Goal: Task Accomplishment & Management: Use online tool/utility

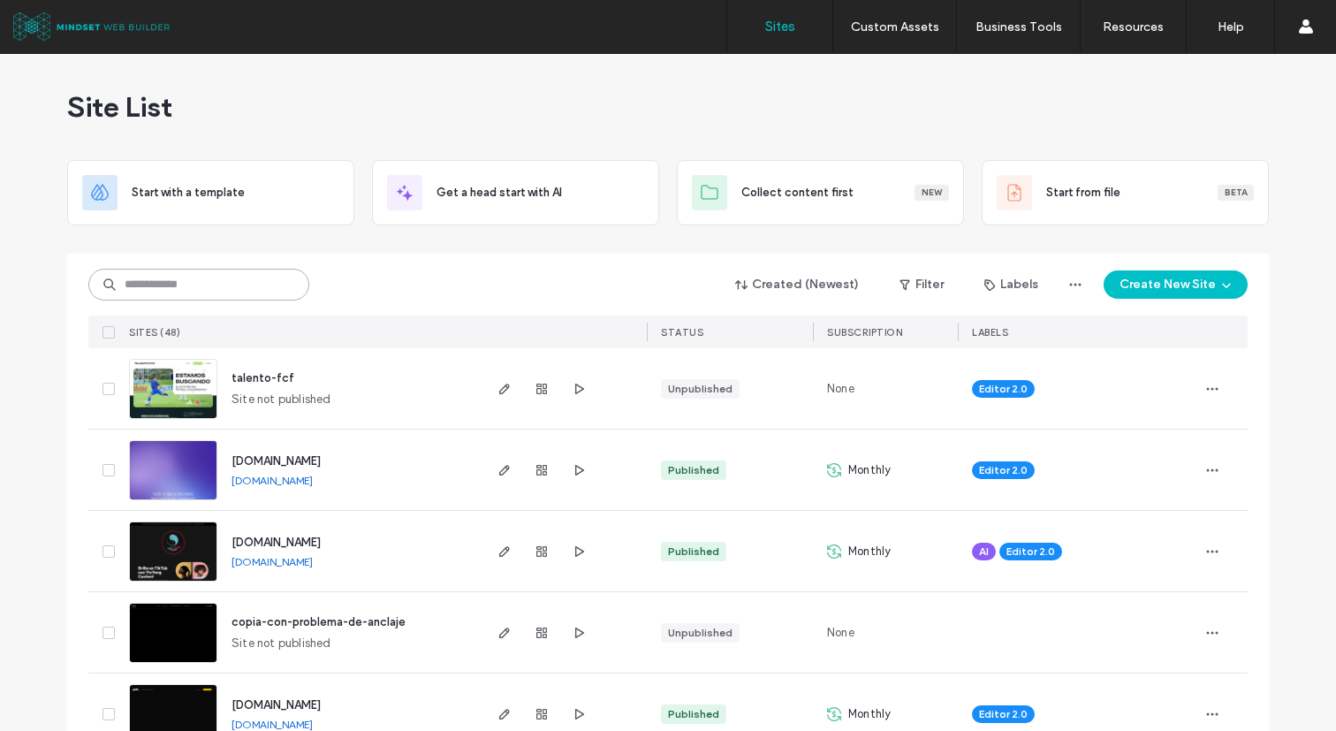
click at [241, 283] on input at bounding box center [198, 285] width 221 height 32
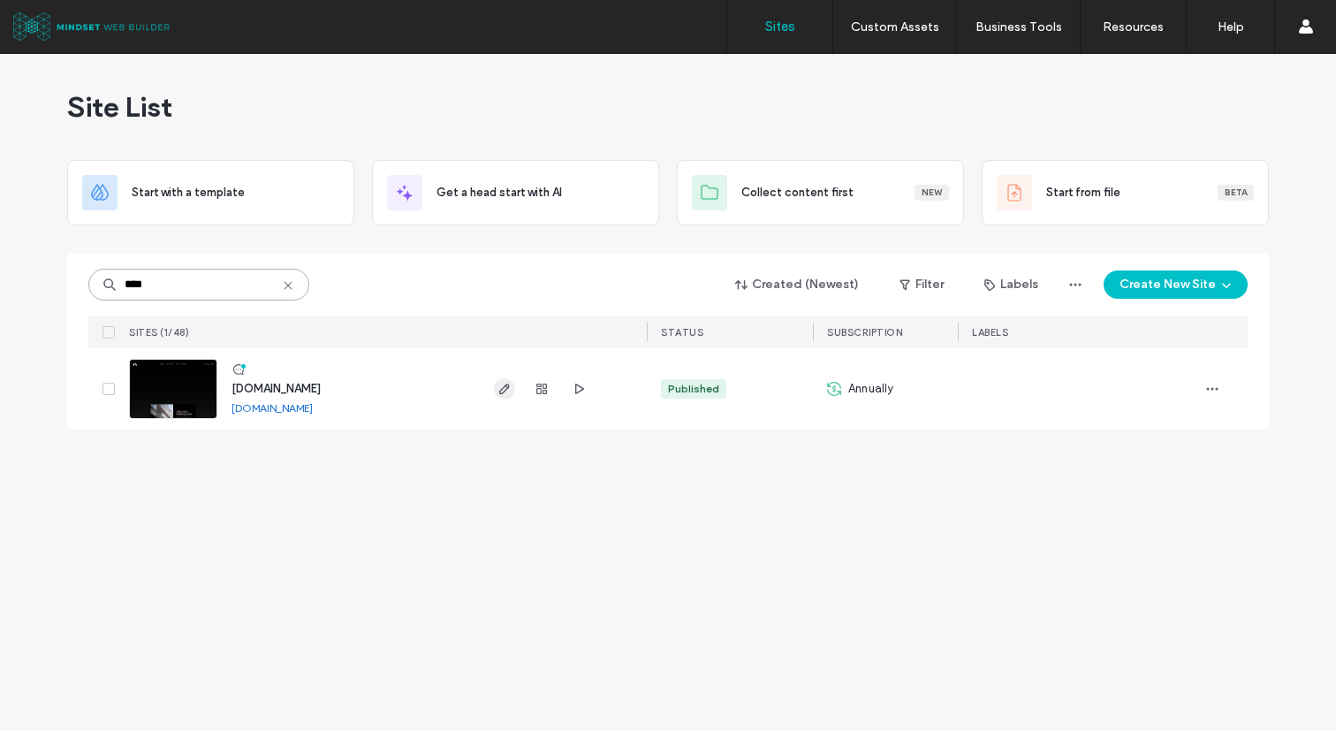
type input "****"
click at [510, 380] on span "button" at bounding box center [504, 388] width 21 height 21
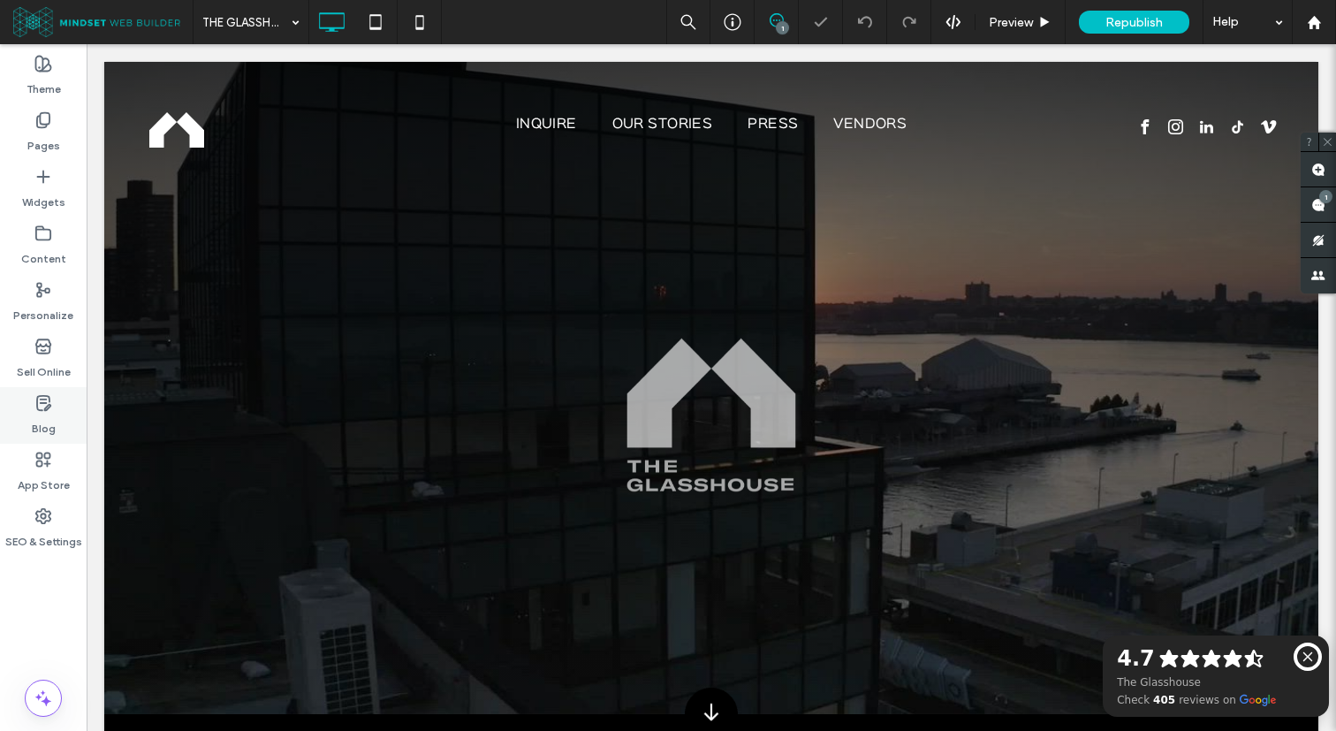
click at [40, 413] on label "Blog" at bounding box center [44, 424] width 24 height 25
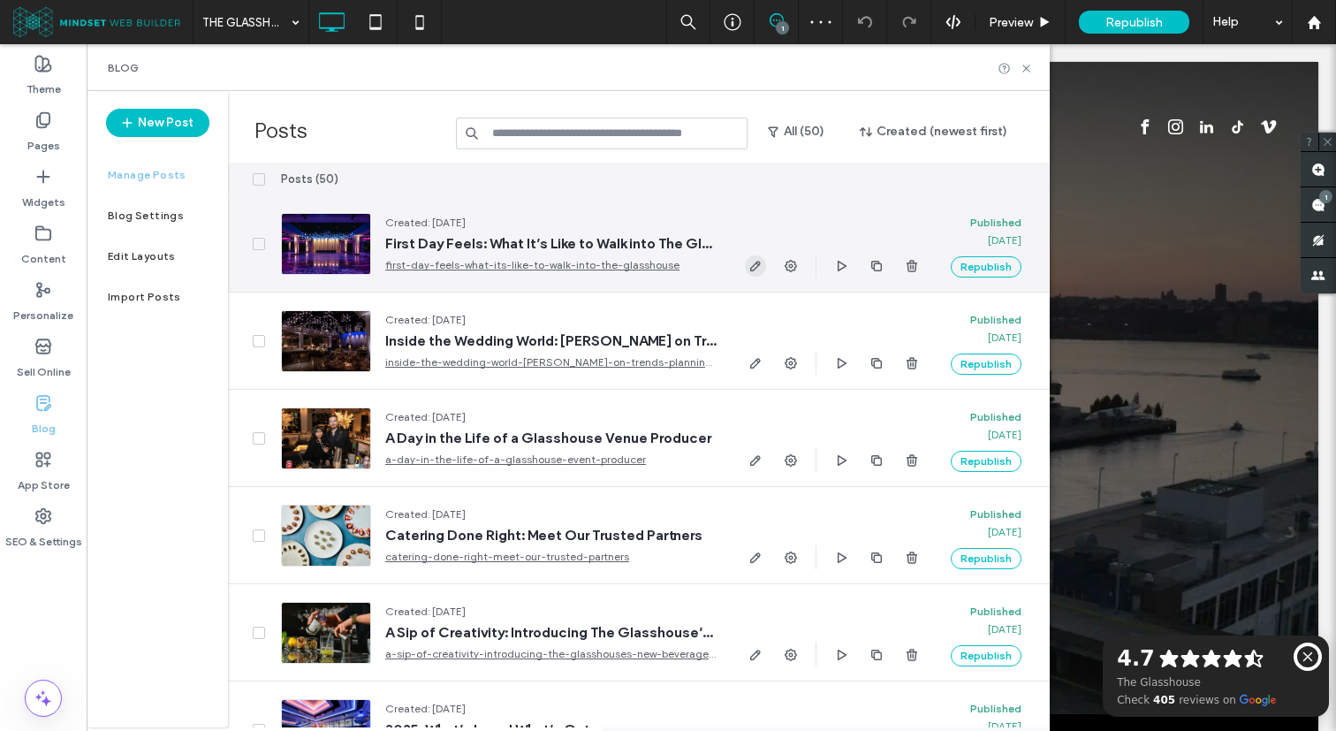
click at [749, 270] on icon "button" at bounding box center [755, 266] width 14 height 14
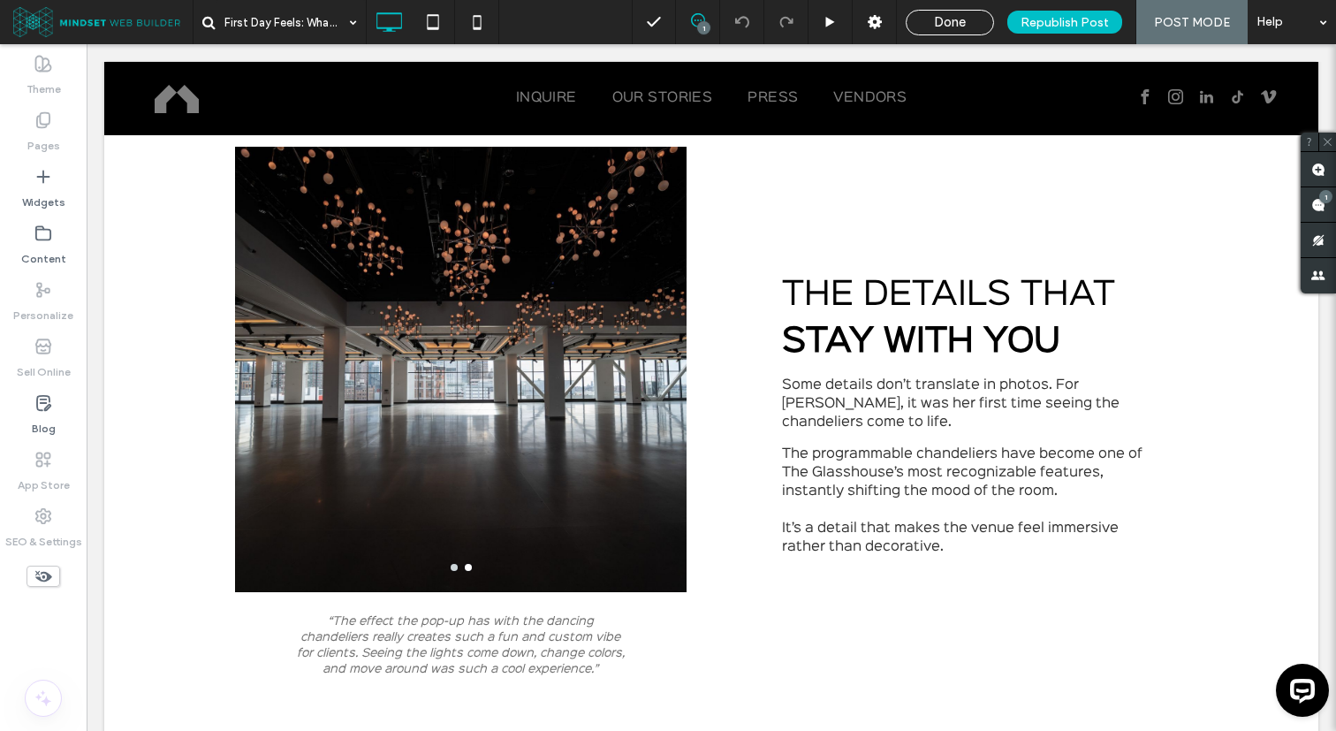
scroll to position [1321, 0]
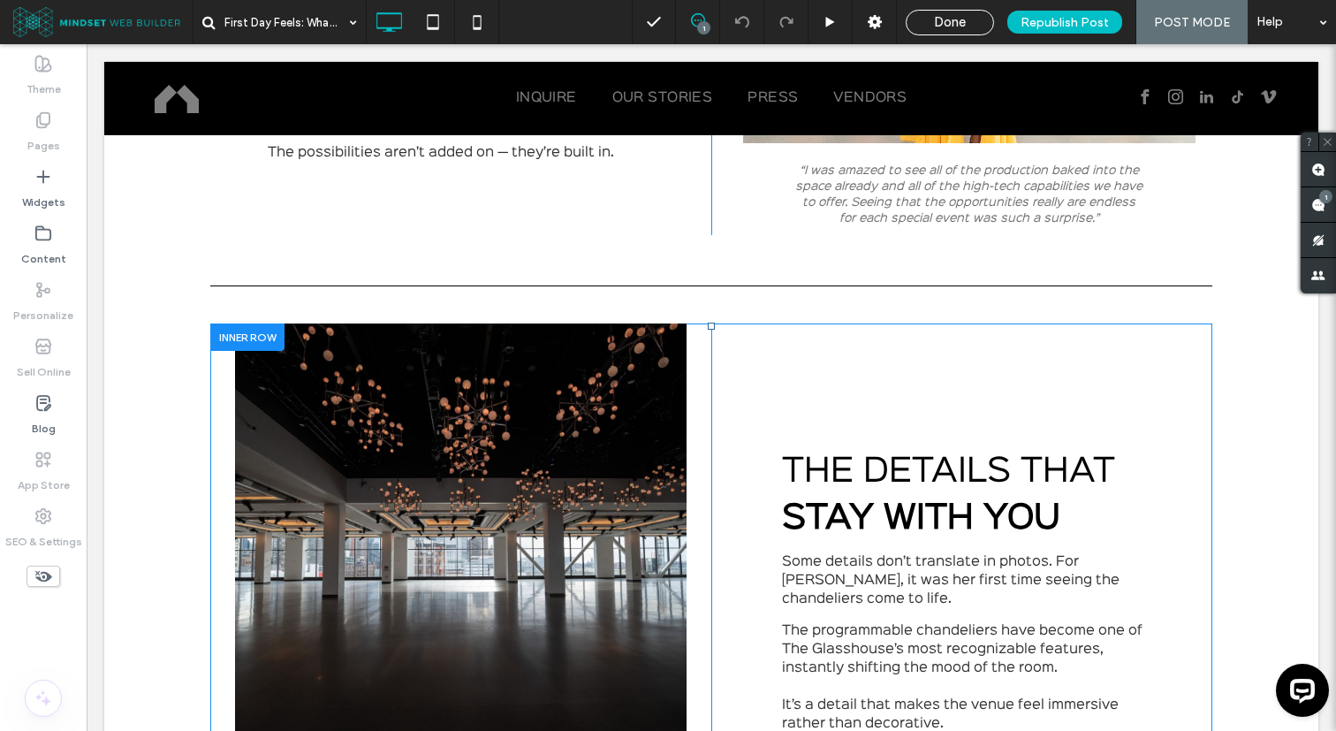
click at [234, 337] on div at bounding box center [247, 336] width 74 height 27
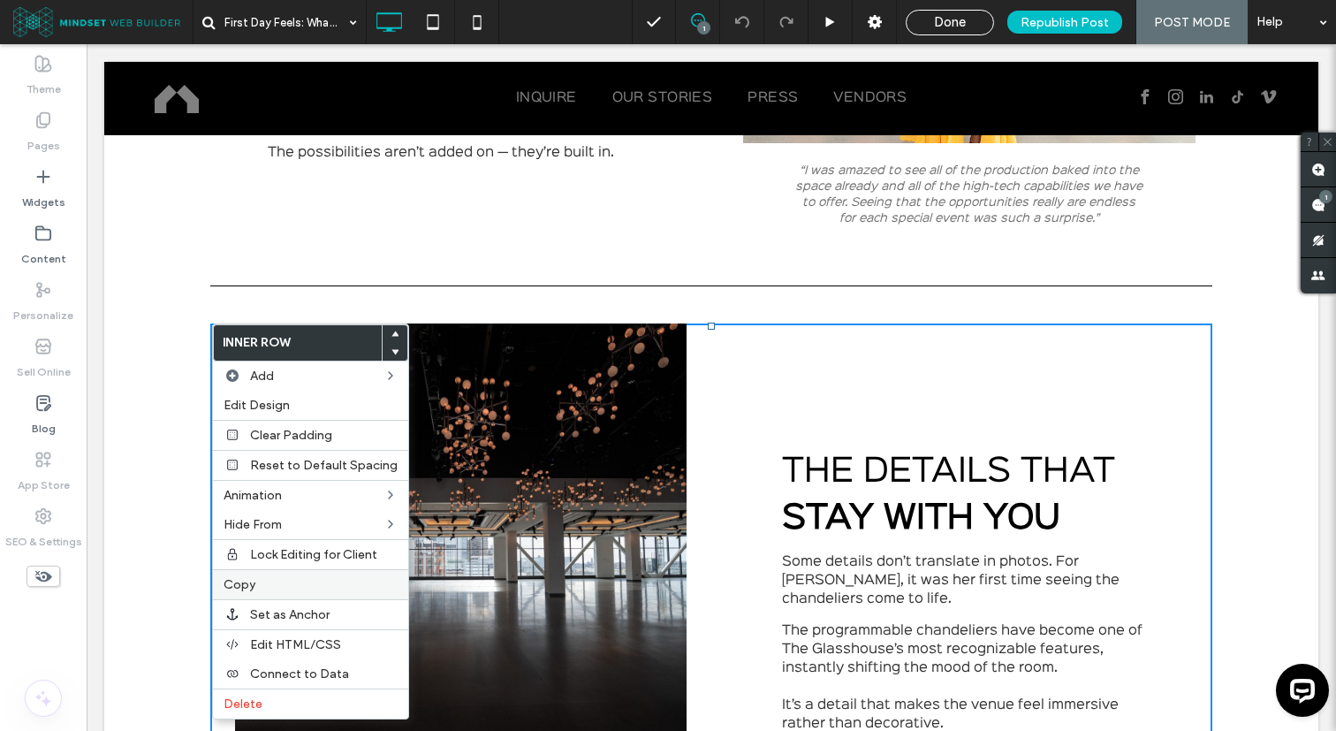
click at [245, 584] on span "Copy" at bounding box center [240, 584] width 32 height 15
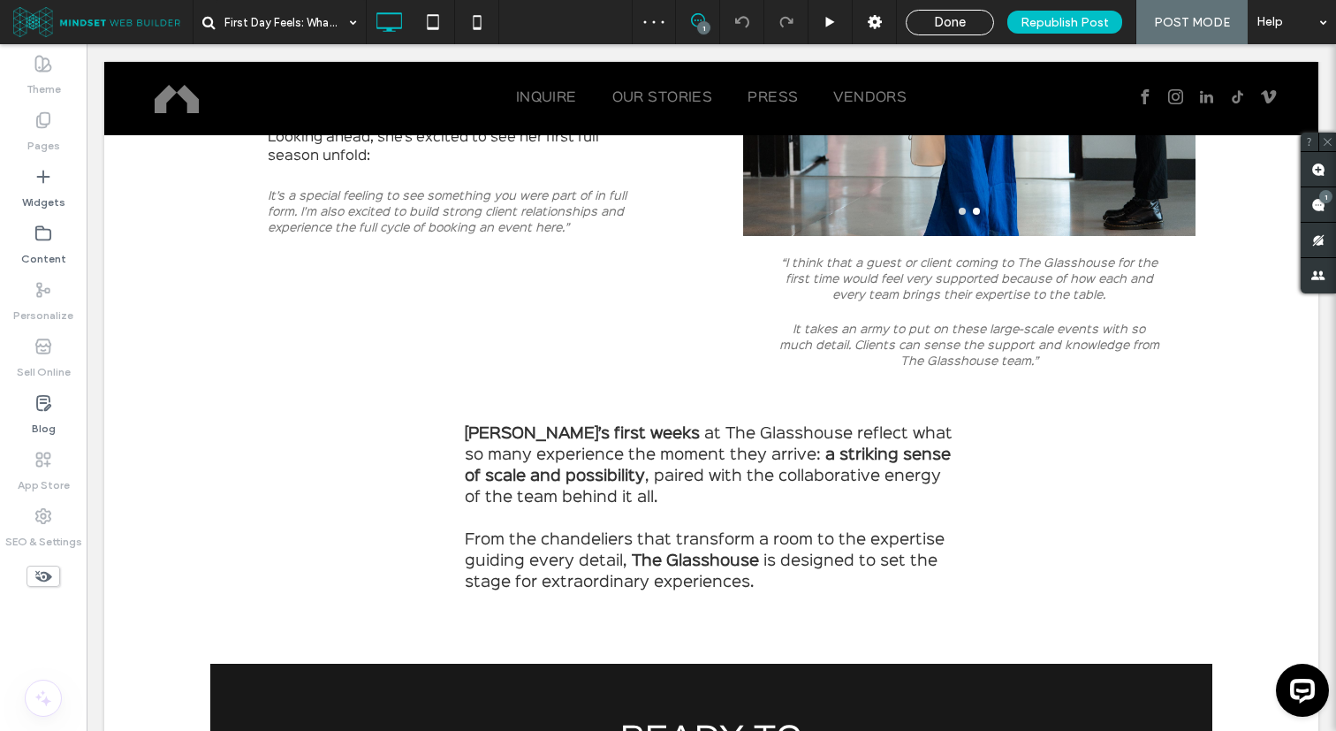
scroll to position [3503, 0]
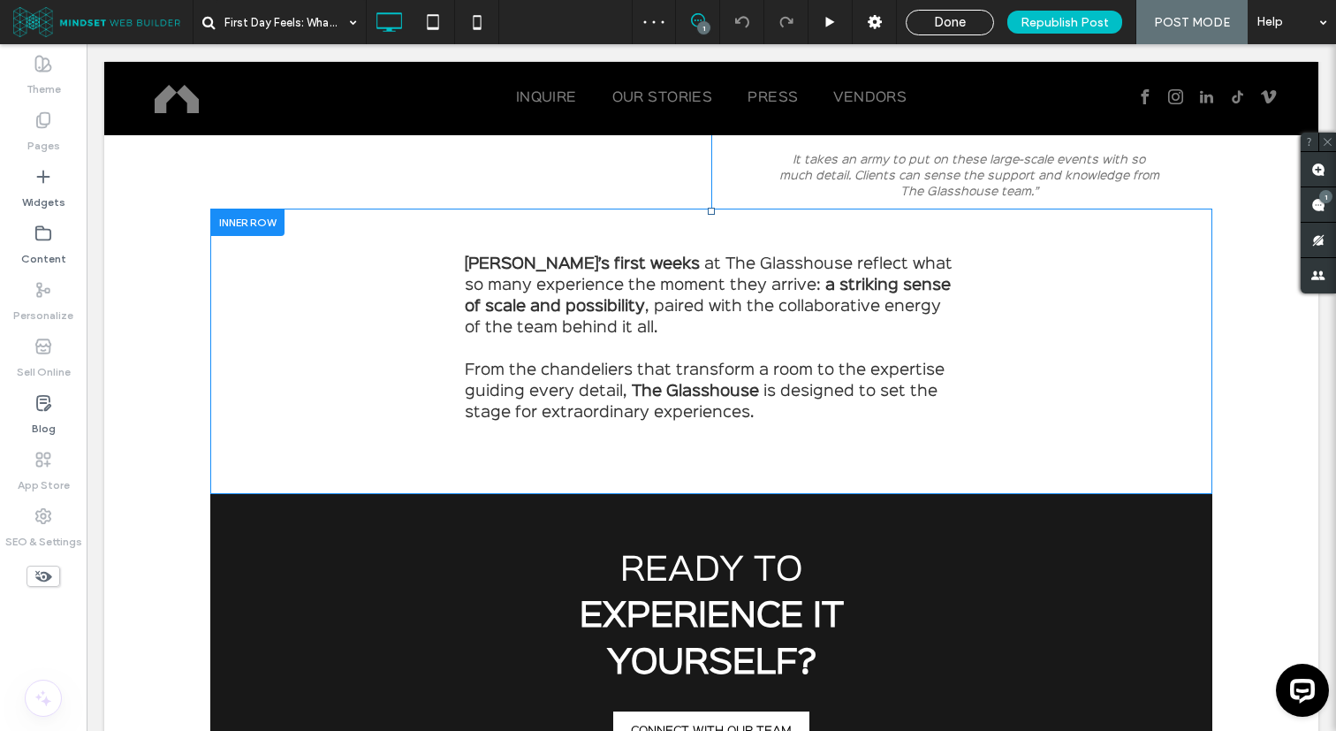
click at [256, 224] on div at bounding box center [247, 222] width 74 height 27
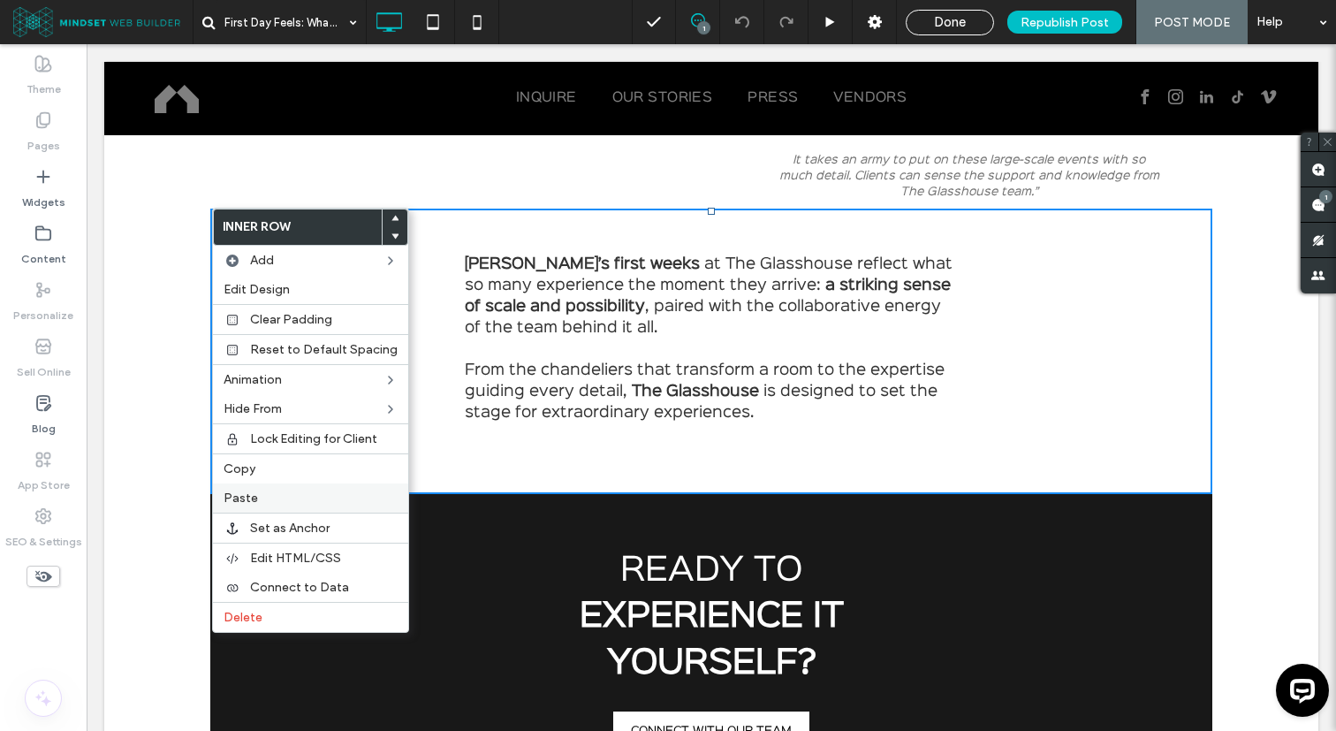
click at [255, 495] on label "Paste" at bounding box center [311, 497] width 174 height 15
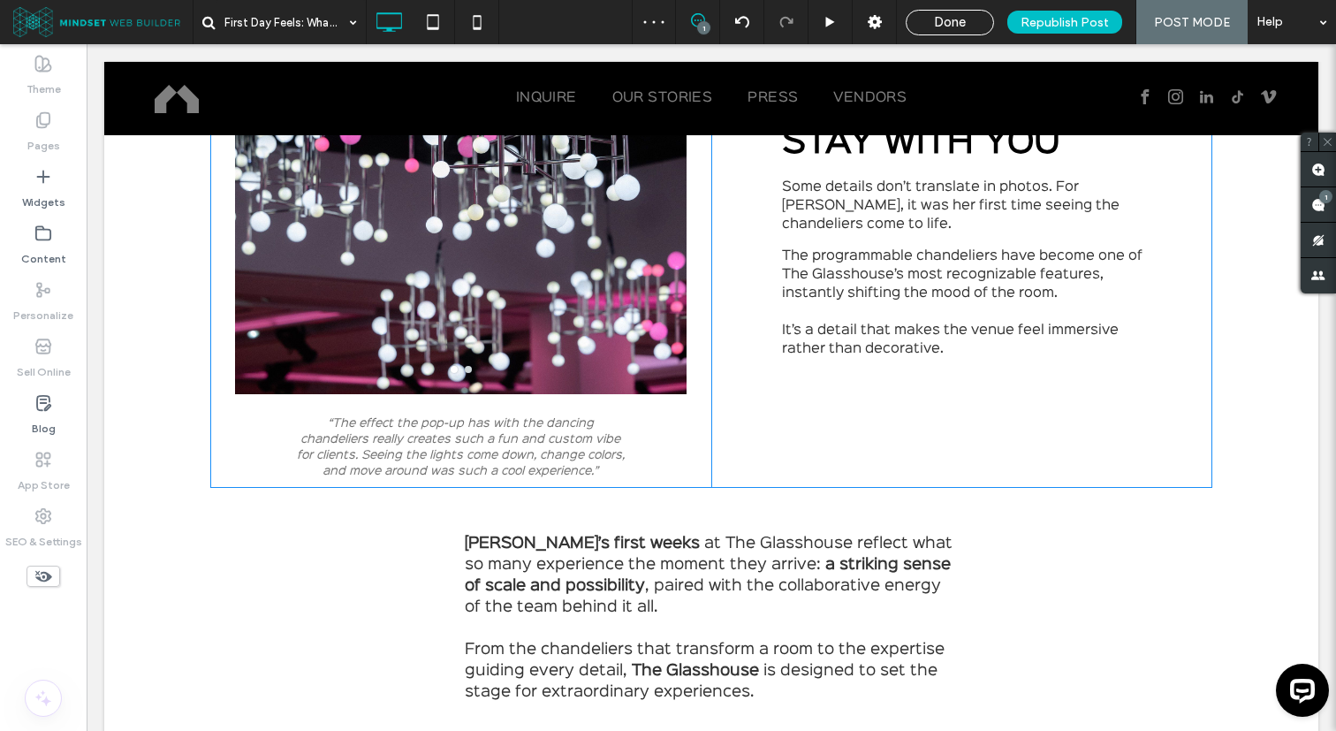
scroll to position [3786, 0]
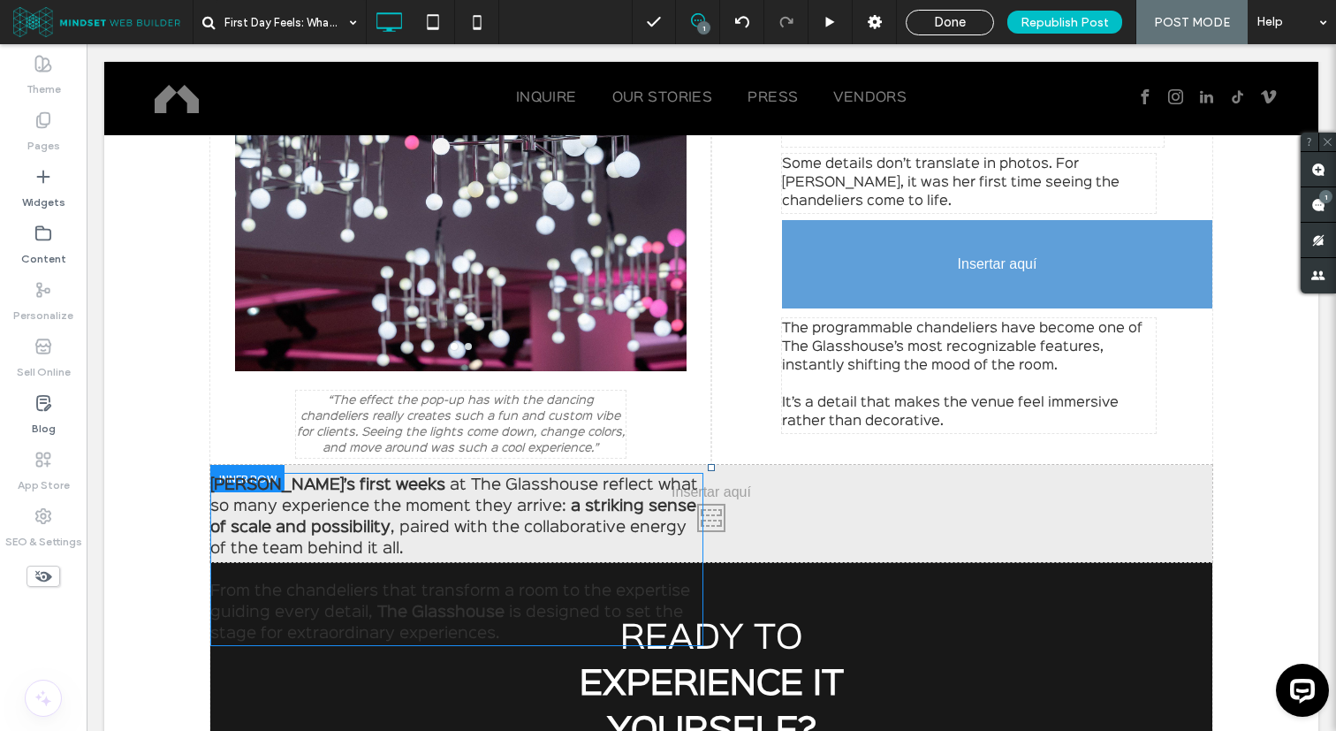
drag, startPoint x: 624, startPoint y: 552, endPoint x: 950, endPoint y: 225, distance: 461.7
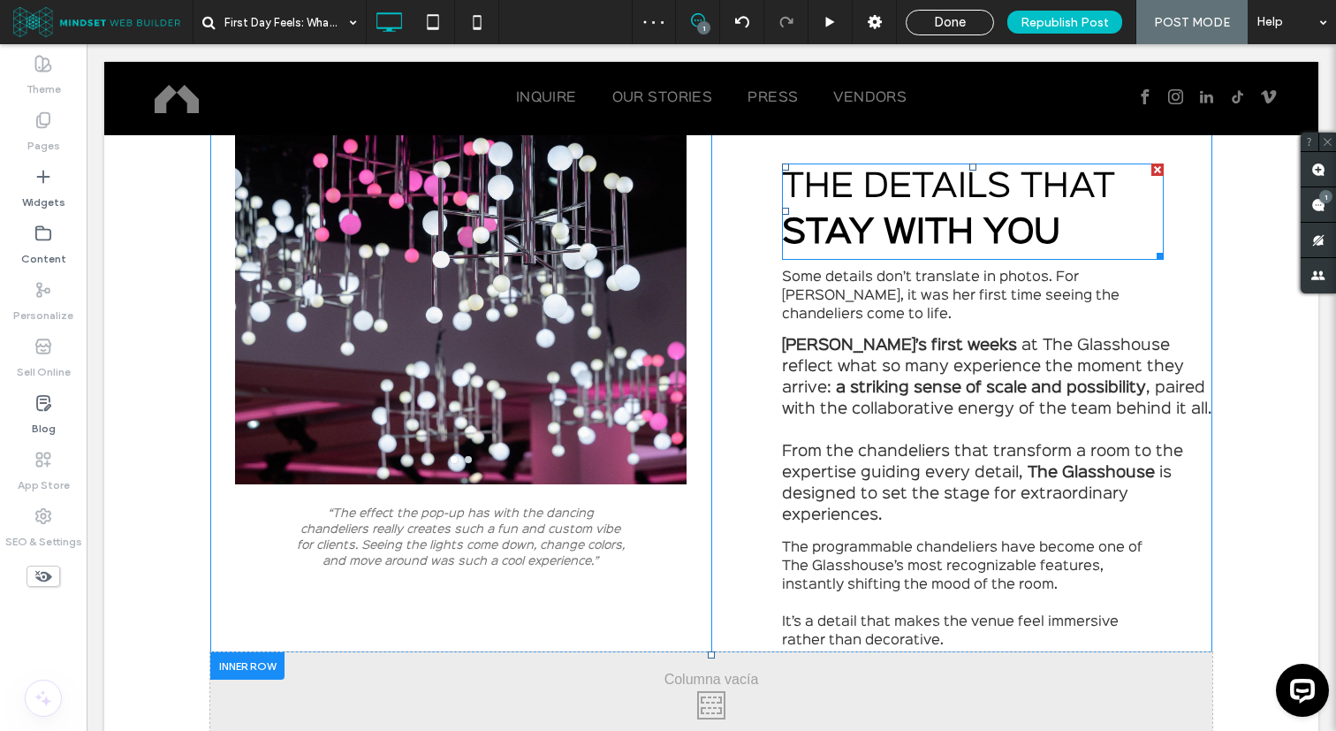
scroll to position [3624, 0]
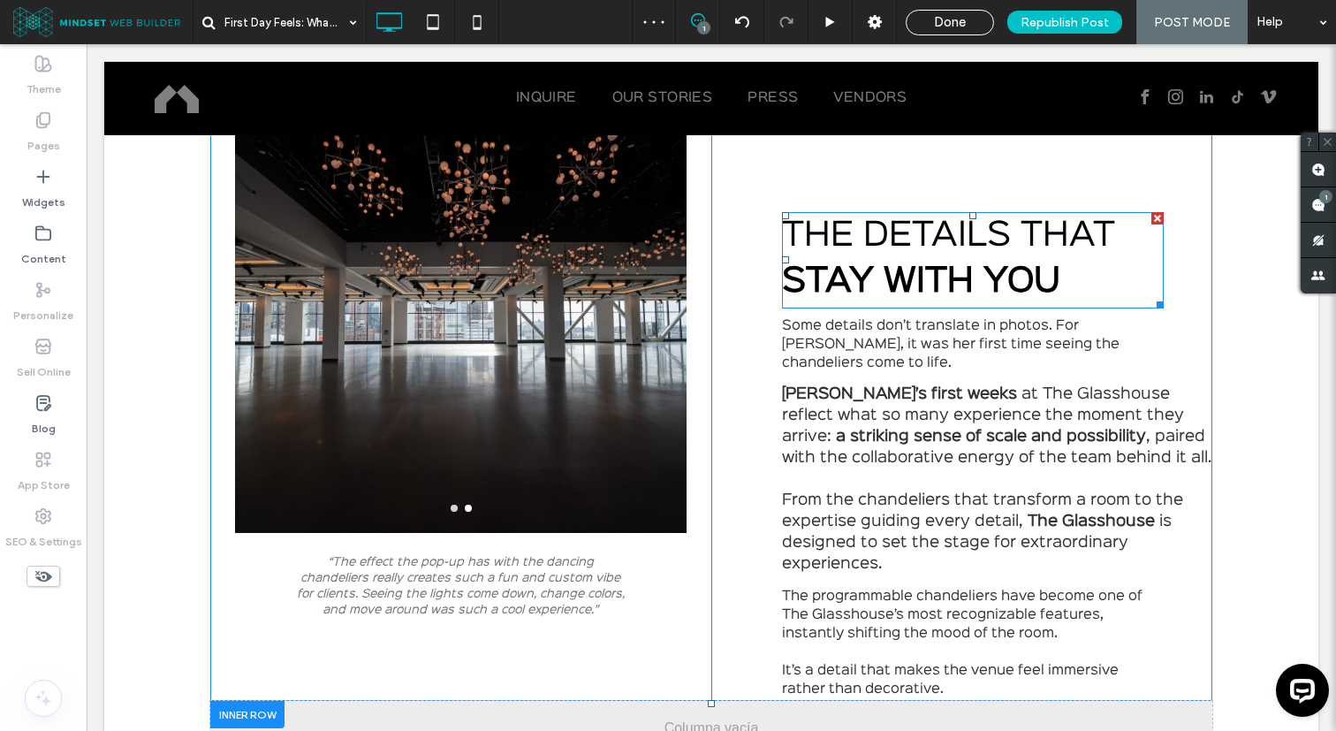
click at [1158, 215] on div at bounding box center [1157, 218] width 12 height 12
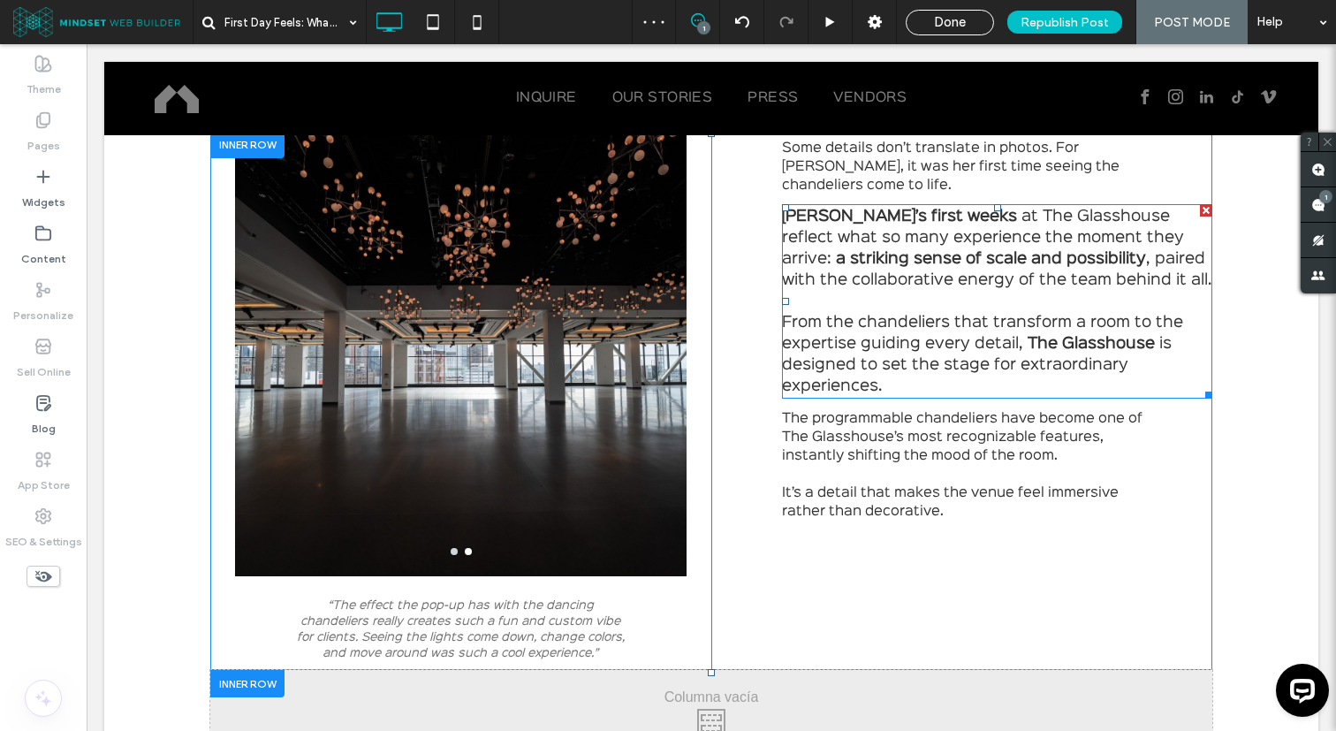
scroll to position [3576, 0]
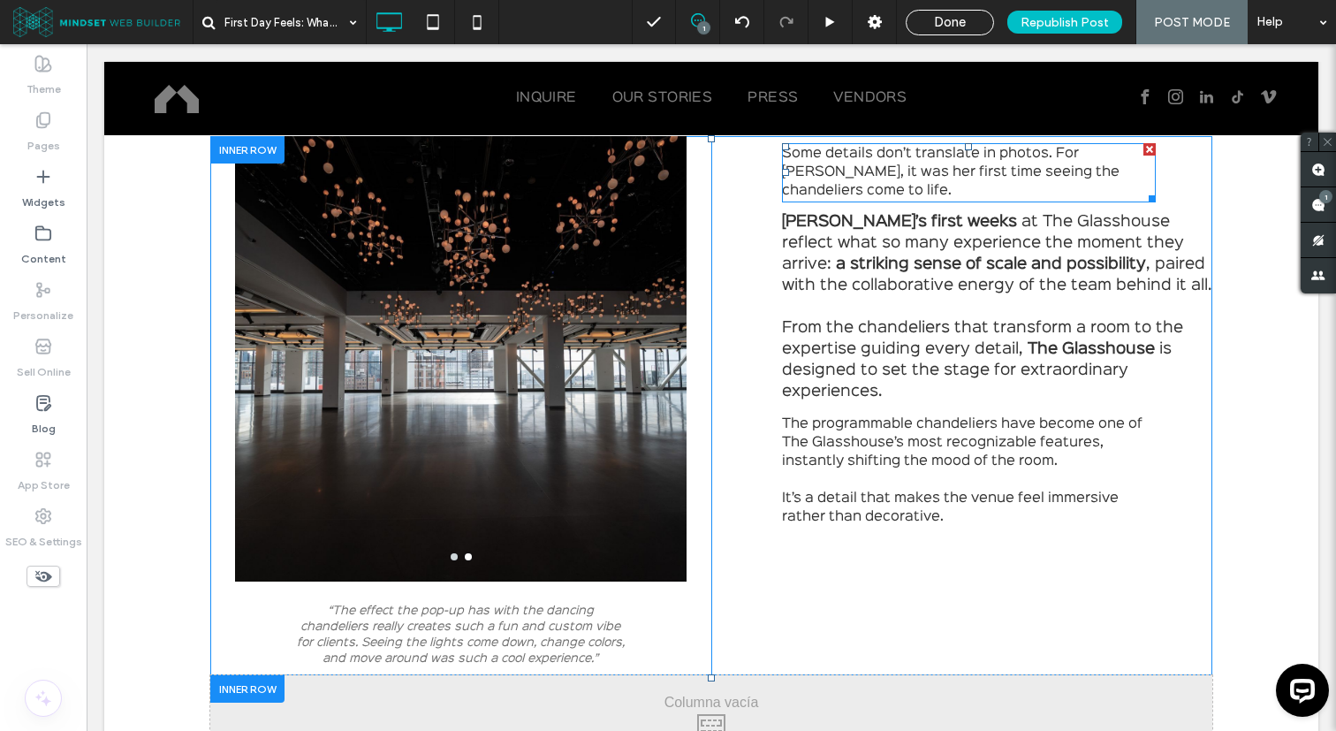
click at [1148, 150] on div at bounding box center [1149, 149] width 12 height 12
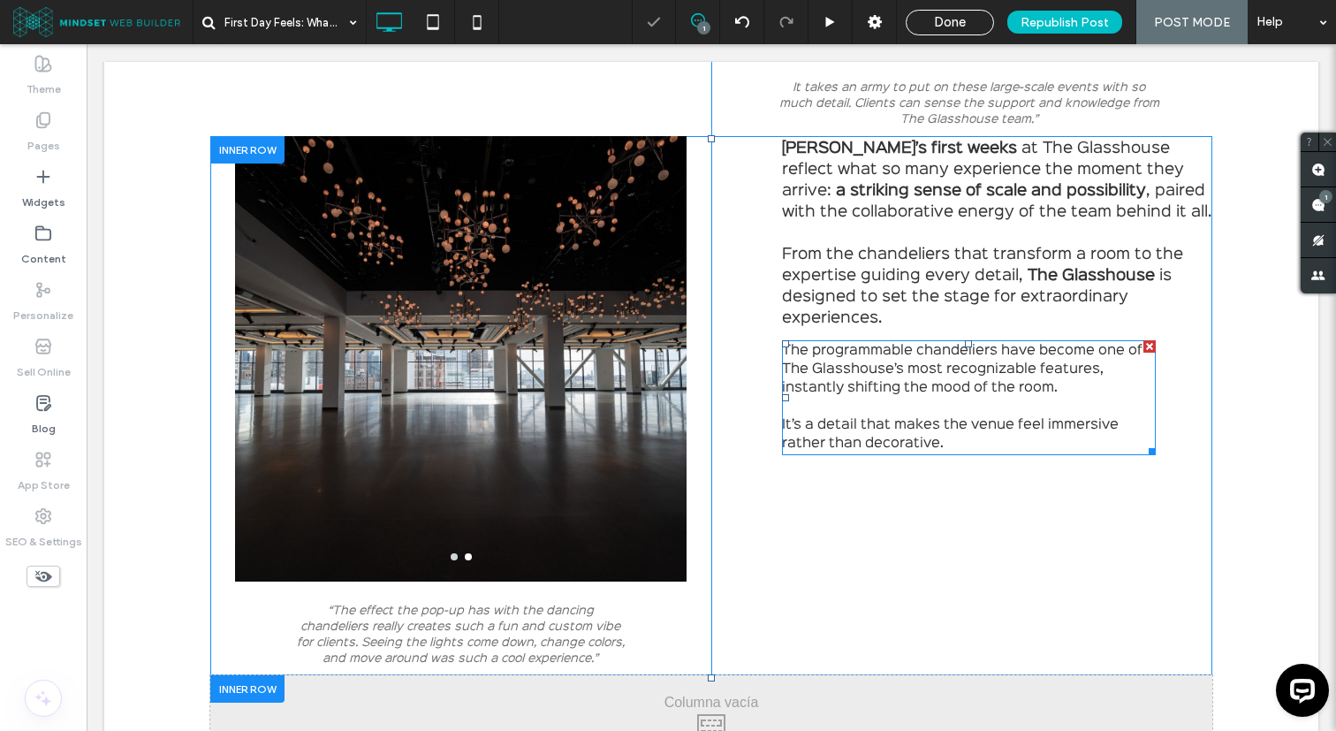
click at [1149, 345] on div at bounding box center [1149, 346] width 12 height 12
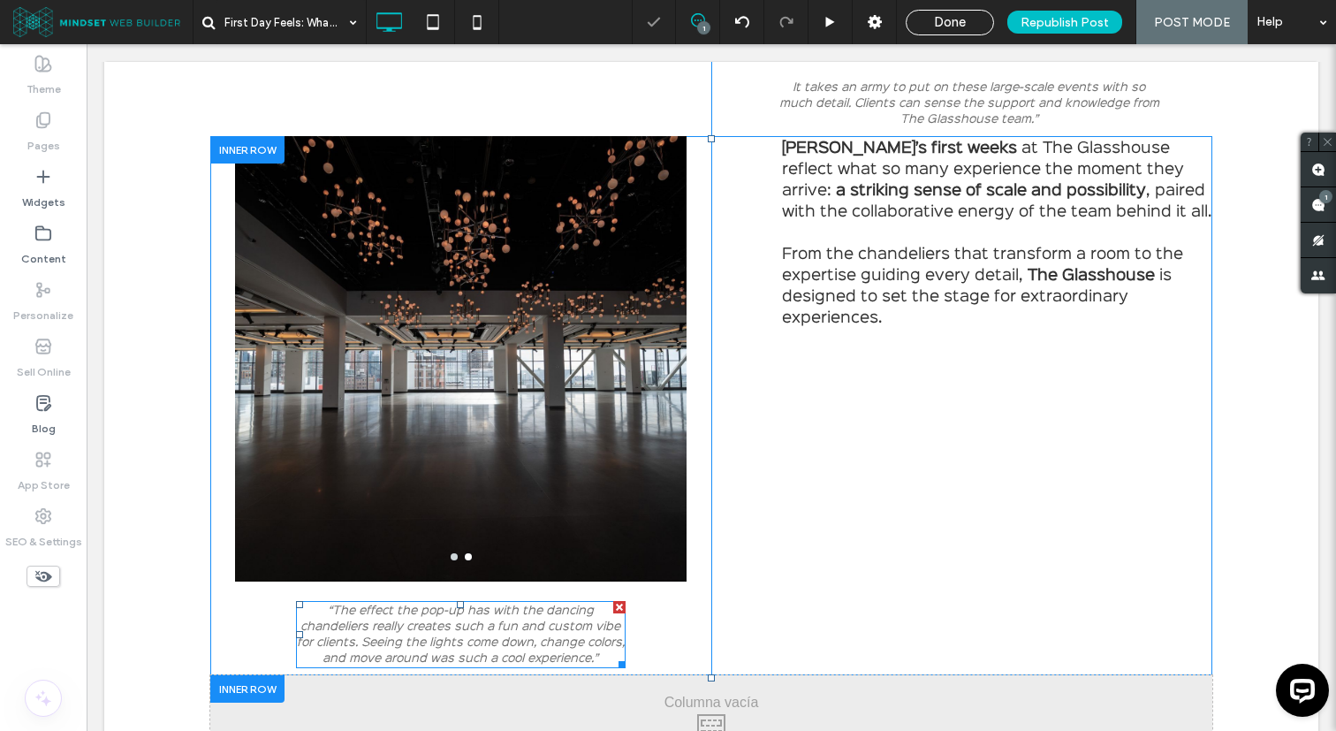
click at [622, 606] on div at bounding box center [619, 607] width 12 height 12
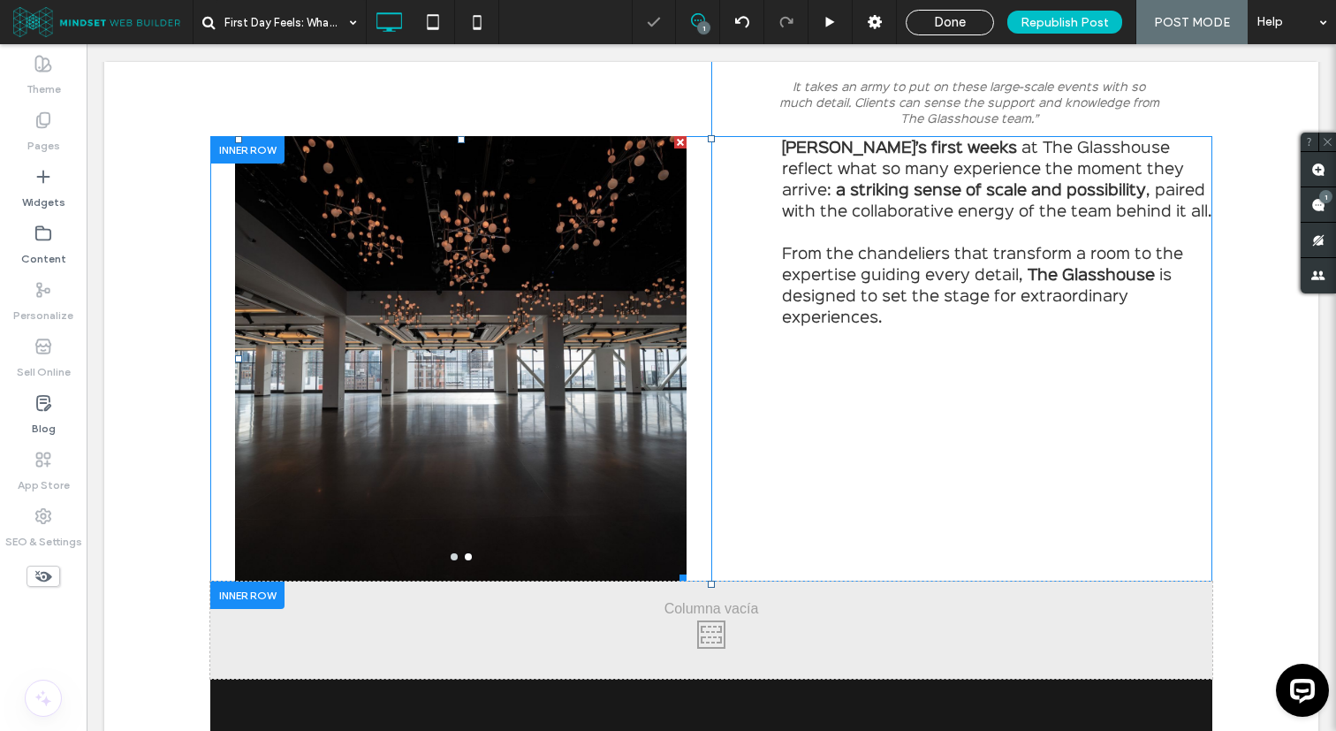
click at [546, 428] on div at bounding box center [461, 369] width 452 height 361
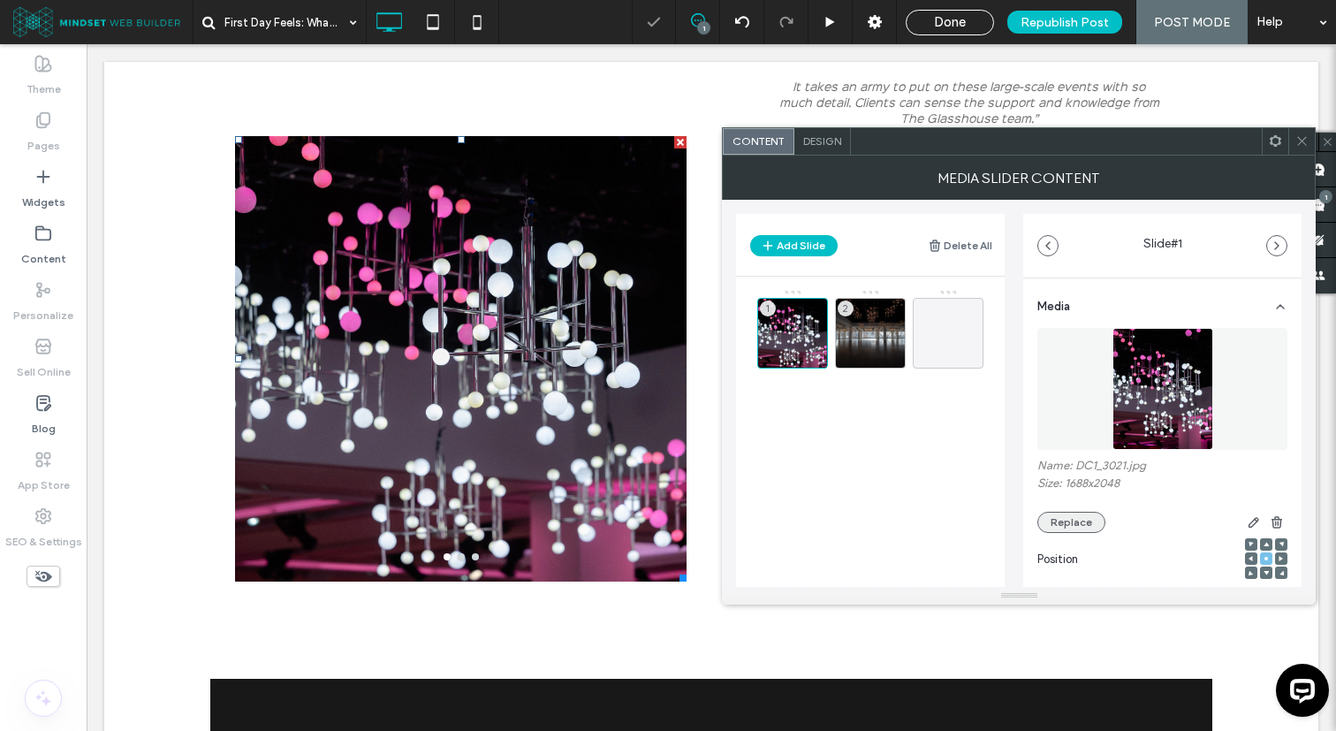
click at [1058, 523] on button "Replace" at bounding box center [1071, 522] width 68 height 21
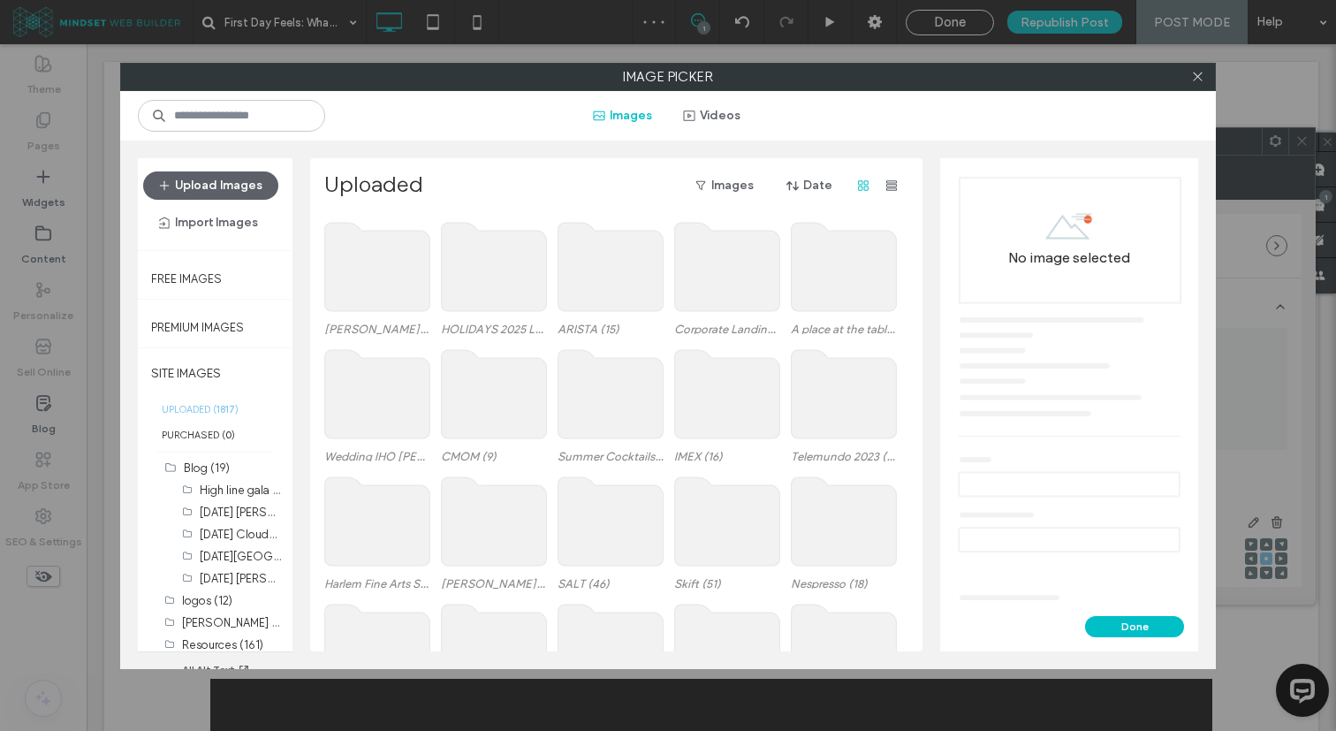
click at [1104, 641] on div "Done" at bounding box center [1069, 633] width 258 height 35
click at [1107, 627] on button "Done" at bounding box center [1134, 626] width 99 height 21
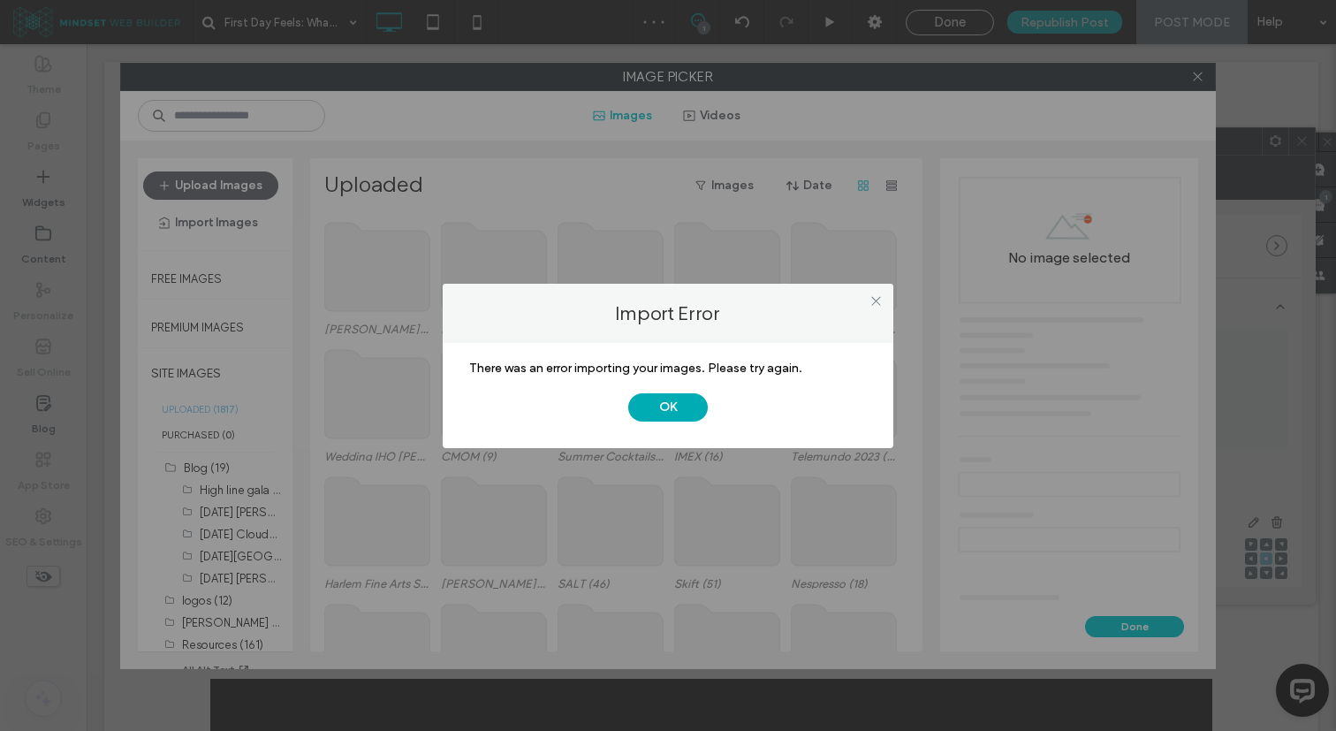
click at [650, 396] on button "OK" at bounding box center [668, 407] width 80 height 28
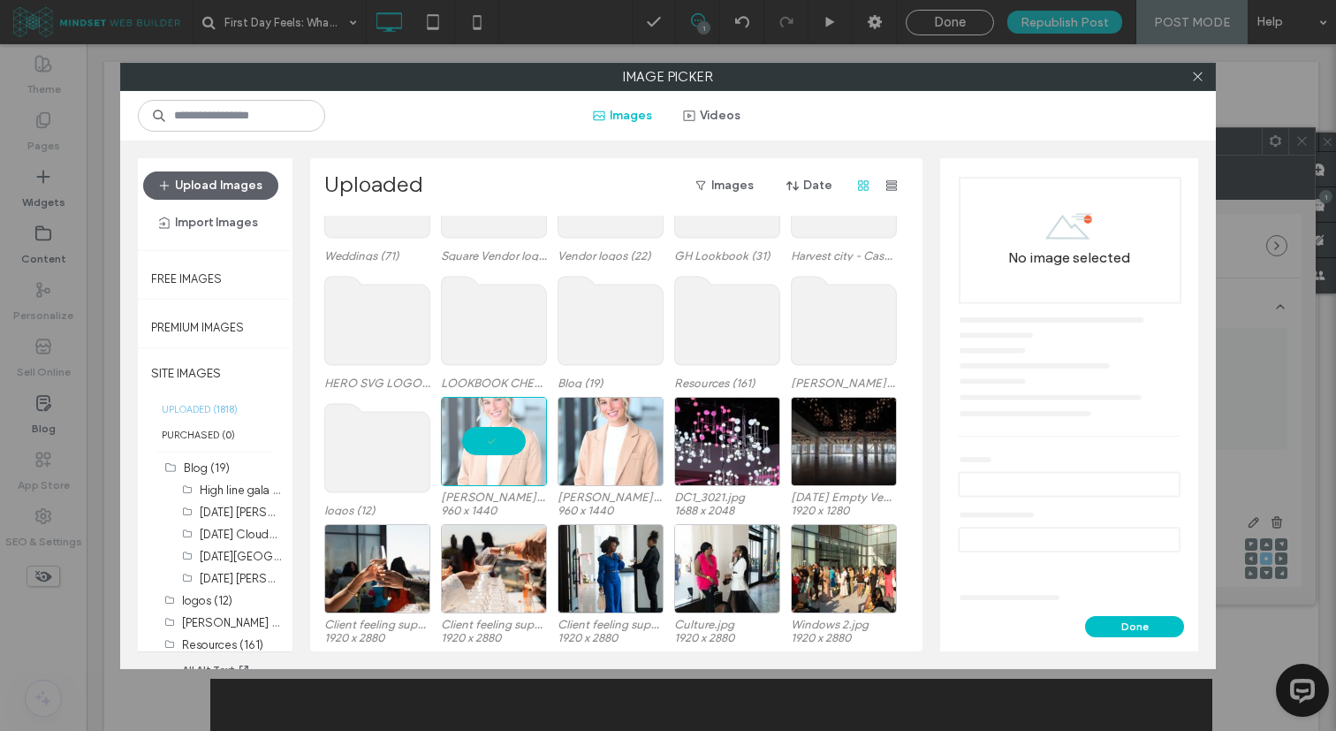
scroll to position [953, 0]
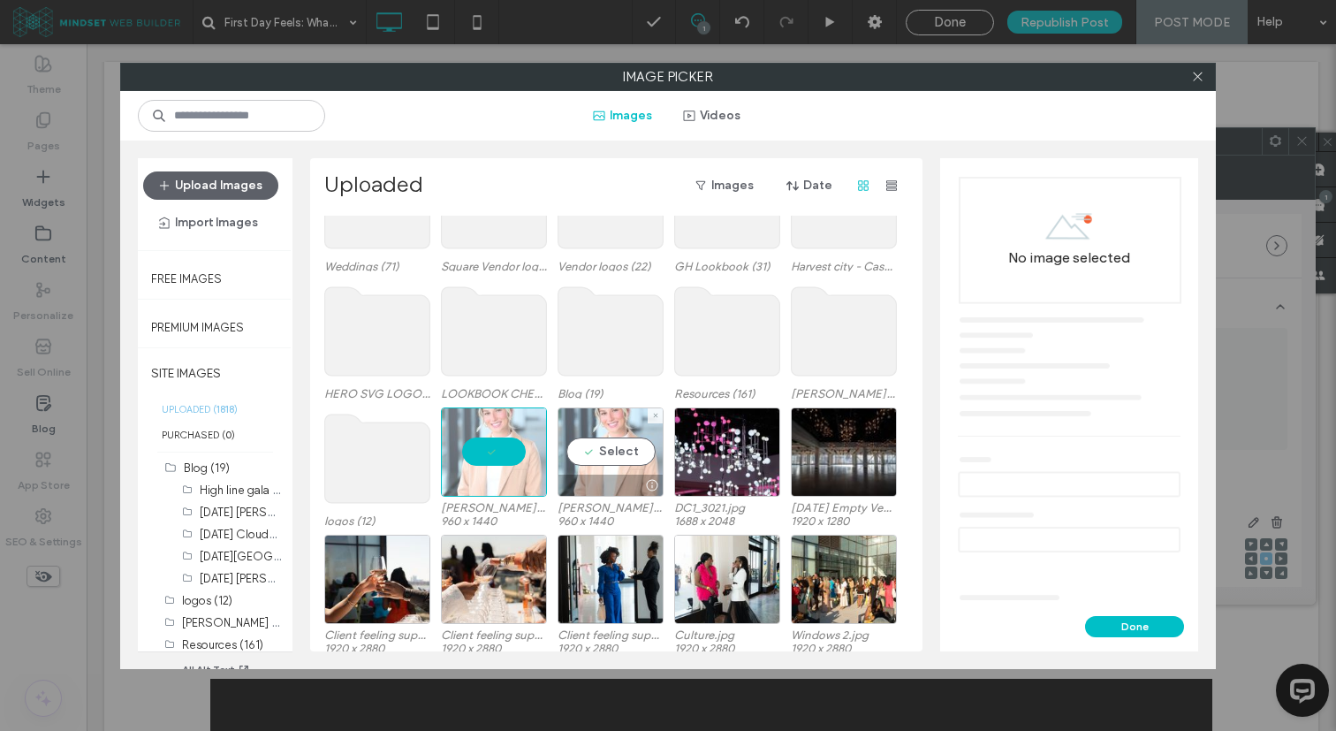
click at [607, 469] on div "Select" at bounding box center [611, 451] width 106 height 89
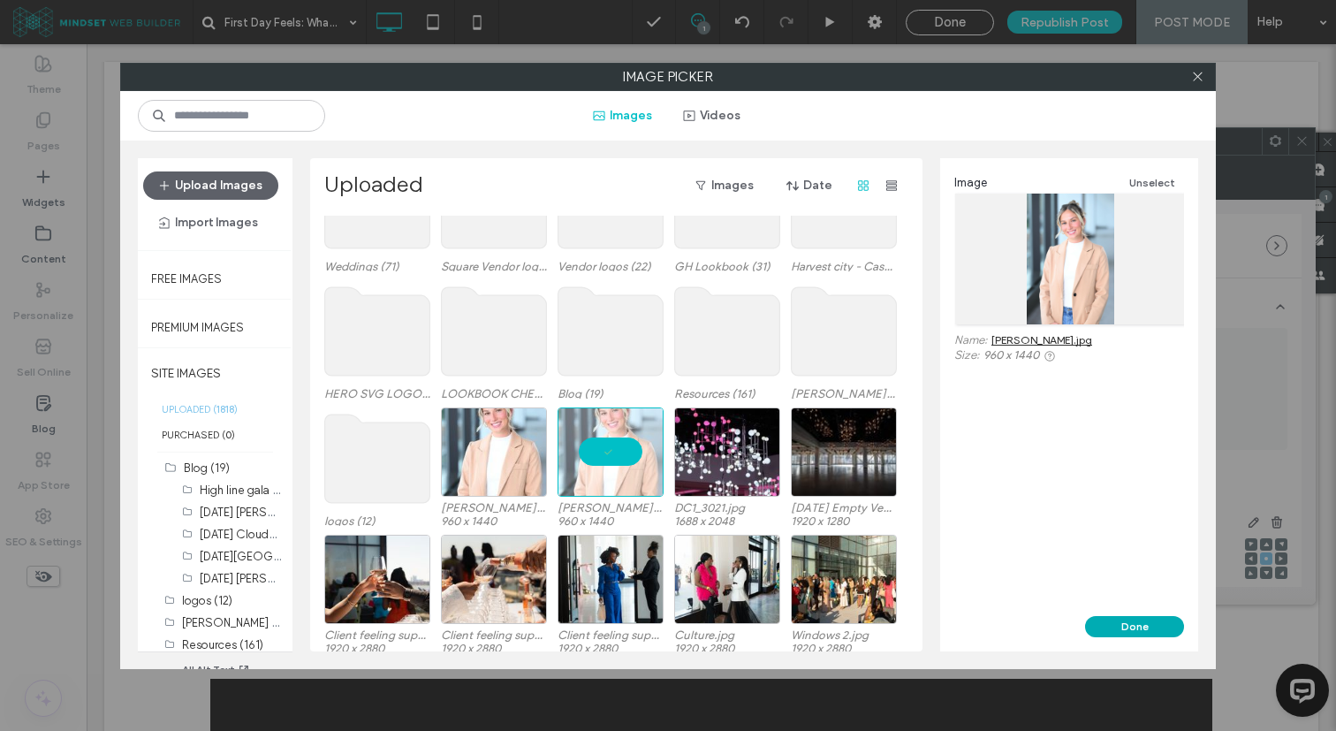
click at [1116, 635] on button "Done" at bounding box center [1134, 626] width 99 height 21
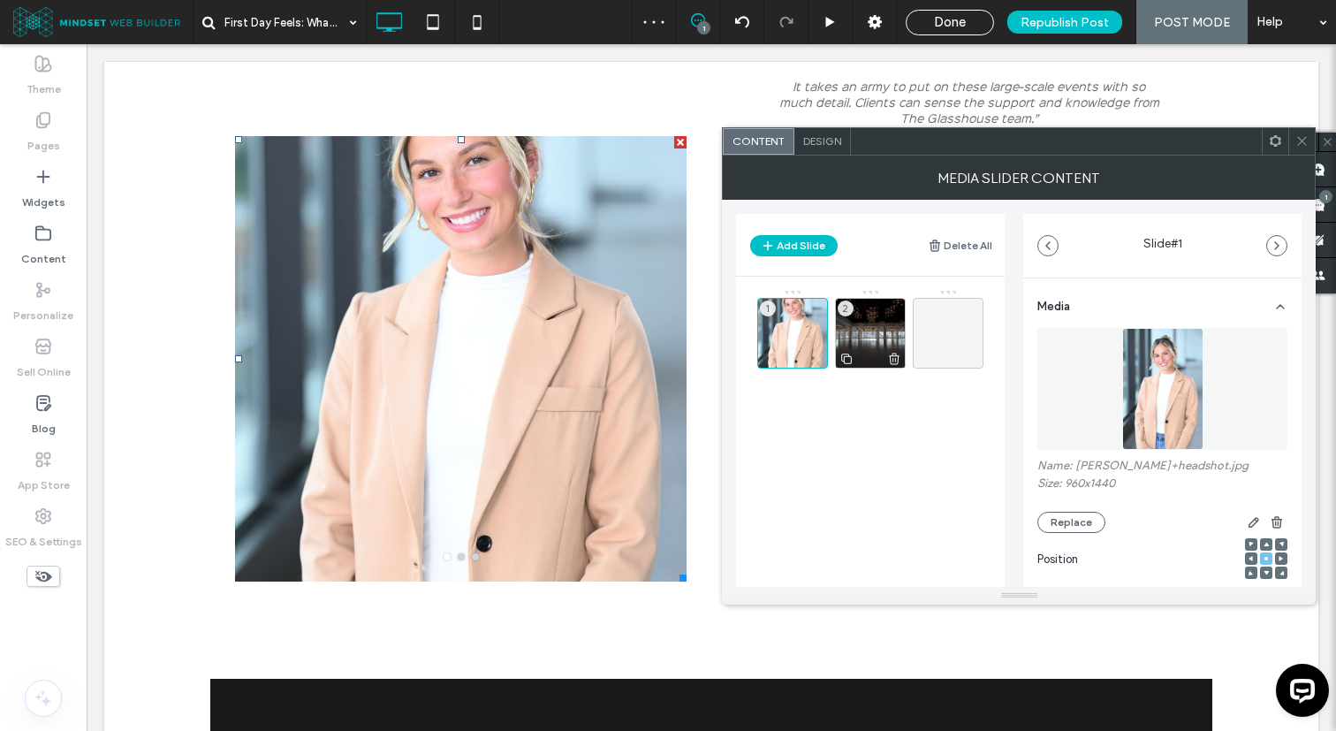
click at [896, 360] on use at bounding box center [895, 358] width 11 height 11
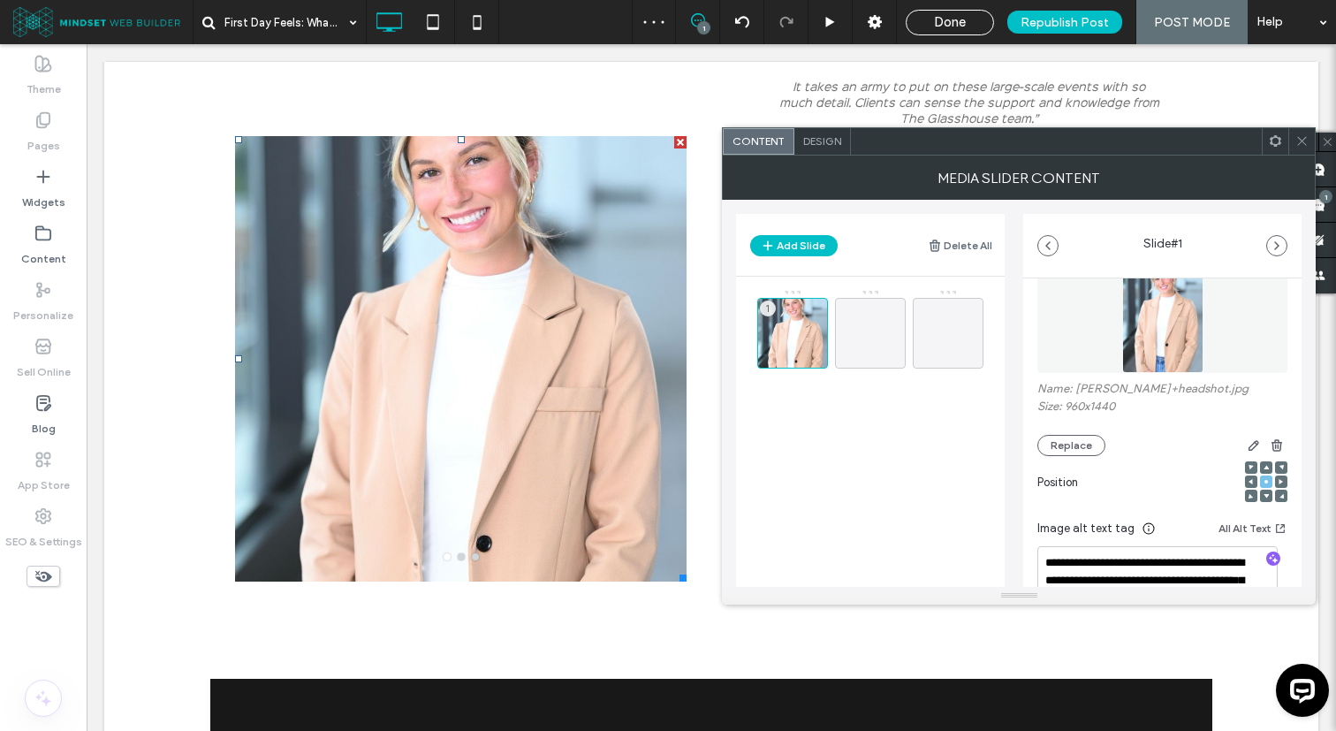
scroll to position [269, 0]
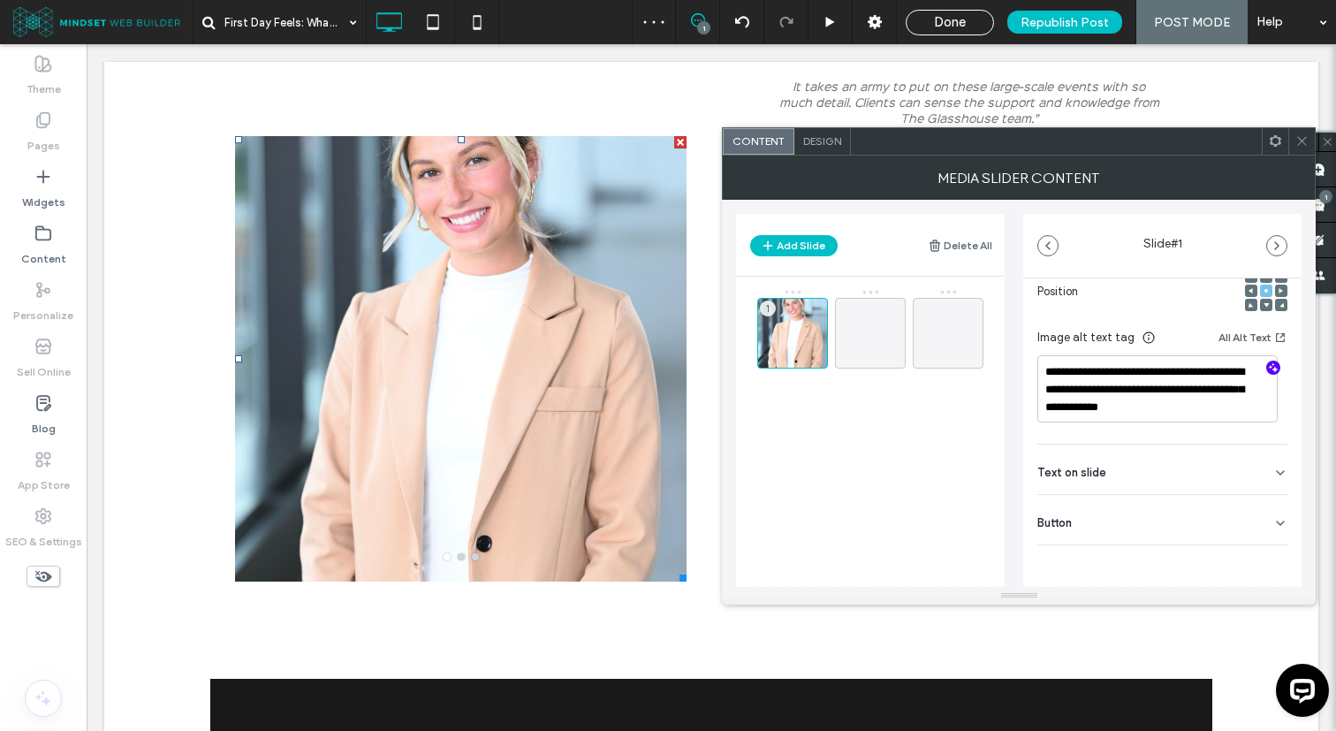
click at [1267, 364] on icon "button" at bounding box center [1273, 367] width 12 height 12
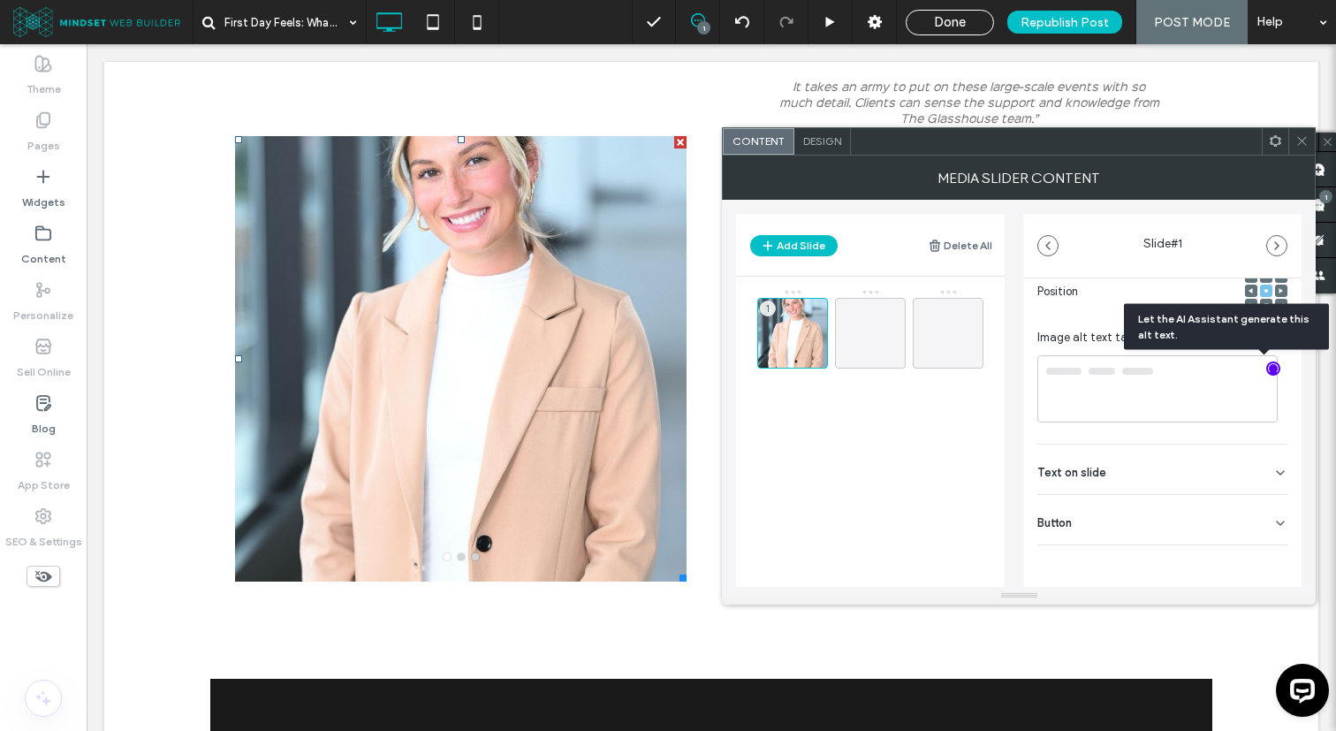
type textarea "**********"
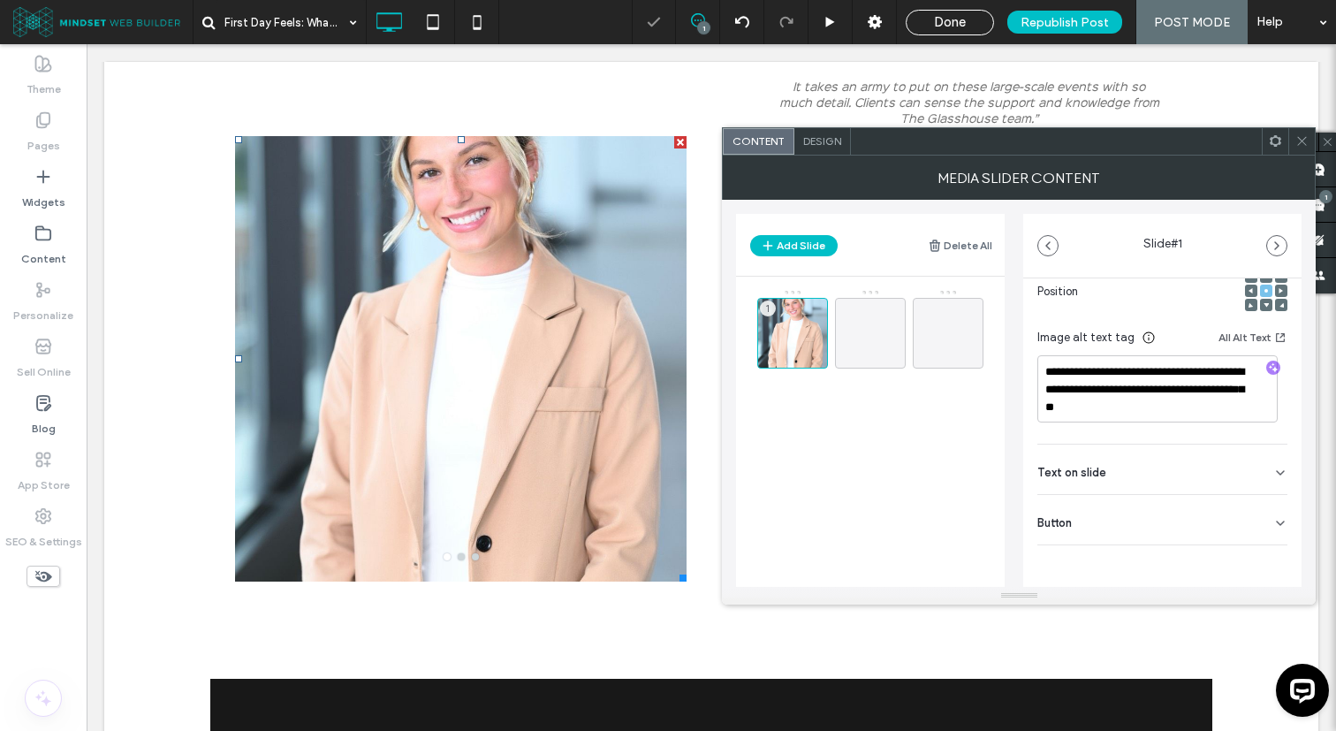
click at [1263, 300] on span at bounding box center [1265, 305] width 5 height 12
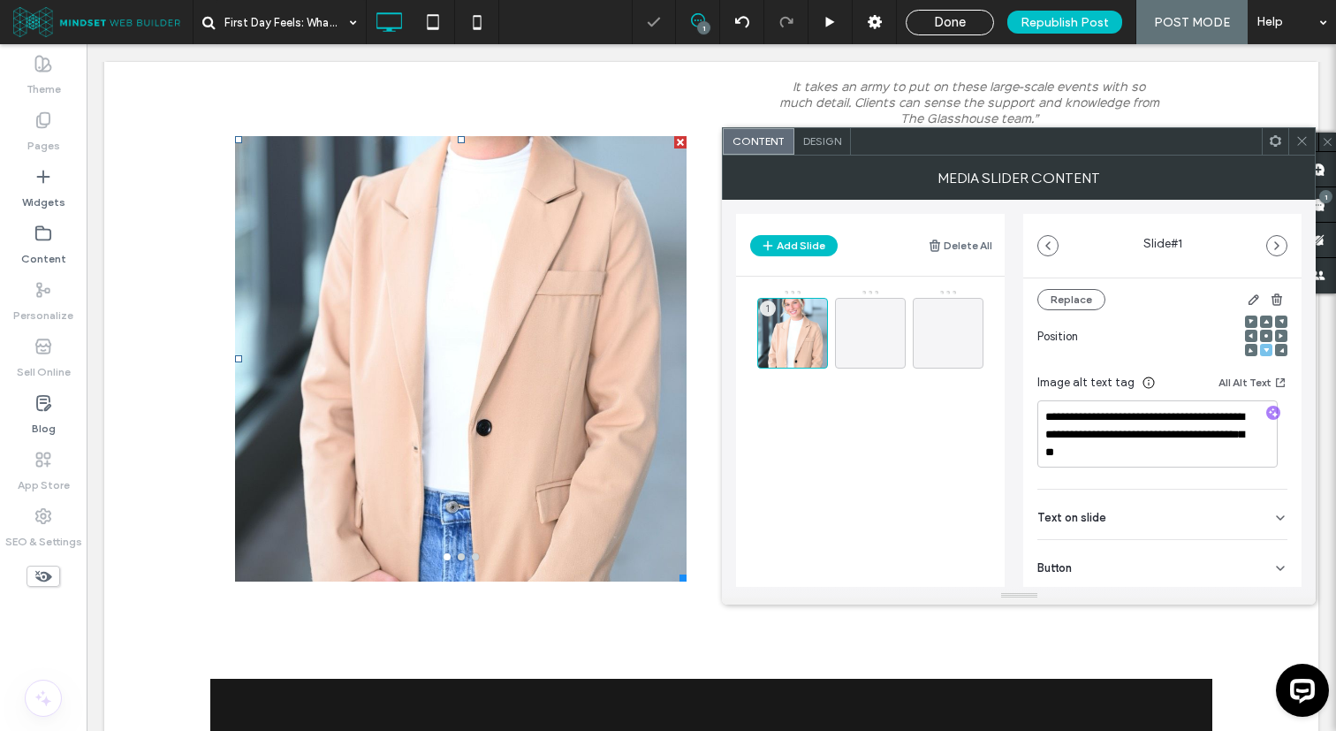
scroll to position [221, 0]
click at [1263, 328] on span at bounding box center [1265, 323] width 5 height 12
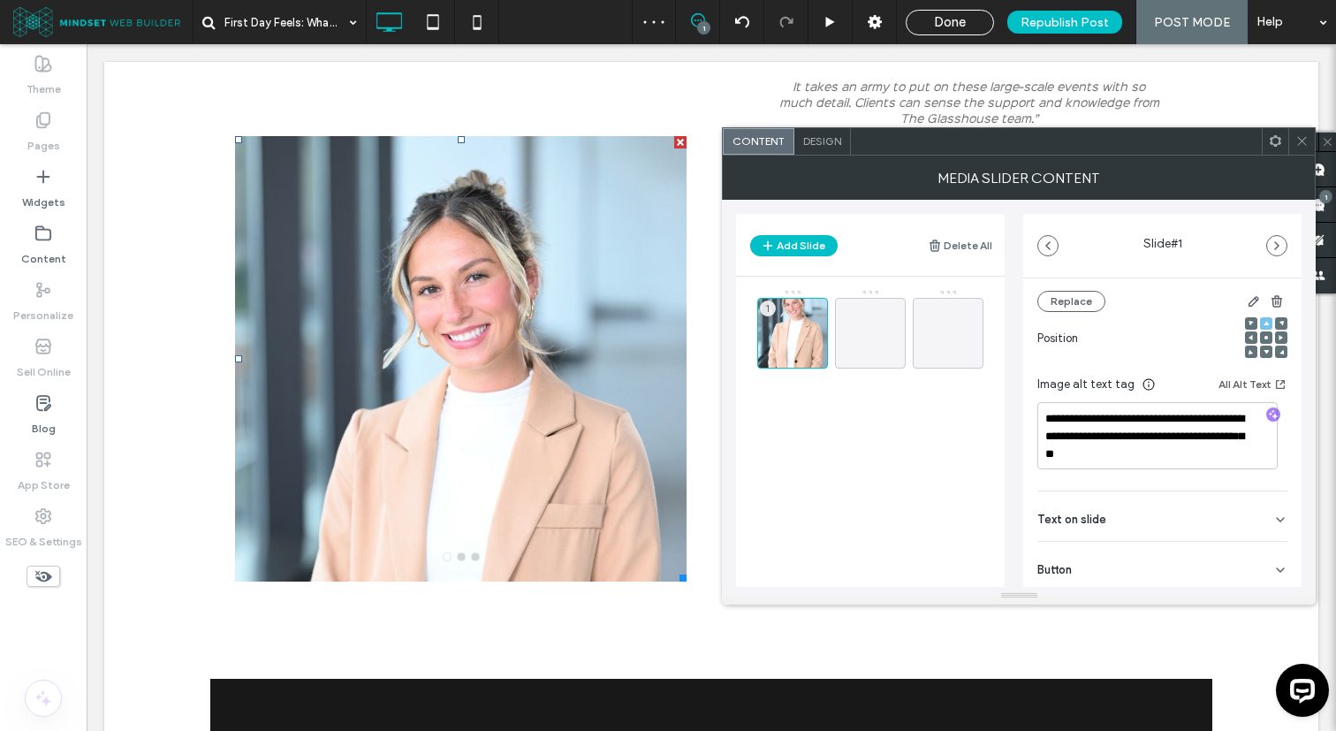
click at [1304, 143] on use at bounding box center [1302, 141] width 9 height 9
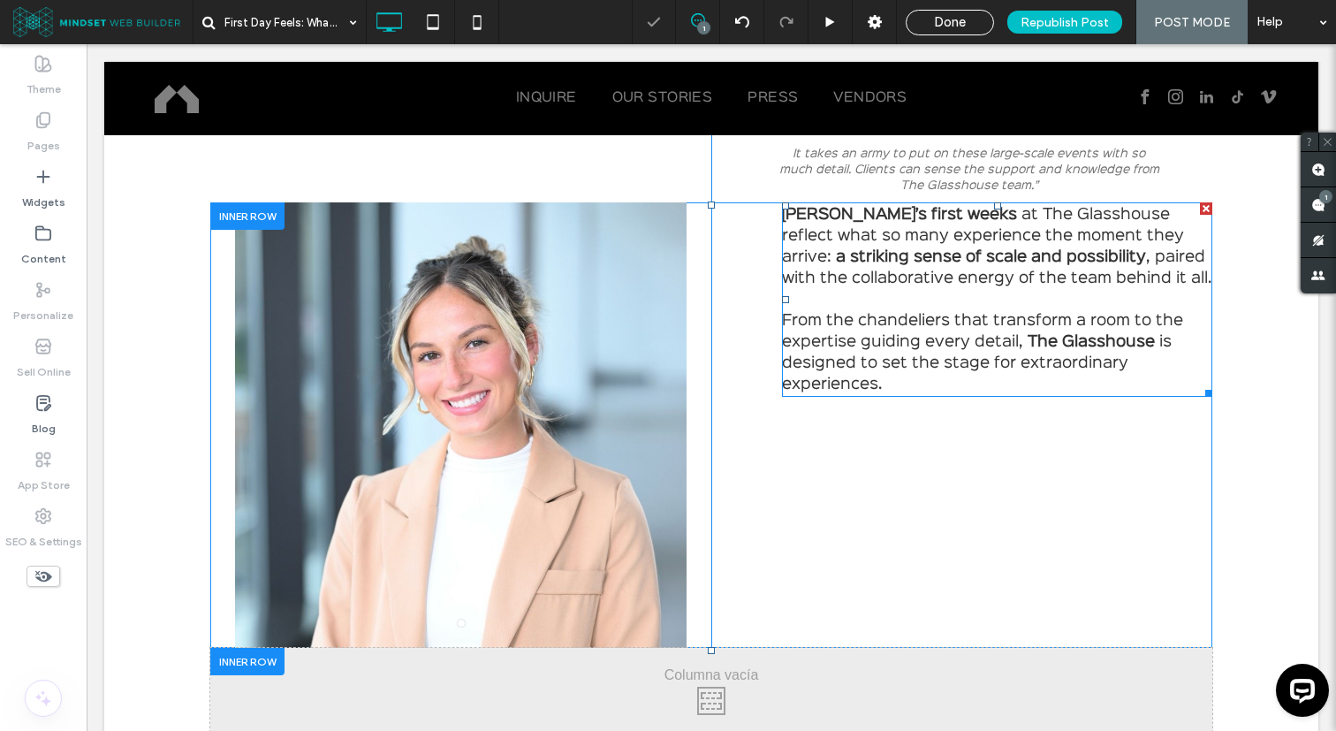
scroll to position [3509, 0]
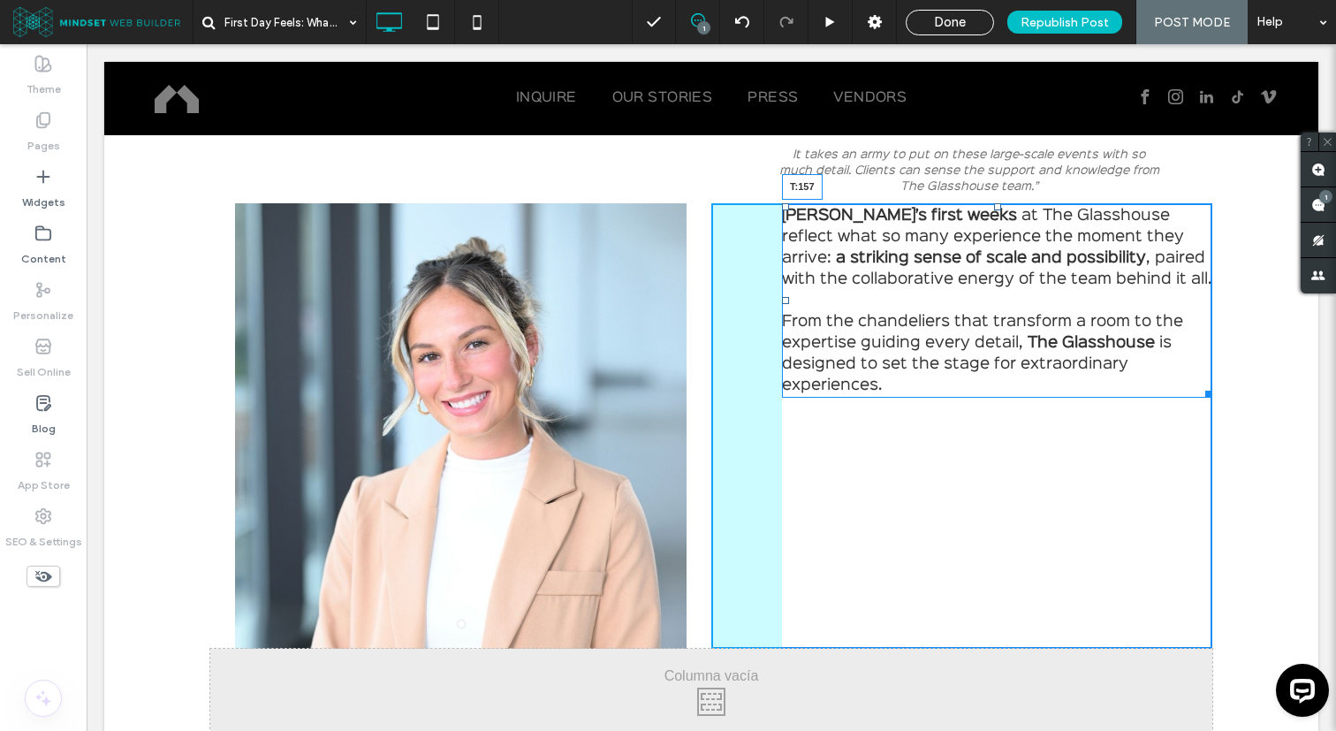
drag, startPoint x: 995, startPoint y: 208, endPoint x: 984, endPoint y: 345, distance: 137.4
click at [984, 345] on div "Olivia’s first weeks at The Glasshouse reflect what so many experience the mome…" at bounding box center [997, 300] width 430 height 194
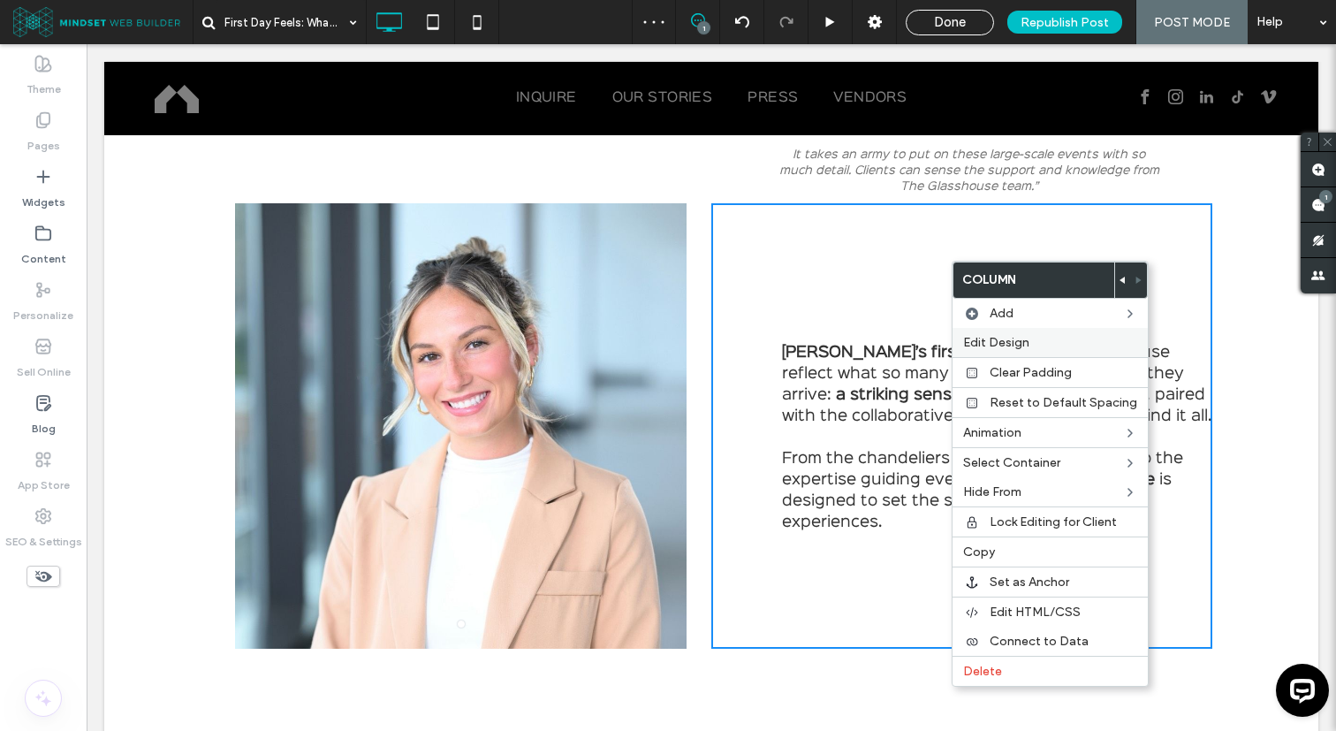
click at [989, 340] on span "Edit Design" at bounding box center [996, 342] width 66 height 15
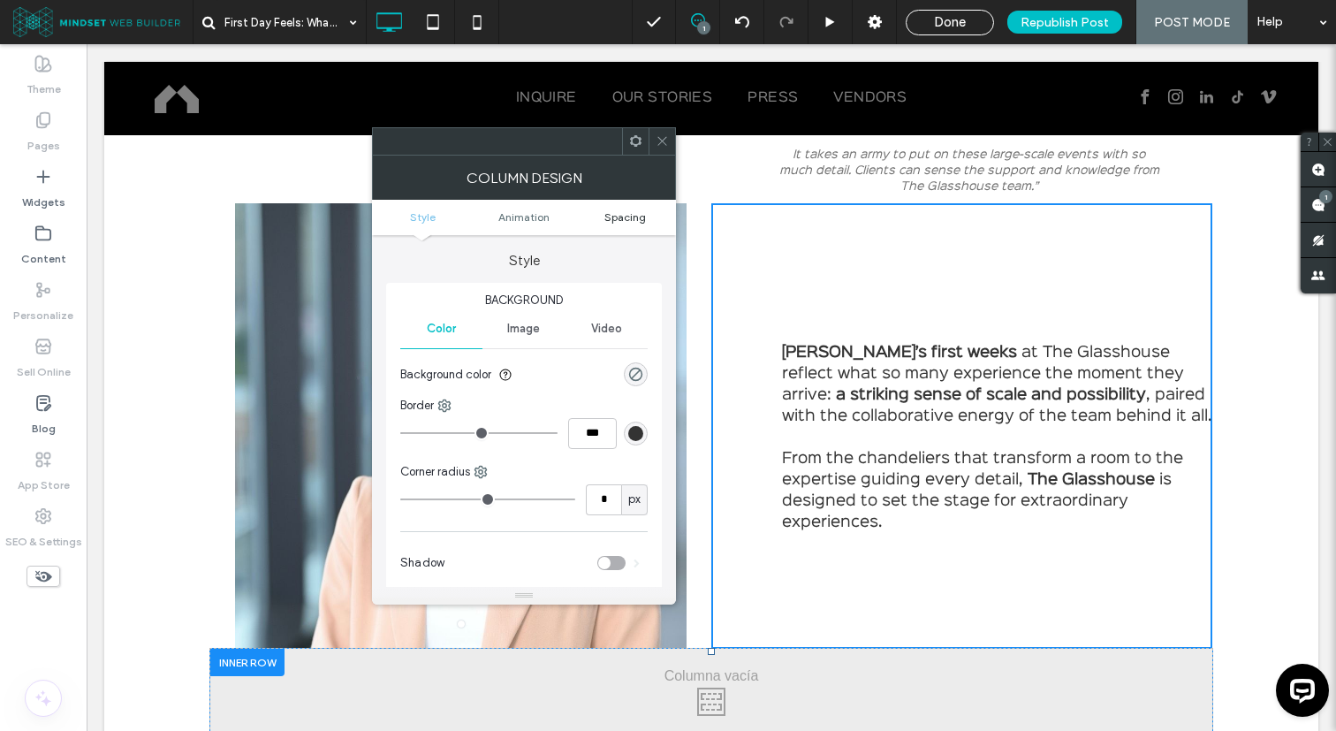
click at [640, 214] on span "Spacing" at bounding box center [625, 216] width 42 height 13
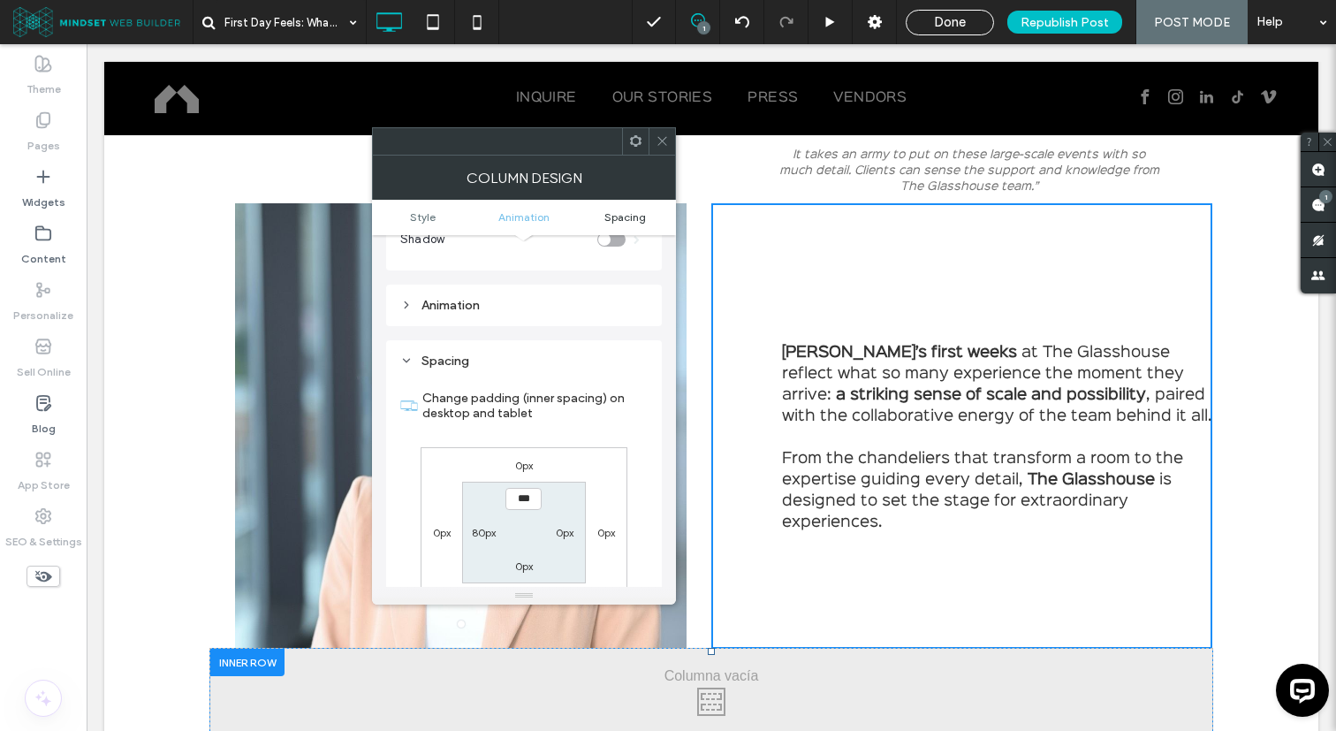
scroll to position [415, 0]
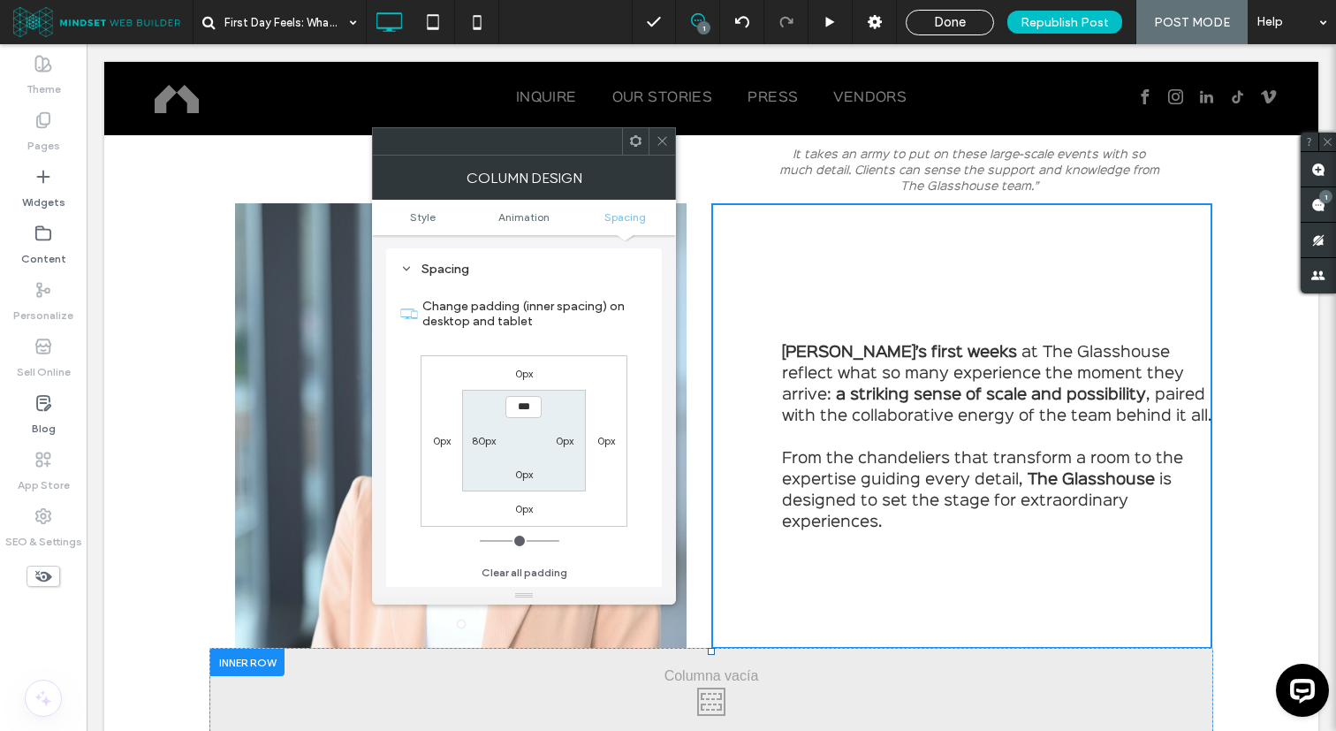
click at [477, 440] on label "80px" at bounding box center [484, 440] width 24 height 13
type input "**"
type input "*"
type input "***"
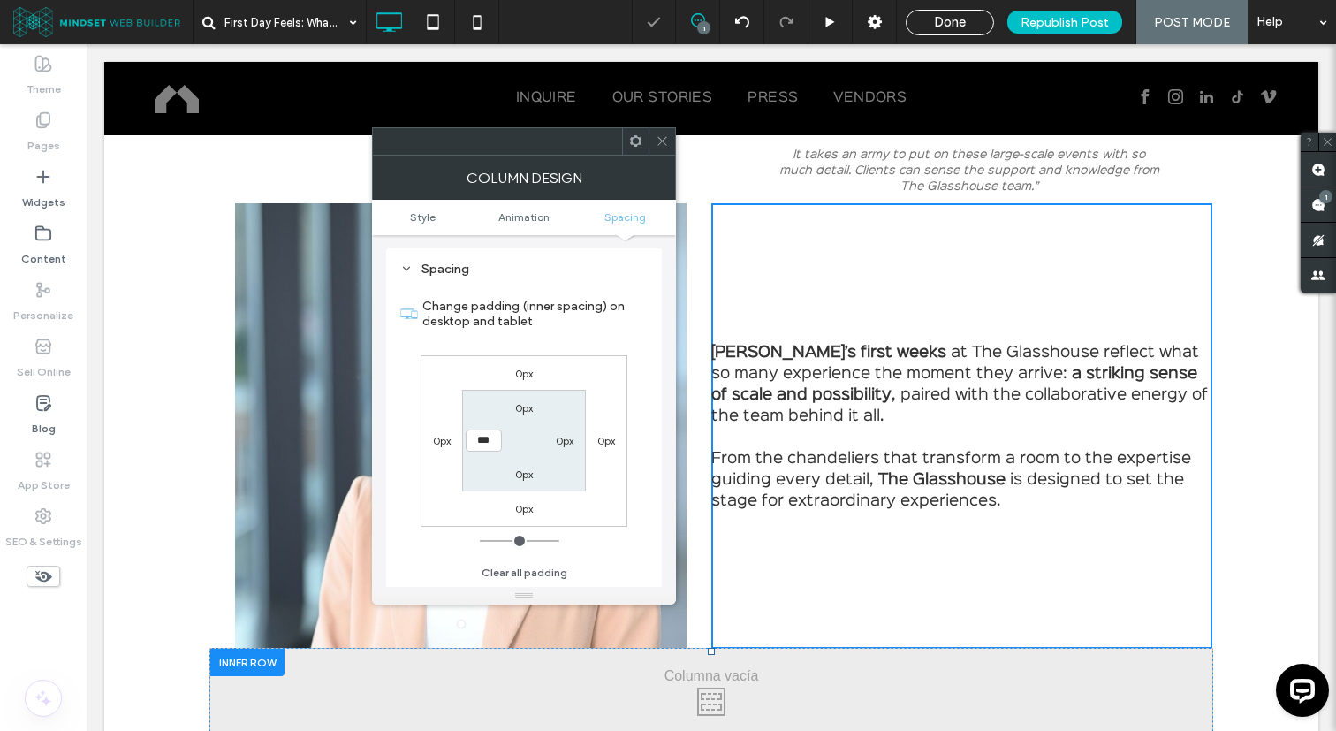
click at [658, 146] on icon at bounding box center [662, 140] width 13 height 13
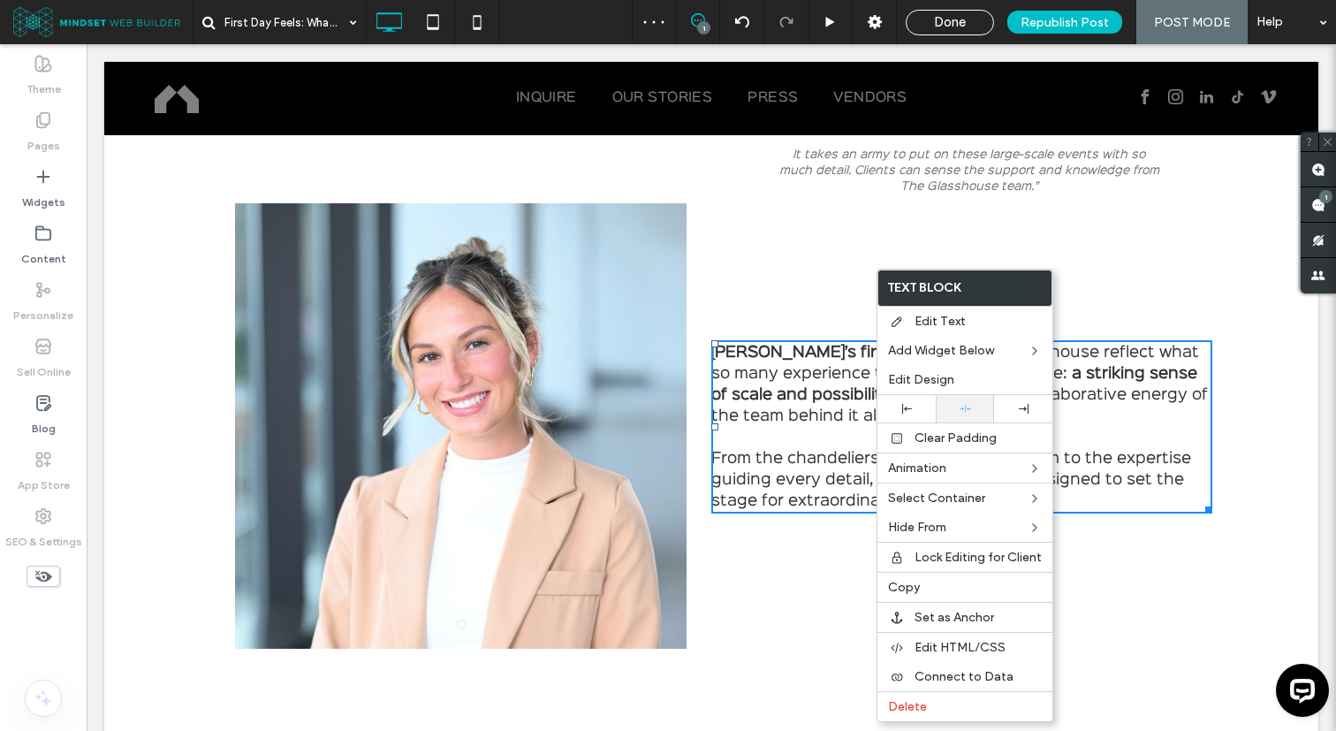
click at [974, 402] on div at bounding box center [965, 408] width 58 height 27
click at [1198, 504] on p "From the chandeliers that transform a room to the expertise guiding every detai…" at bounding box center [961, 480] width 501 height 64
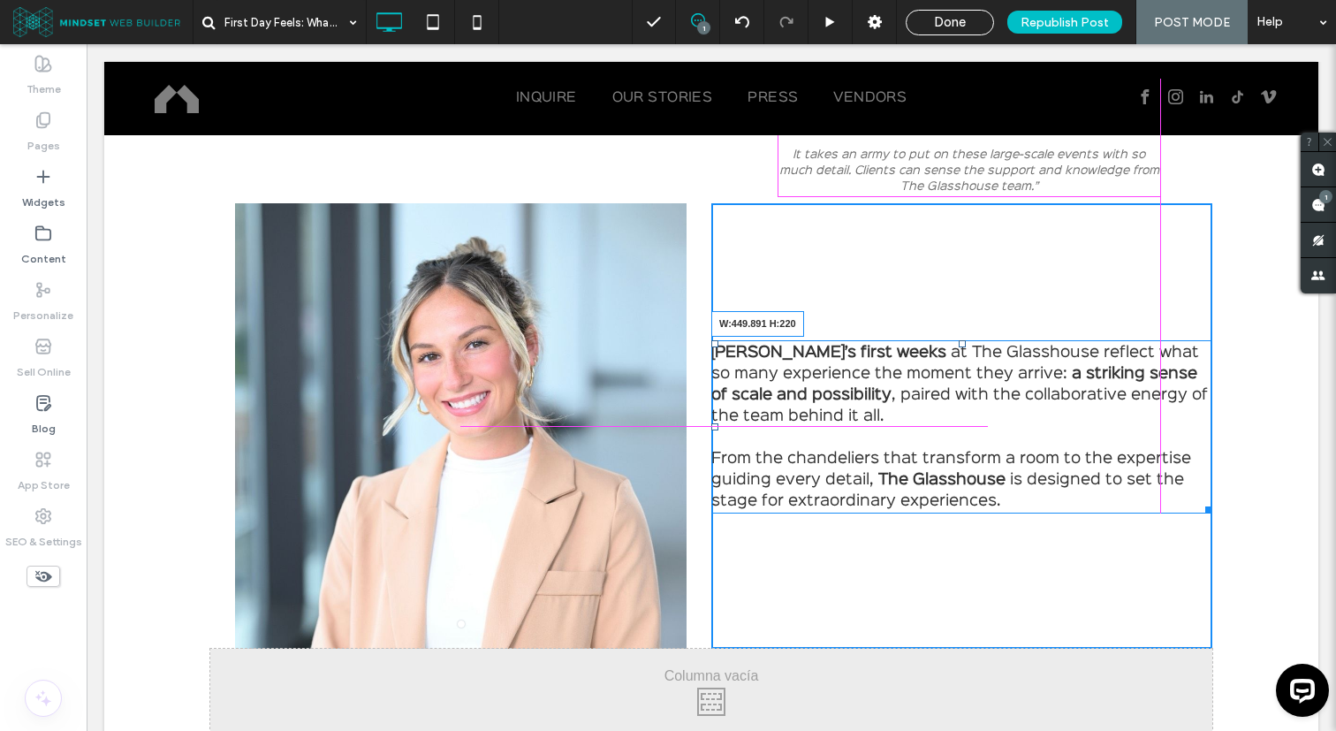
drag, startPoint x: 1206, startPoint y: 507, endPoint x: 1155, endPoint y: 506, distance: 51.3
click at [1155, 506] on div "Olivia’s first weeks at The Glasshouse reflect what so many experience the mome…" at bounding box center [961, 426] width 501 height 173
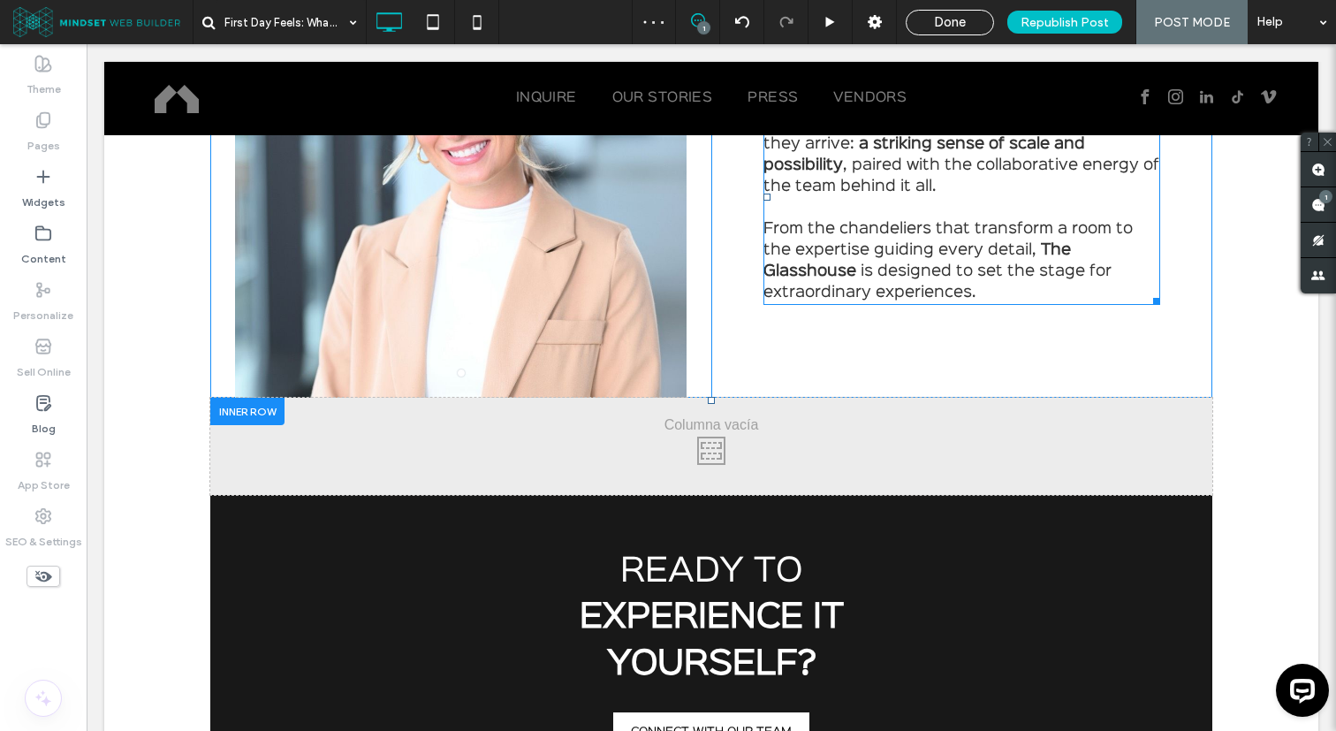
scroll to position [3857, 0]
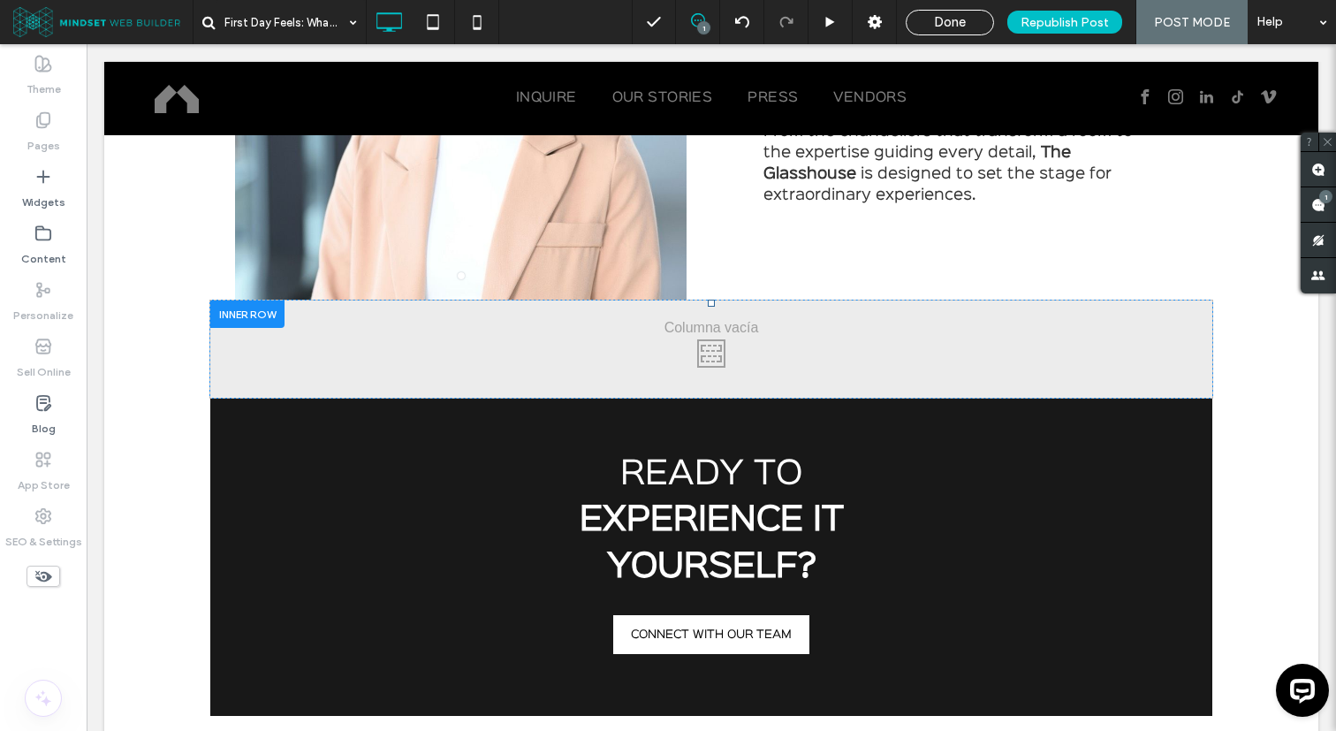
click at [247, 308] on div at bounding box center [247, 313] width 74 height 27
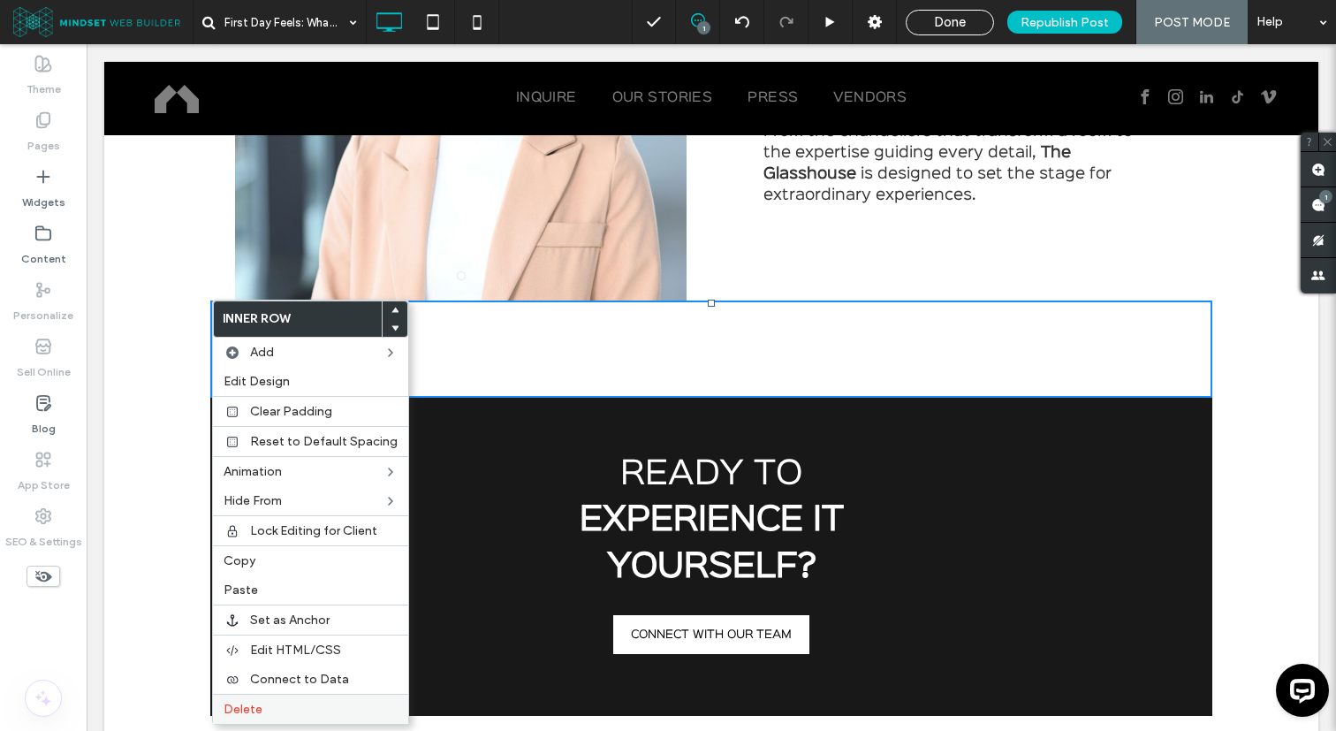
click at [246, 705] on span "Delete" at bounding box center [243, 709] width 39 height 15
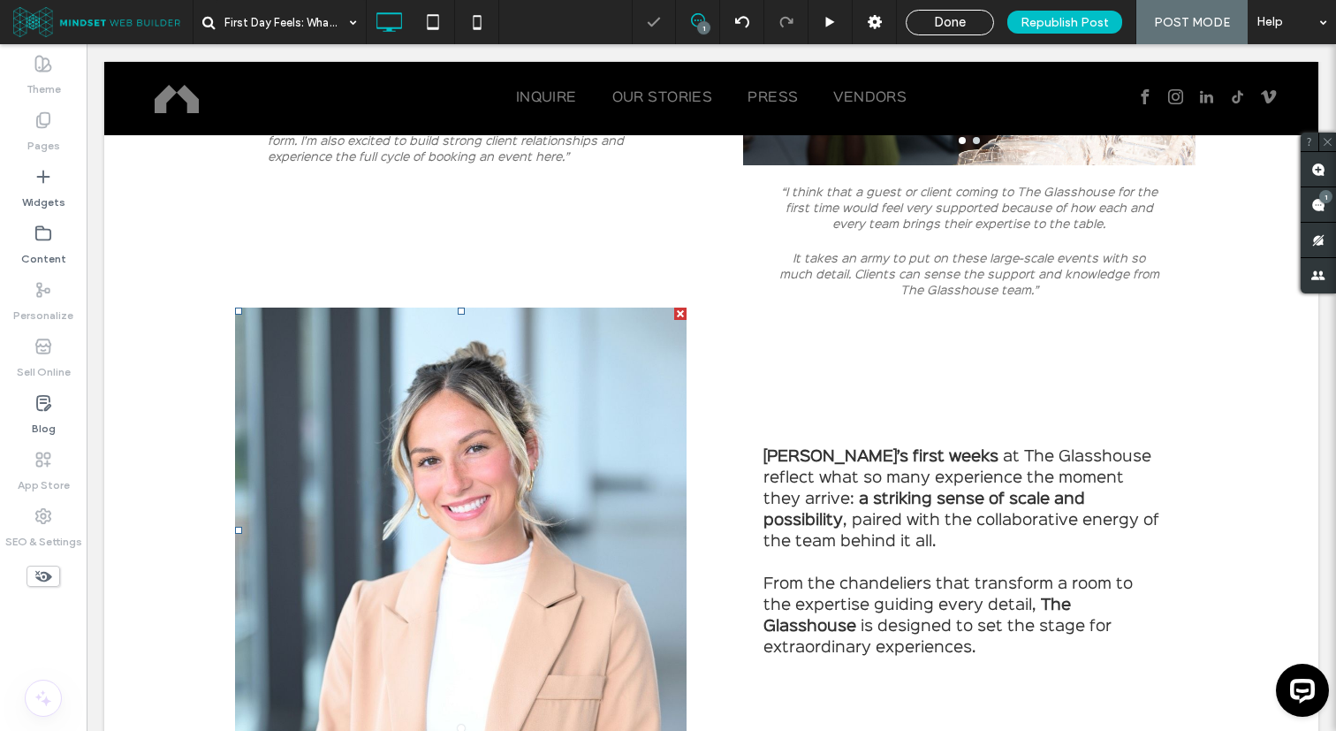
scroll to position [3377, 0]
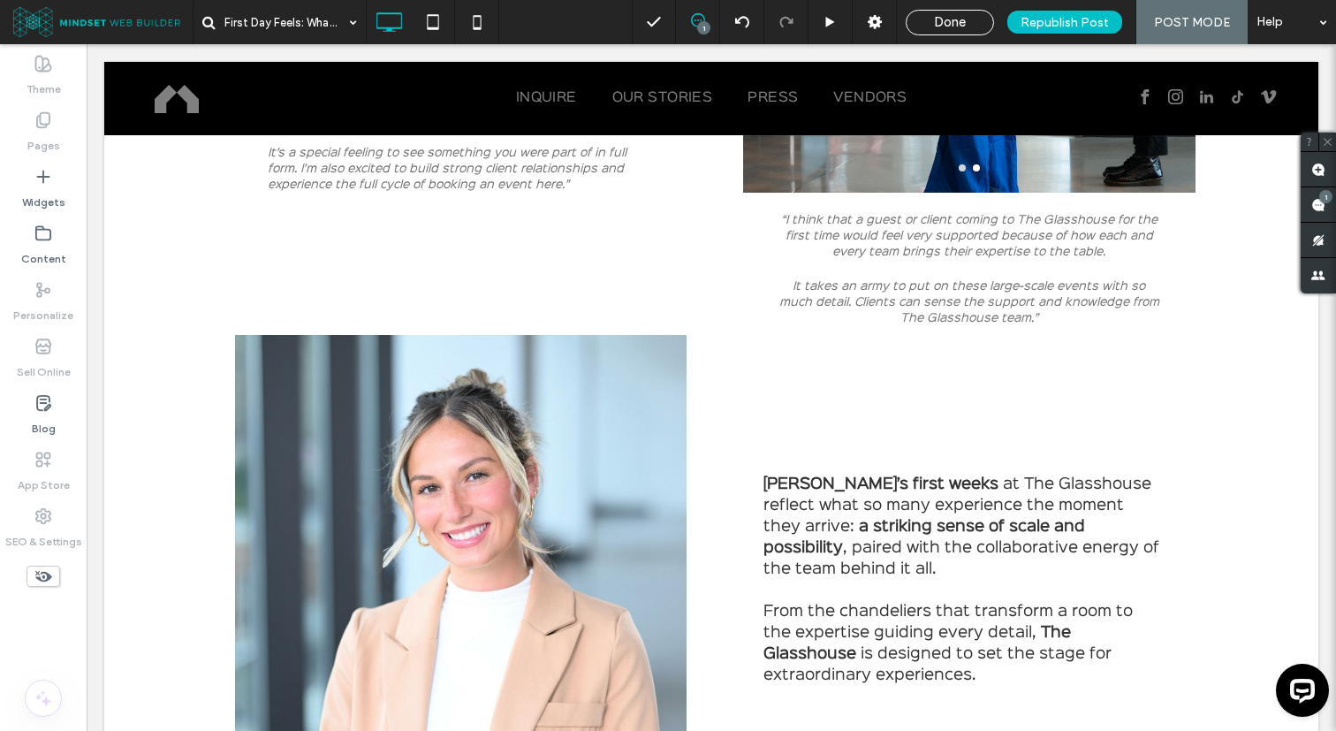
drag, startPoint x: 711, startPoint y: 333, endPoint x: 741, endPoint y: 439, distance: 110.2
click at [741, 439] on div "a a a a Click To Paste Click To Paste Olivia’s first weeks at The Glasshouse re…" at bounding box center [711, 557] width 1002 height 445
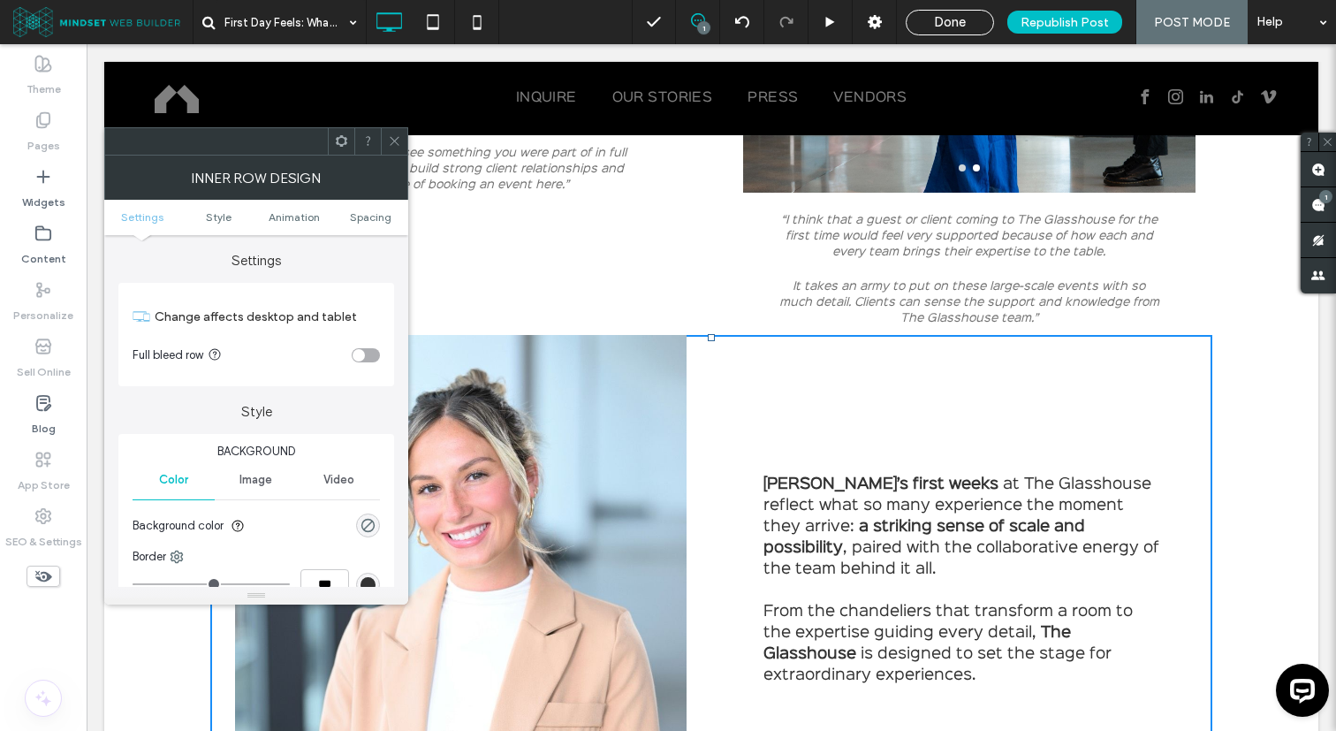
click at [767, 376] on div "Olivia’s first weeks at The Glasshouse reflect what so many experience the mome…" at bounding box center [961, 557] width 501 height 445
click at [395, 137] on icon at bounding box center [394, 140] width 13 height 13
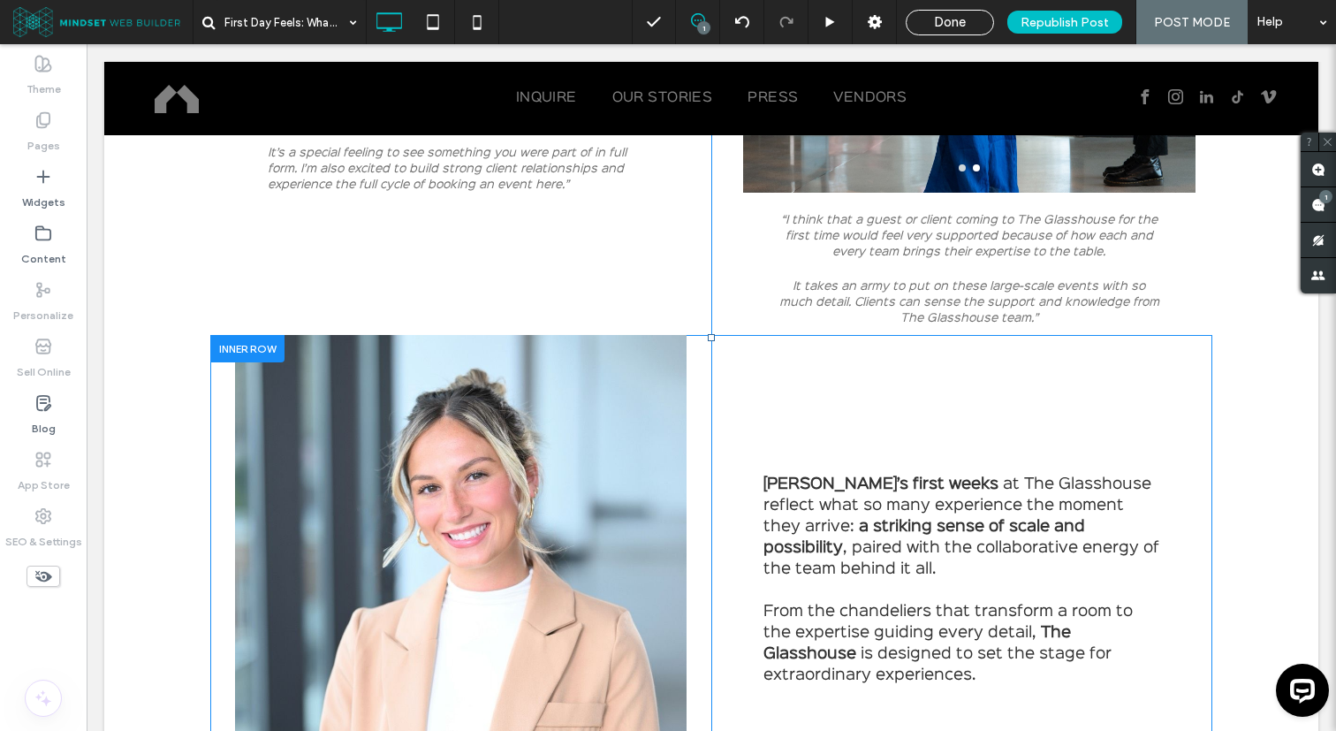
click at [225, 345] on div at bounding box center [247, 348] width 74 height 27
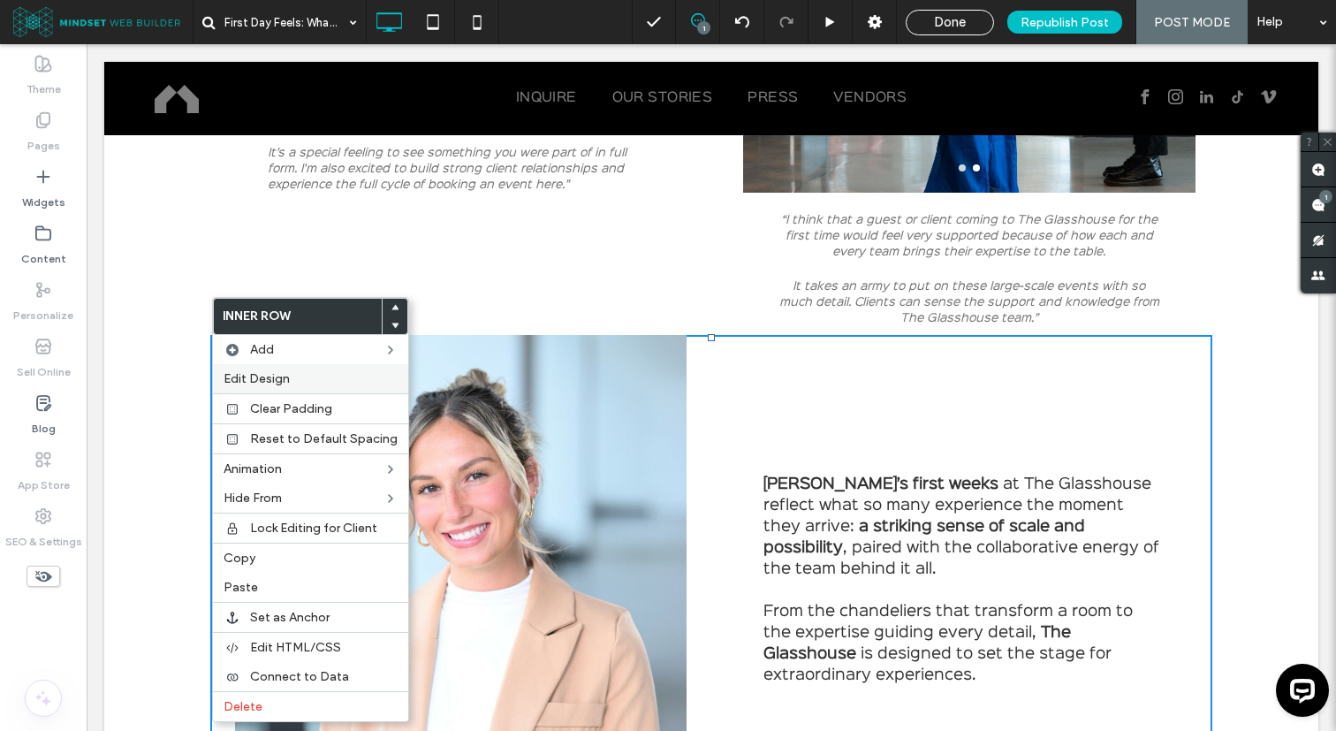
click at [281, 374] on span "Edit Design" at bounding box center [257, 378] width 66 height 15
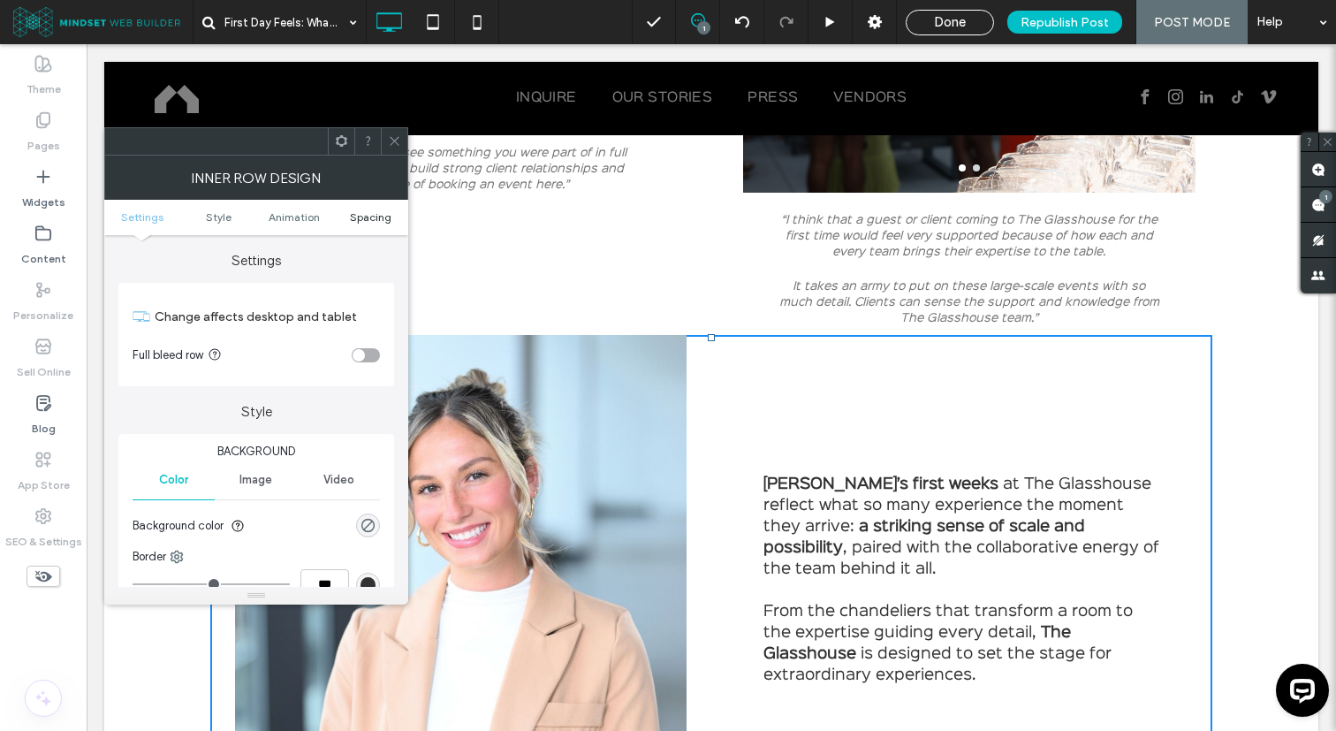
click at [376, 213] on span "Spacing" at bounding box center [371, 216] width 42 height 13
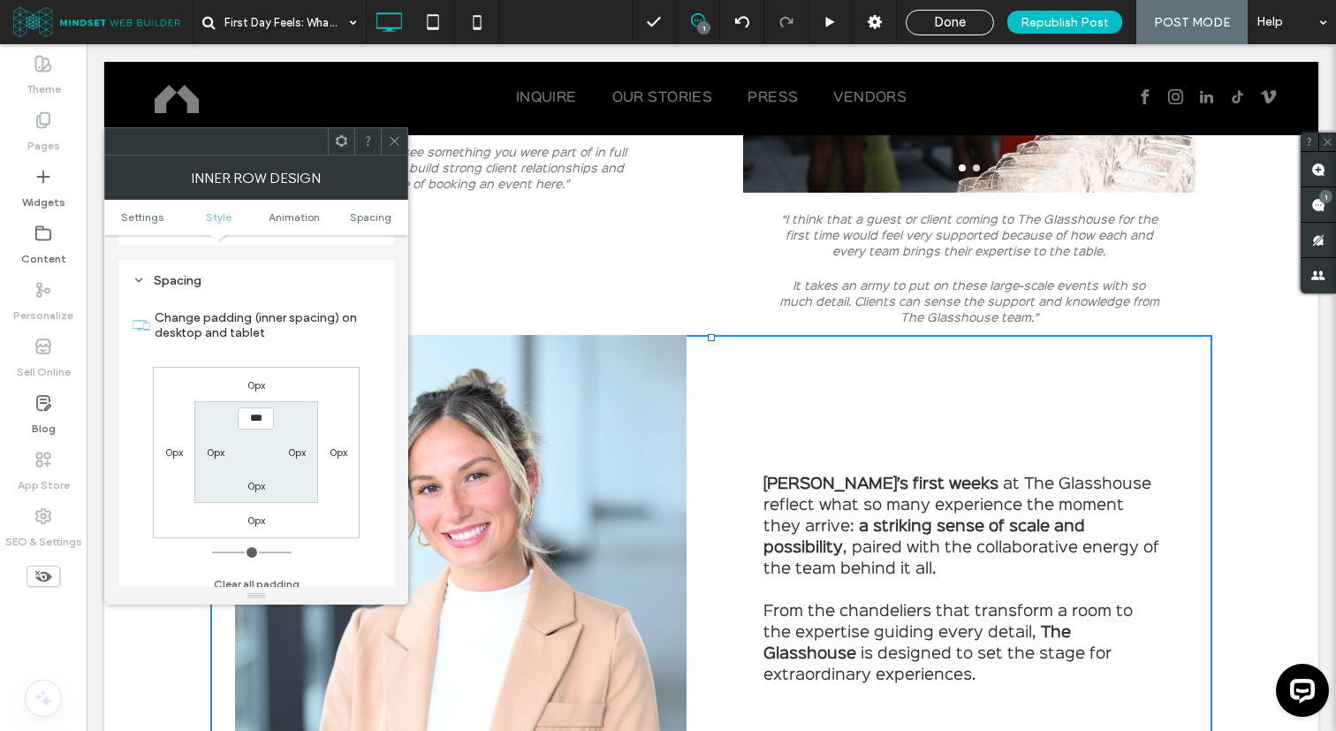
scroll to position [566, 0]
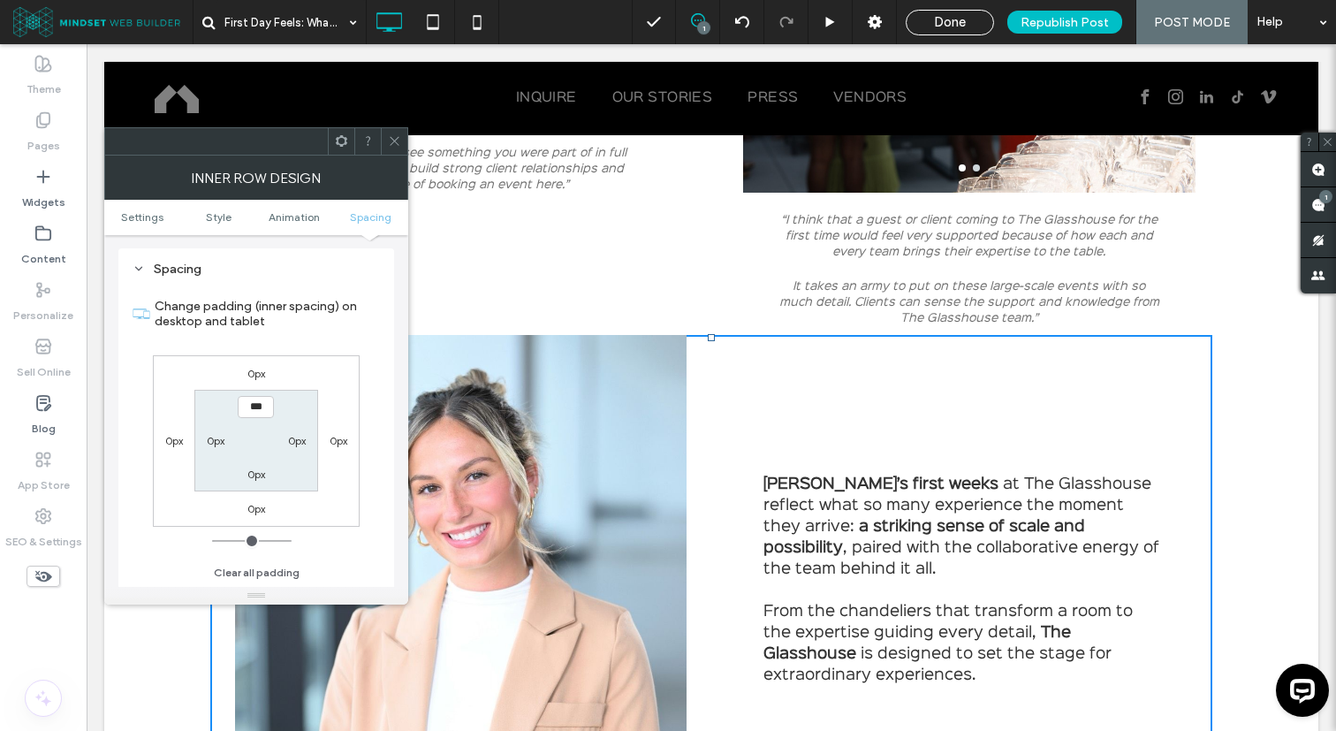
click at [259, 375] on label "0px" at bounding box center [256, 373] width 18 height 13
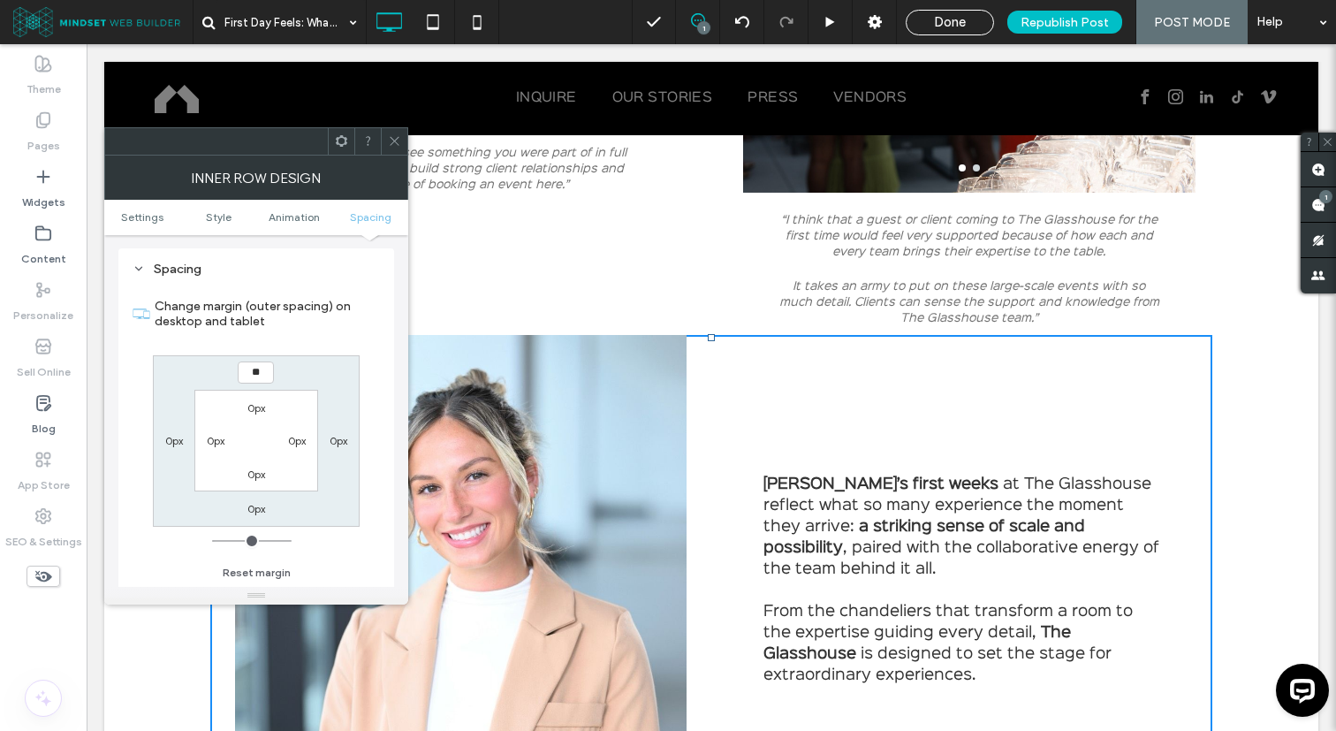
type input "**"
type input "****"
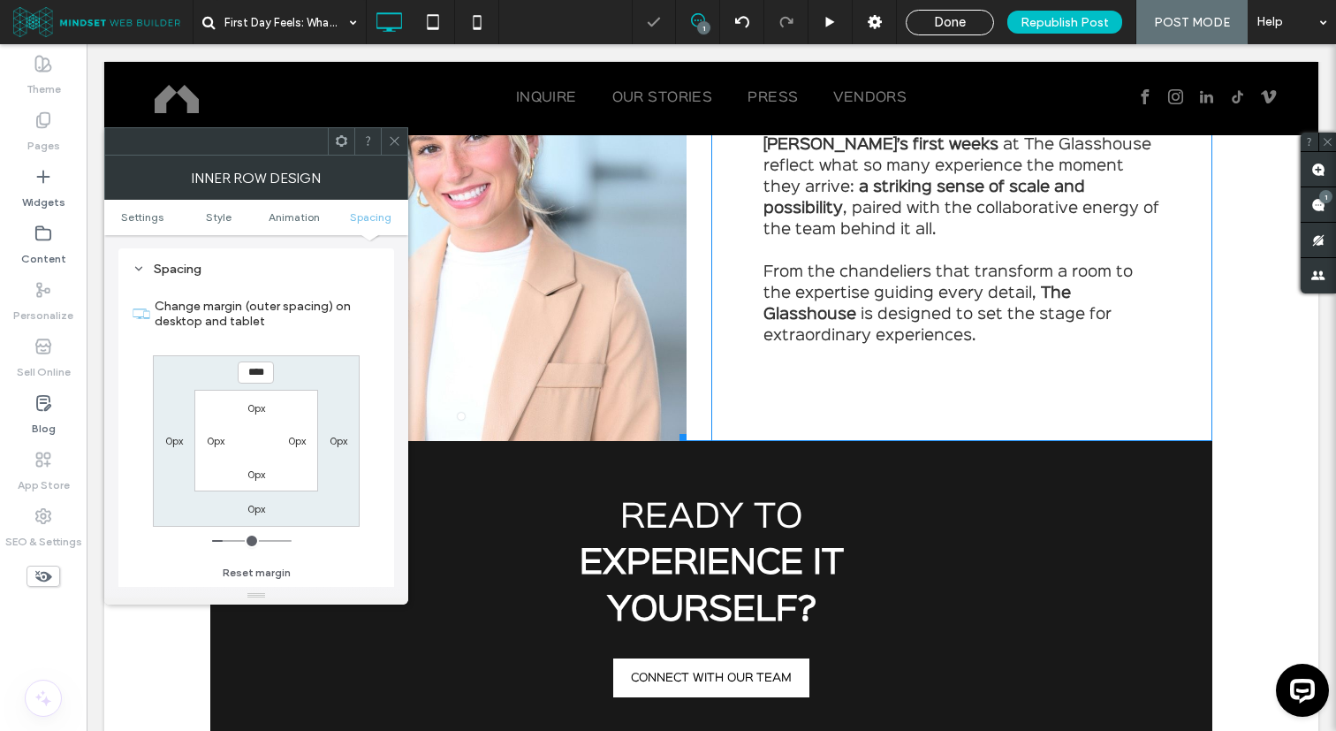
scroll to position [3754, 0]
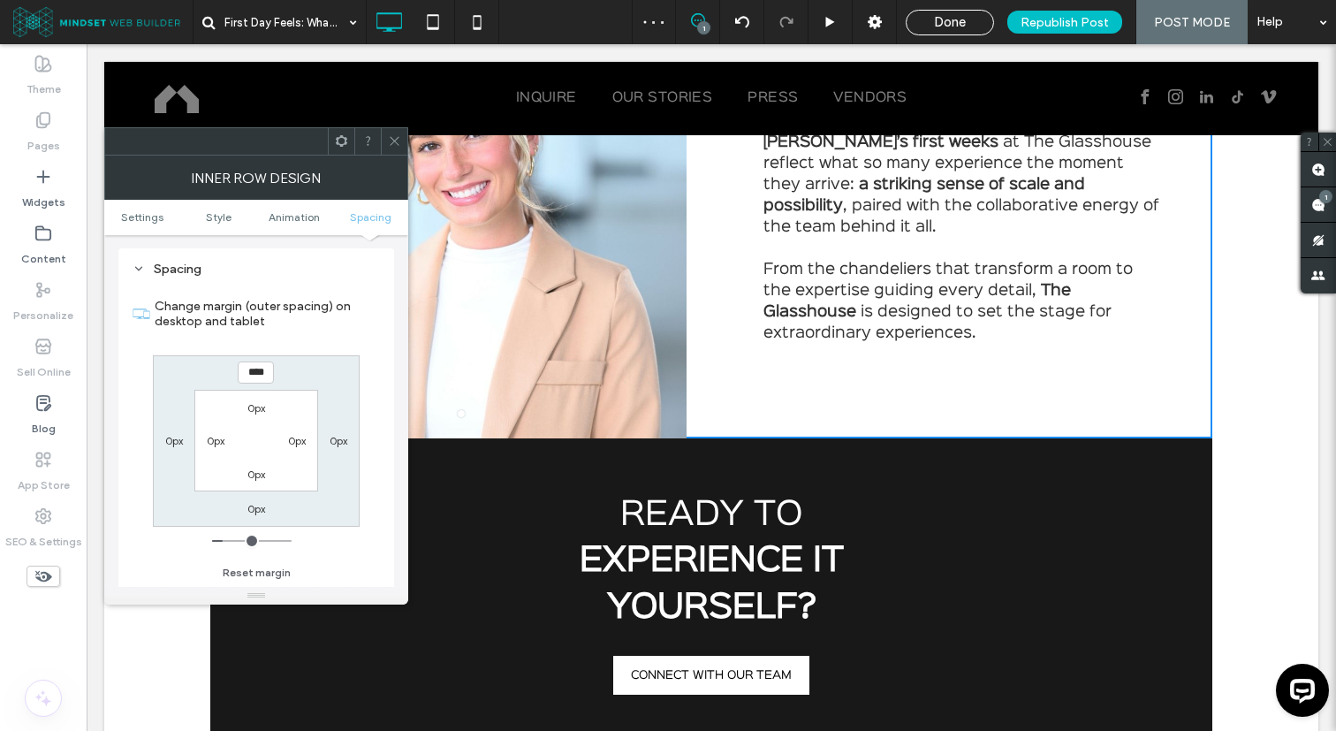
click at [248, 512] on label "0px" at bounding box center [256, 508] width 18 height 13
type input "*"
type input "**"
type input "****"
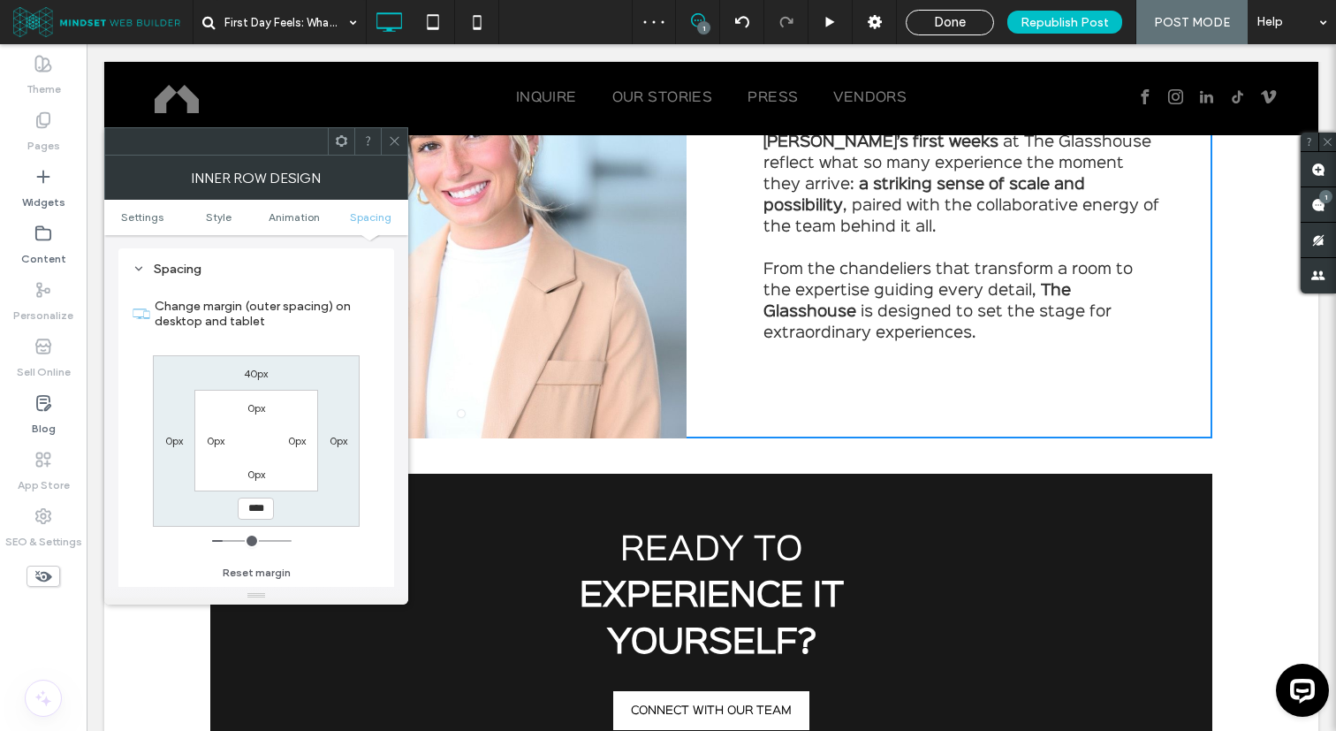
click at [395, 139] on icon at bounding box center [394, 140] width 13 height 13
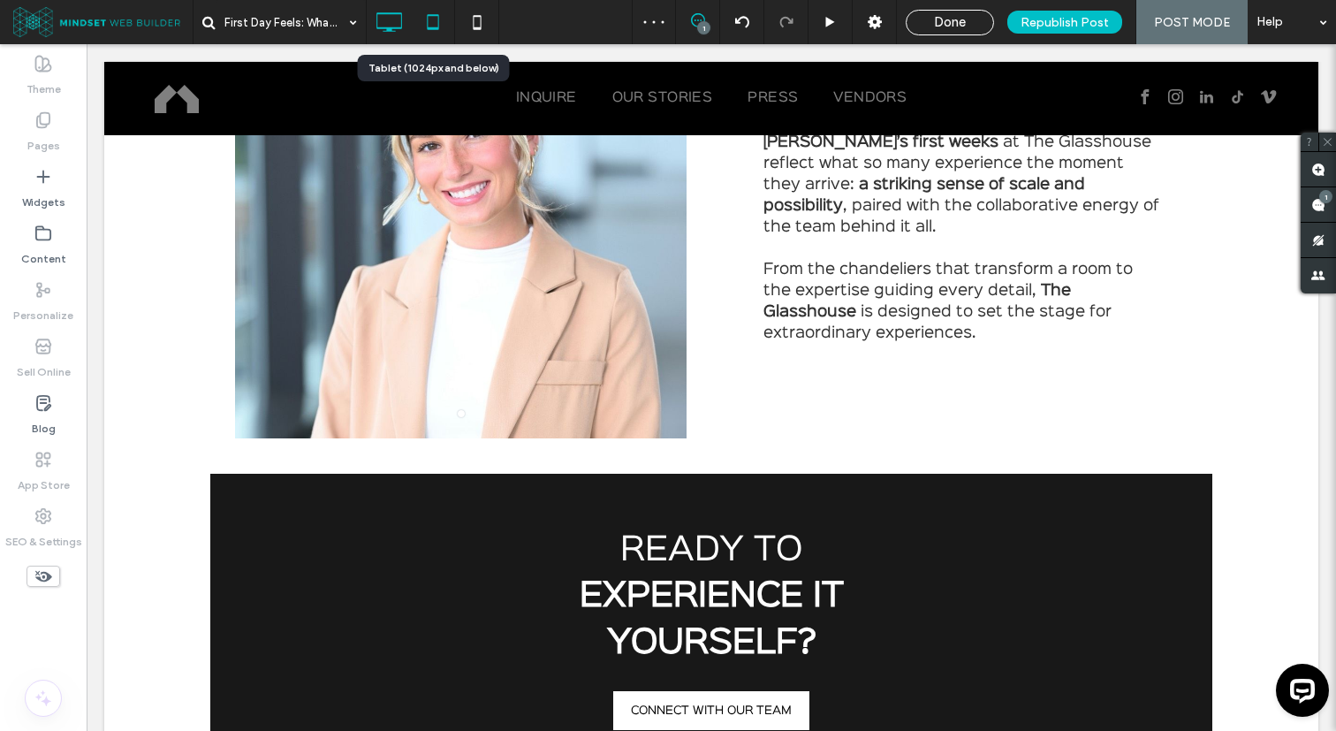
click at [436, 29] on use at bounding box center [432, 21] width 11 height 15
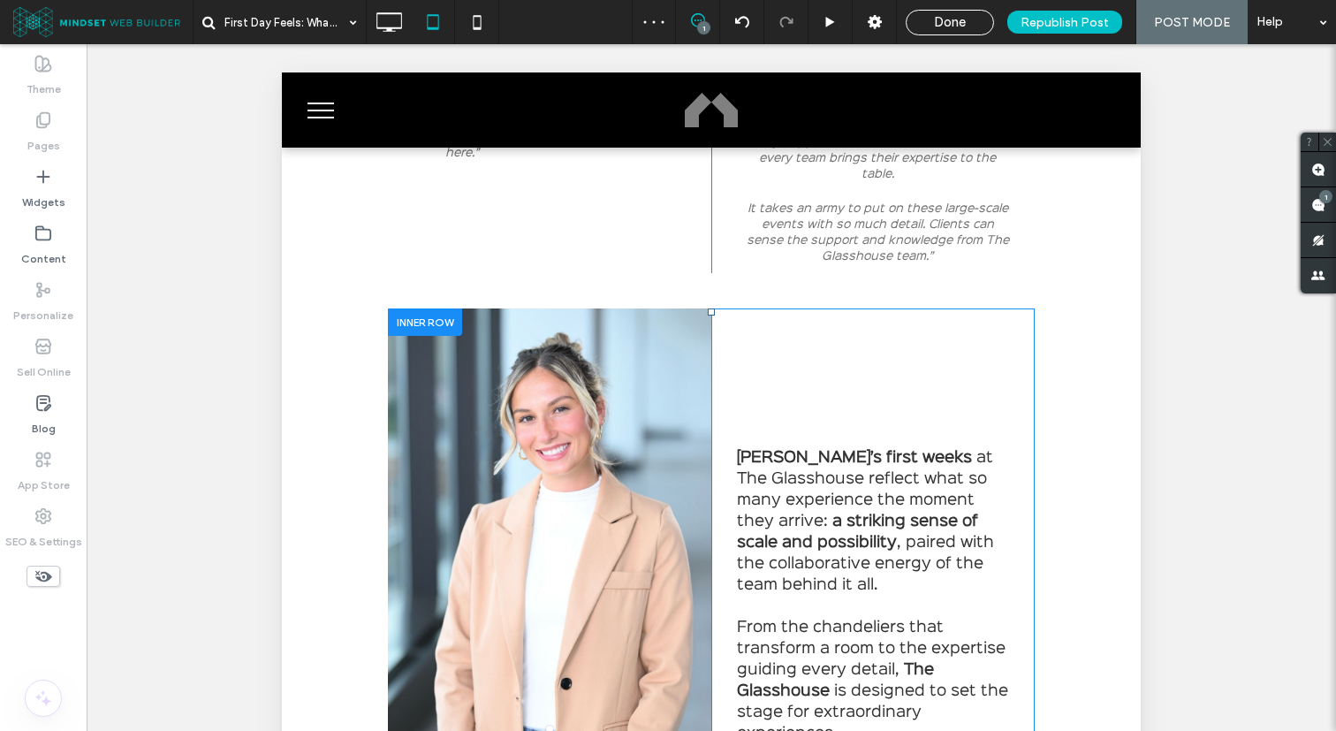
scroll to position [3812, 0]
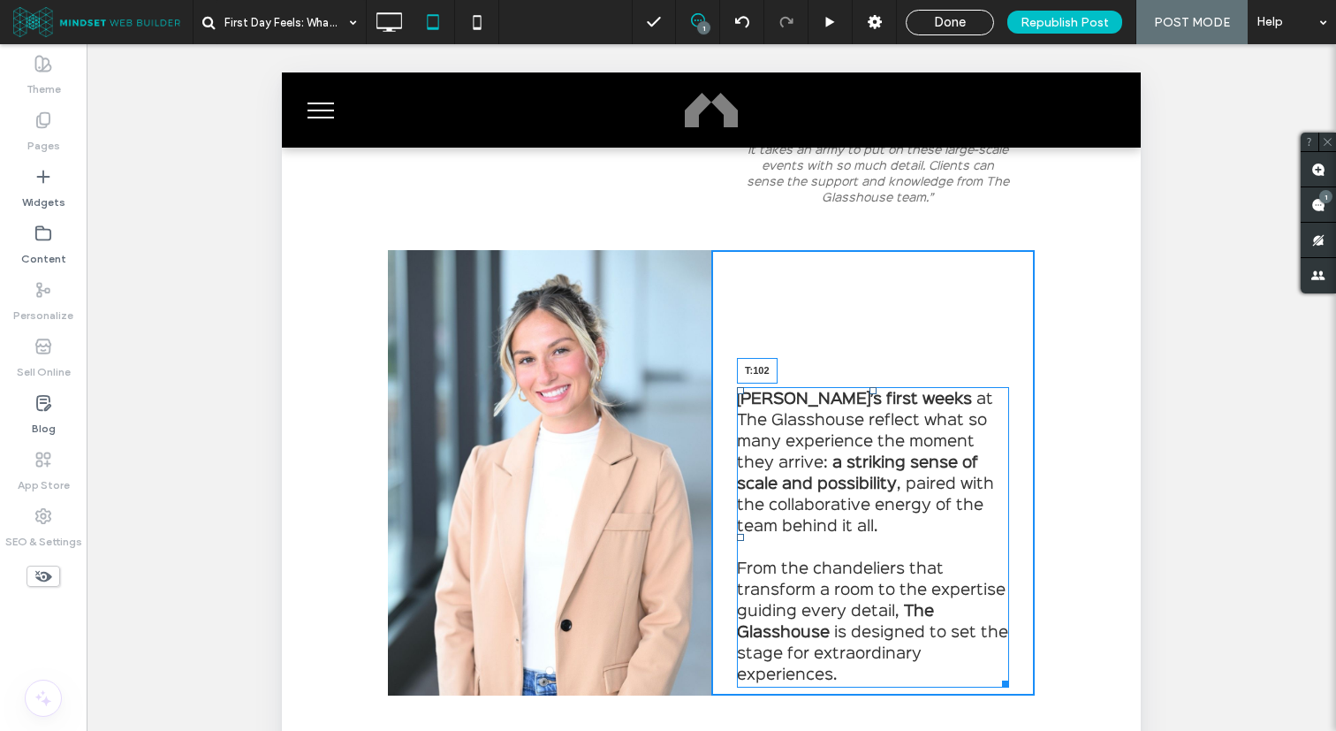
drag, startPoint x: 869, startPoint y: 357, endPoint x: 869, endPoint y: 311, distance: 45.9
click at [869, 387] on div at bounding box center [872, 390] width 7 height 7
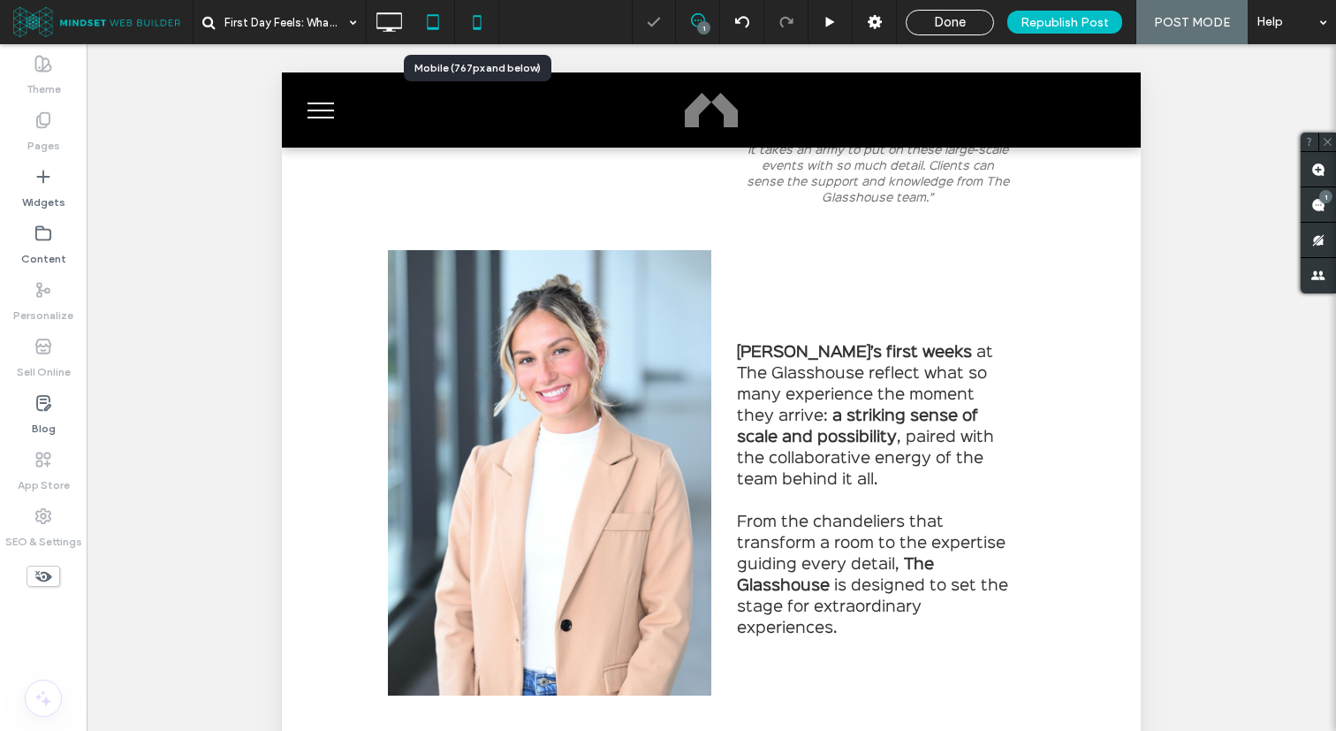
click at [474, 25] on icon at bounding box center [476, 21] width 35 height 35
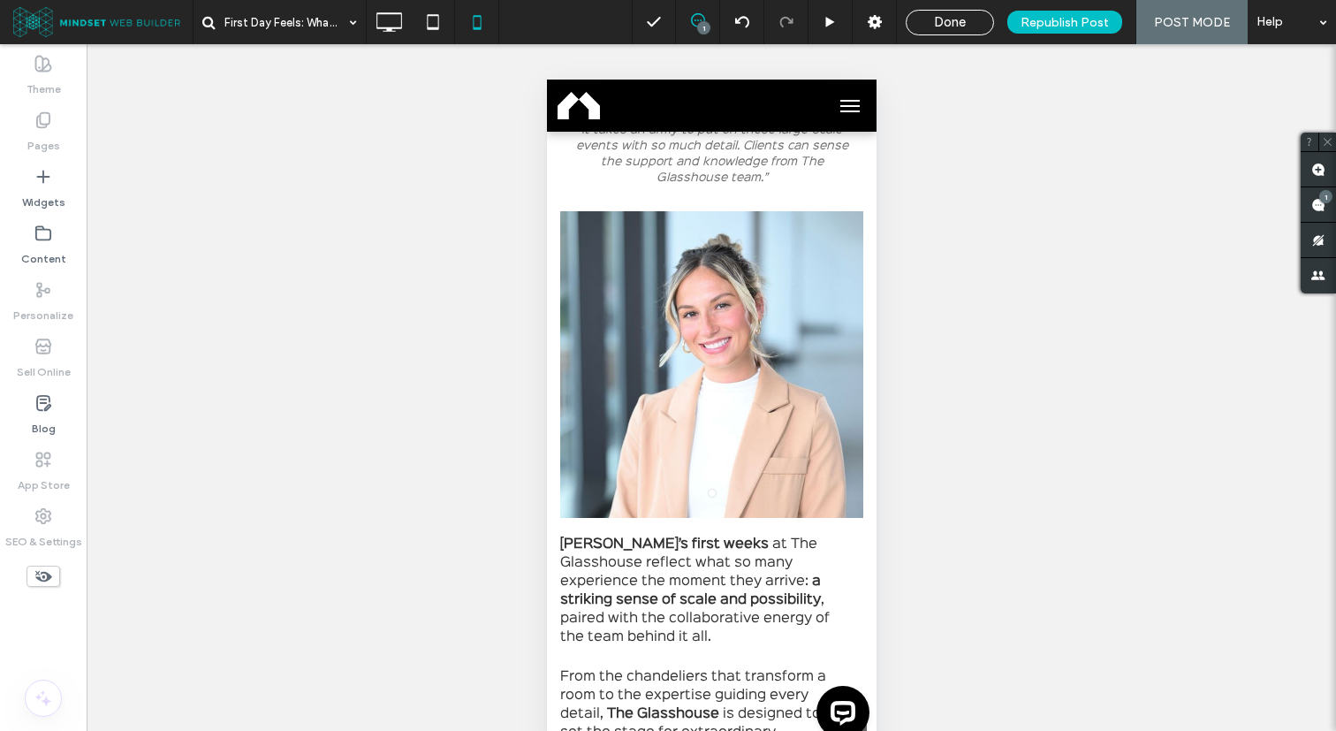
scroll to position [4500, 0]
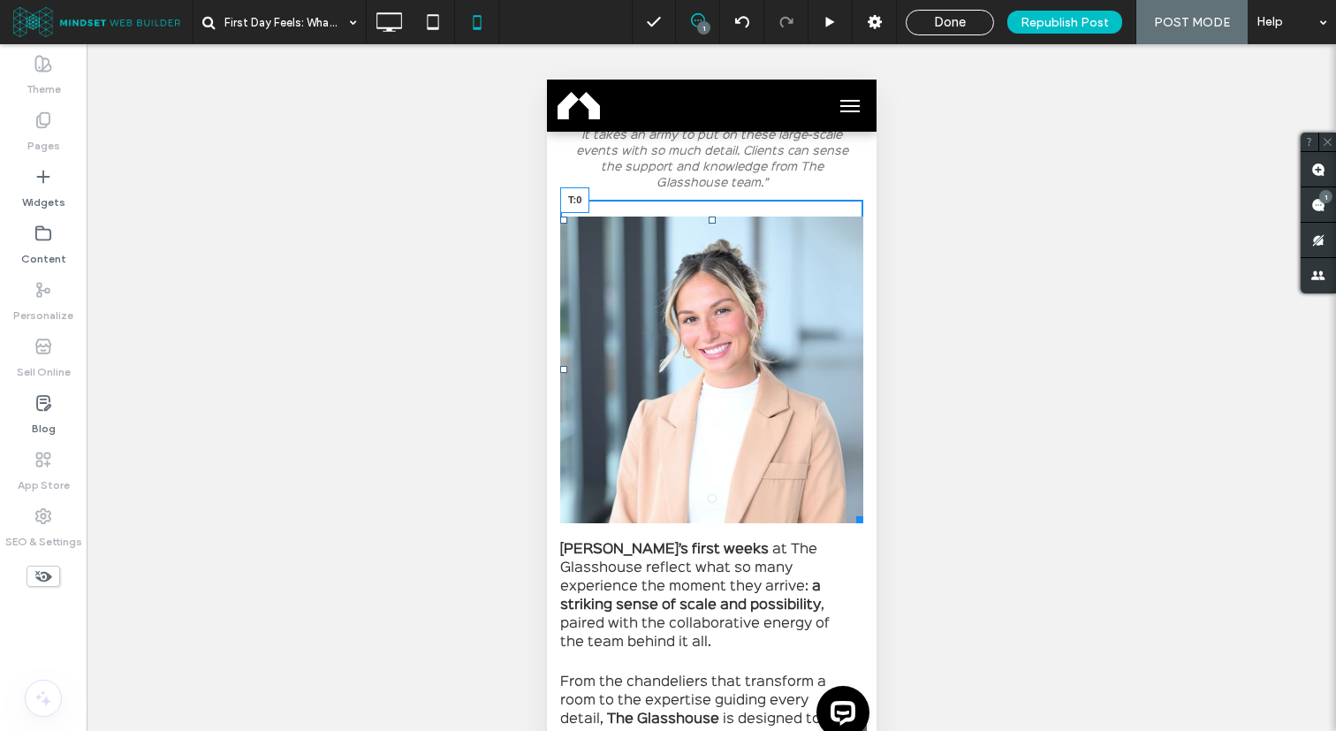
drag, startPoint x: 713, startPoint y: 201, endPoint x: 715, endPoint y: 179, distance: 22.2
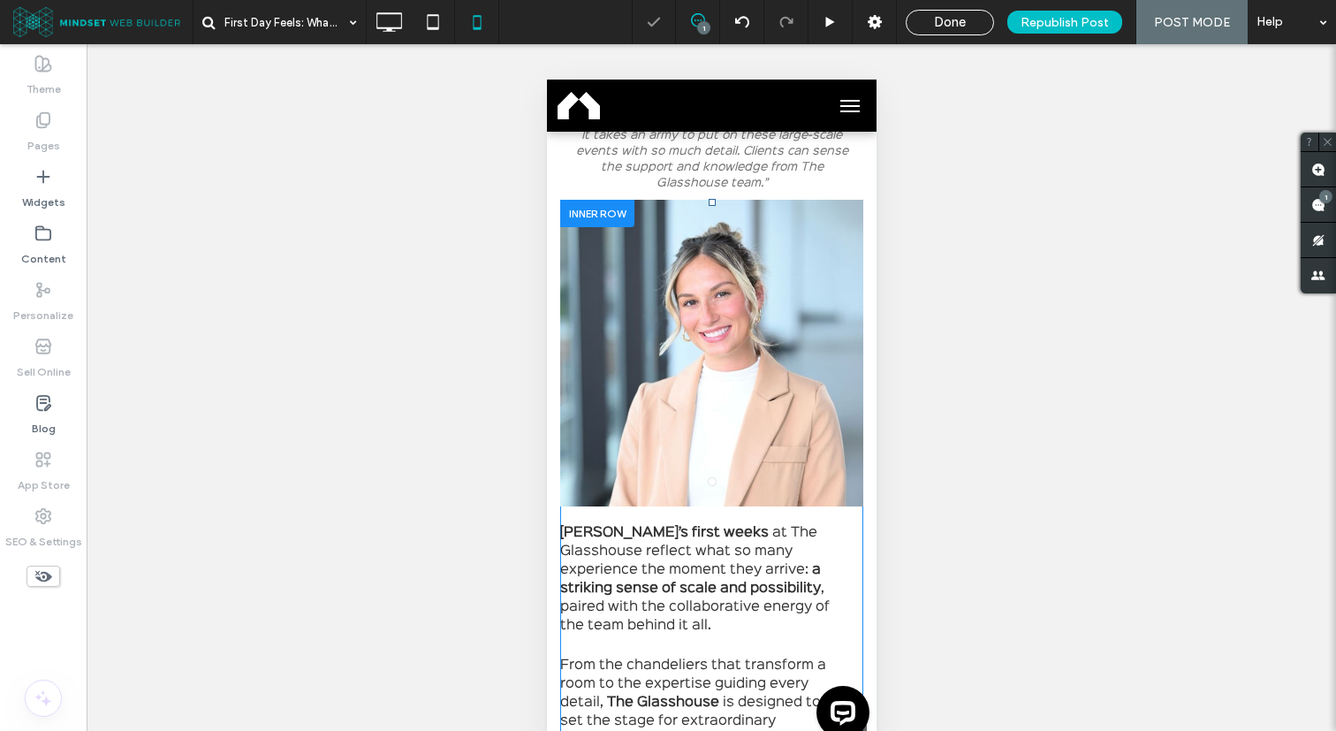
click at [567, 200] on div at bounding box center [596, 213] width 74 height 27
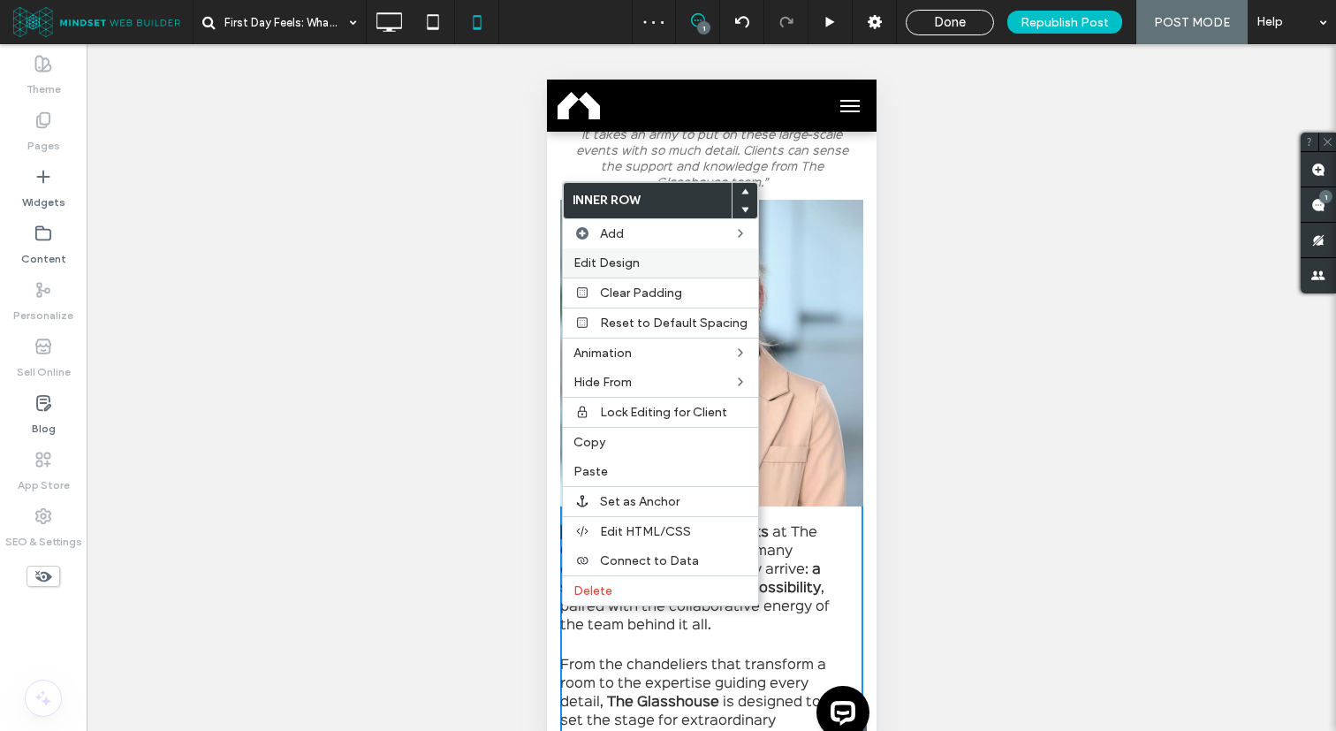
click at [613, 264] on span "Edit Design" at bounding box center [606, 262] width 66 height 15
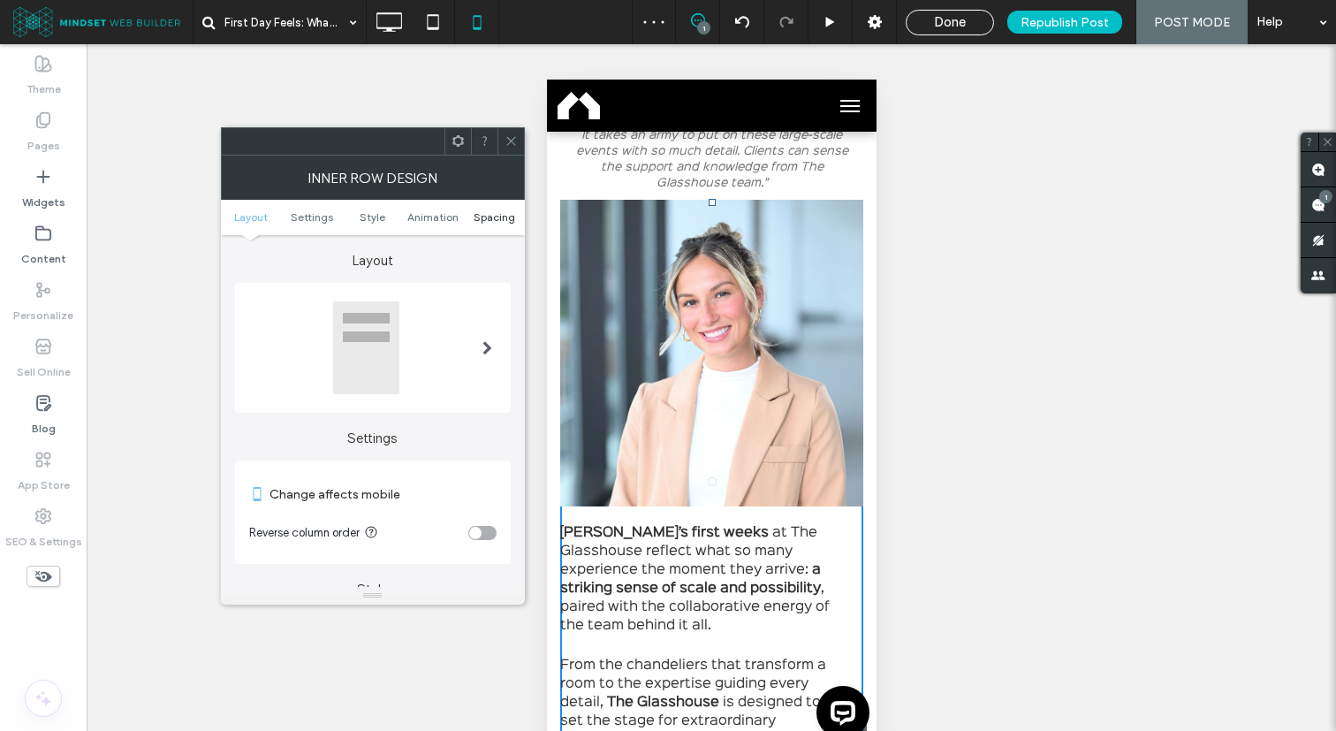
click at [486, 217] on span "Spacing" at bounding box center [495, 216] width 42 height 13
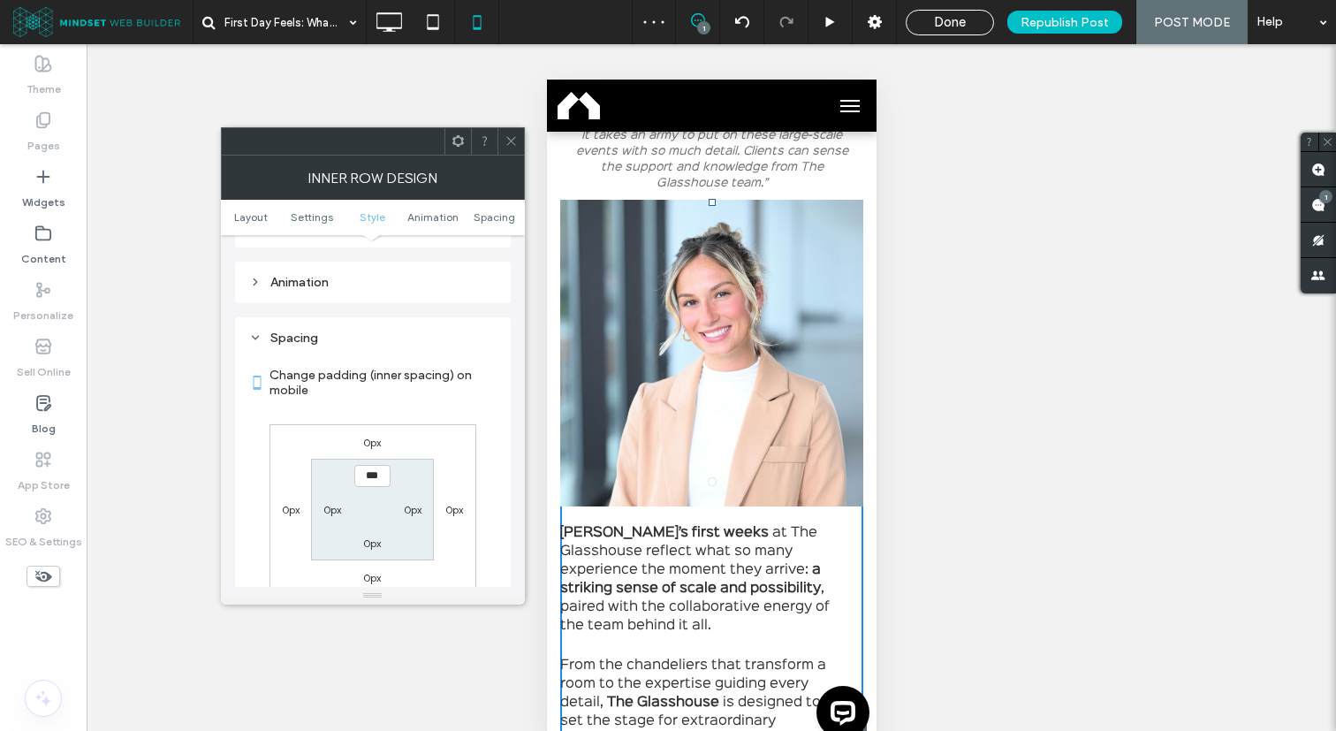
scroll to position [745, 0]
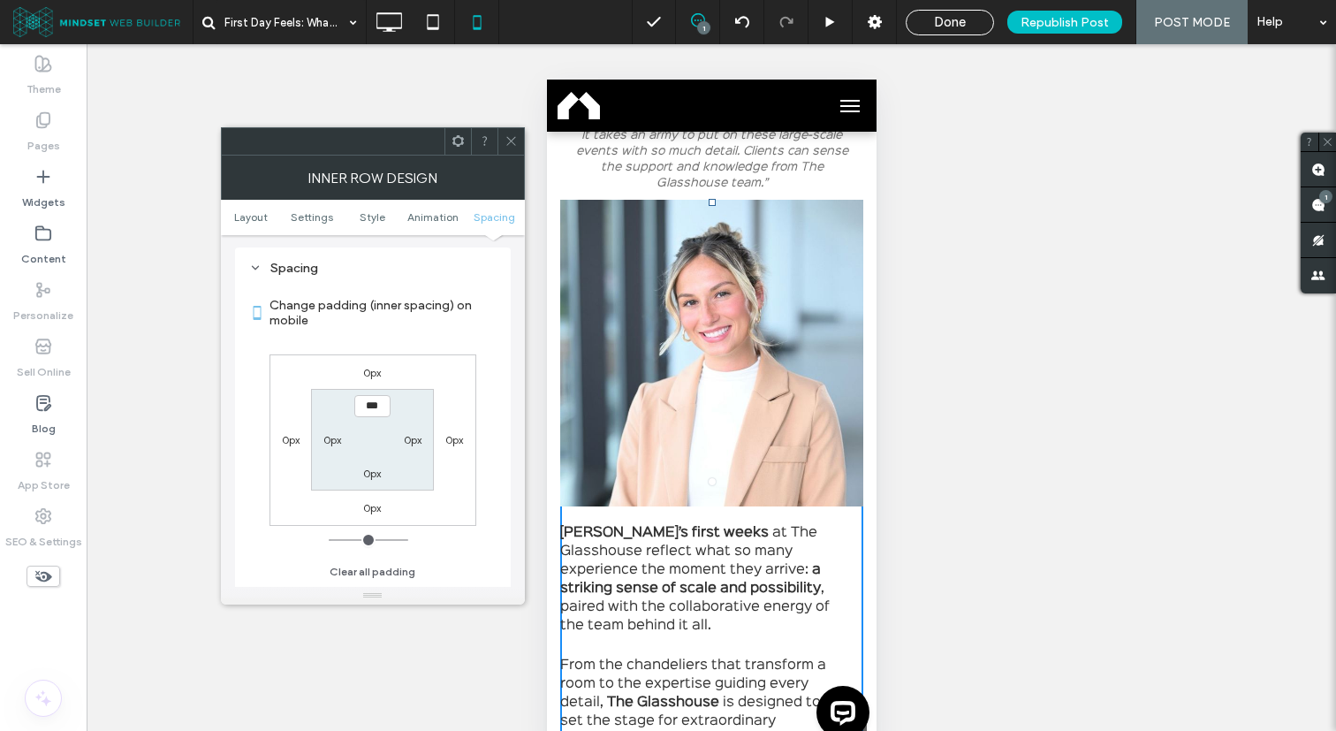
click at [375, 373] on label "0px" at bounding box center [372, 372] width 18 height 13
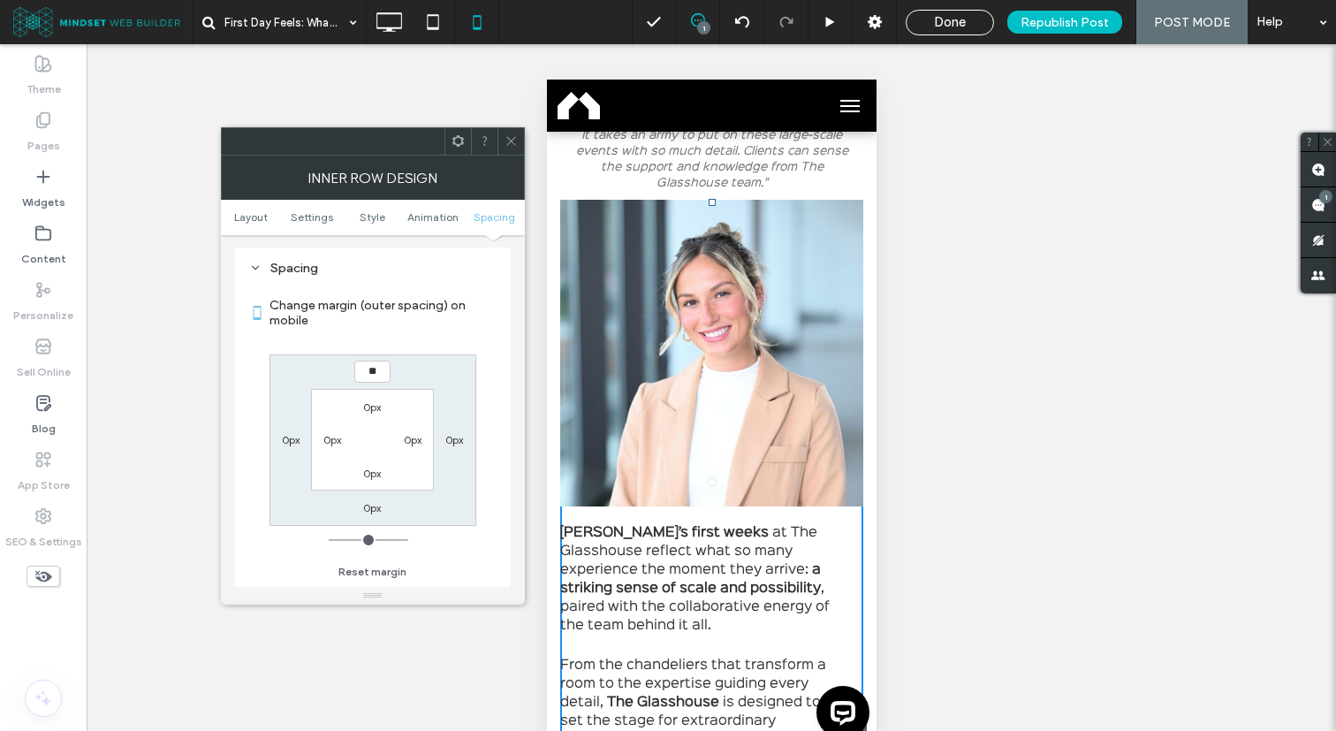
type input "**"
type input "****"
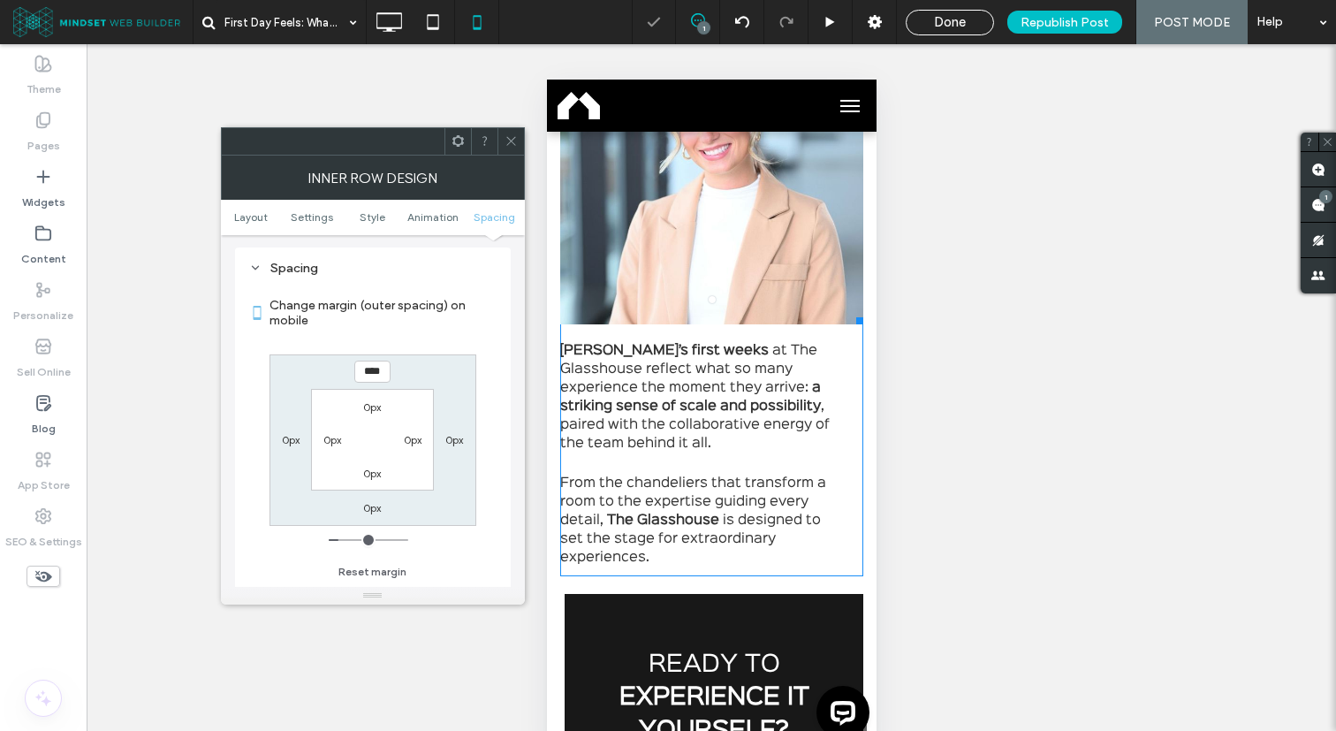
scroll to position [4718, 0]
click at [370, 506] on label "0px" at bounding box center [372, 507] width 18 height 13
type input "*"
type input "**"
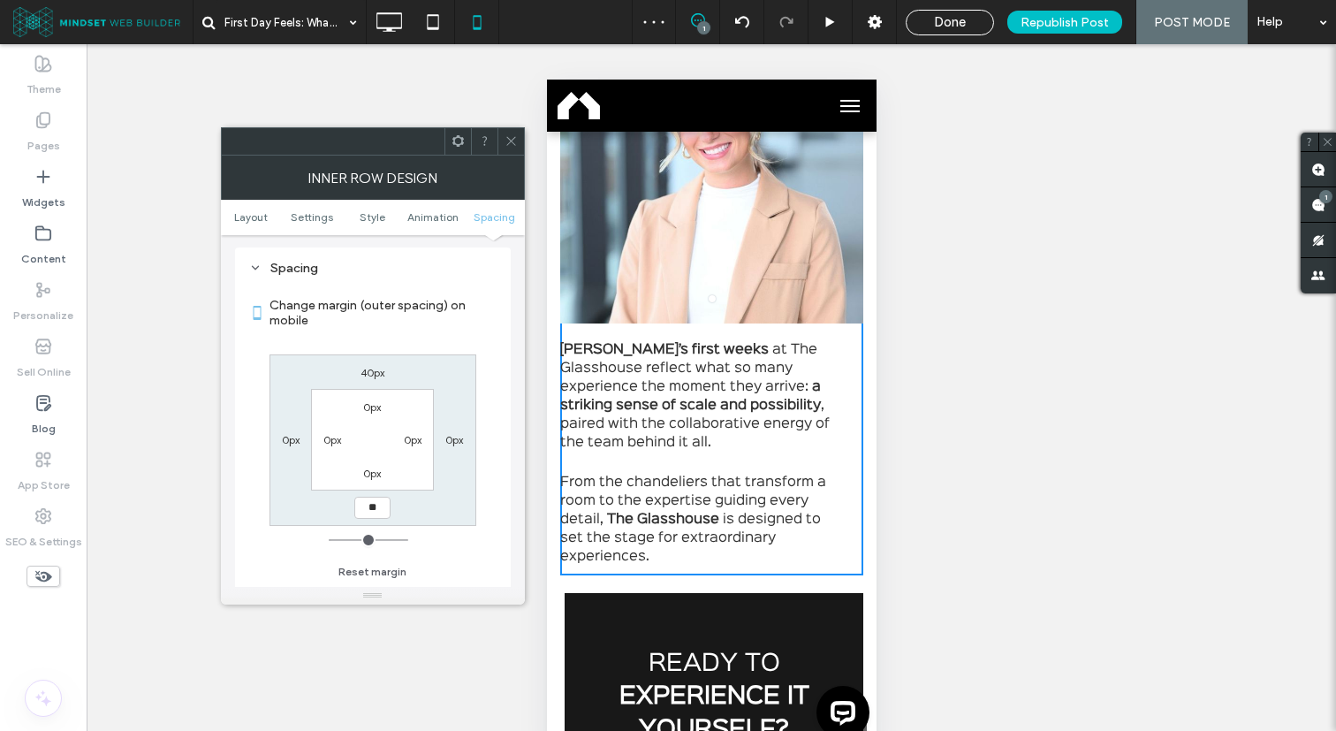
type input "****"
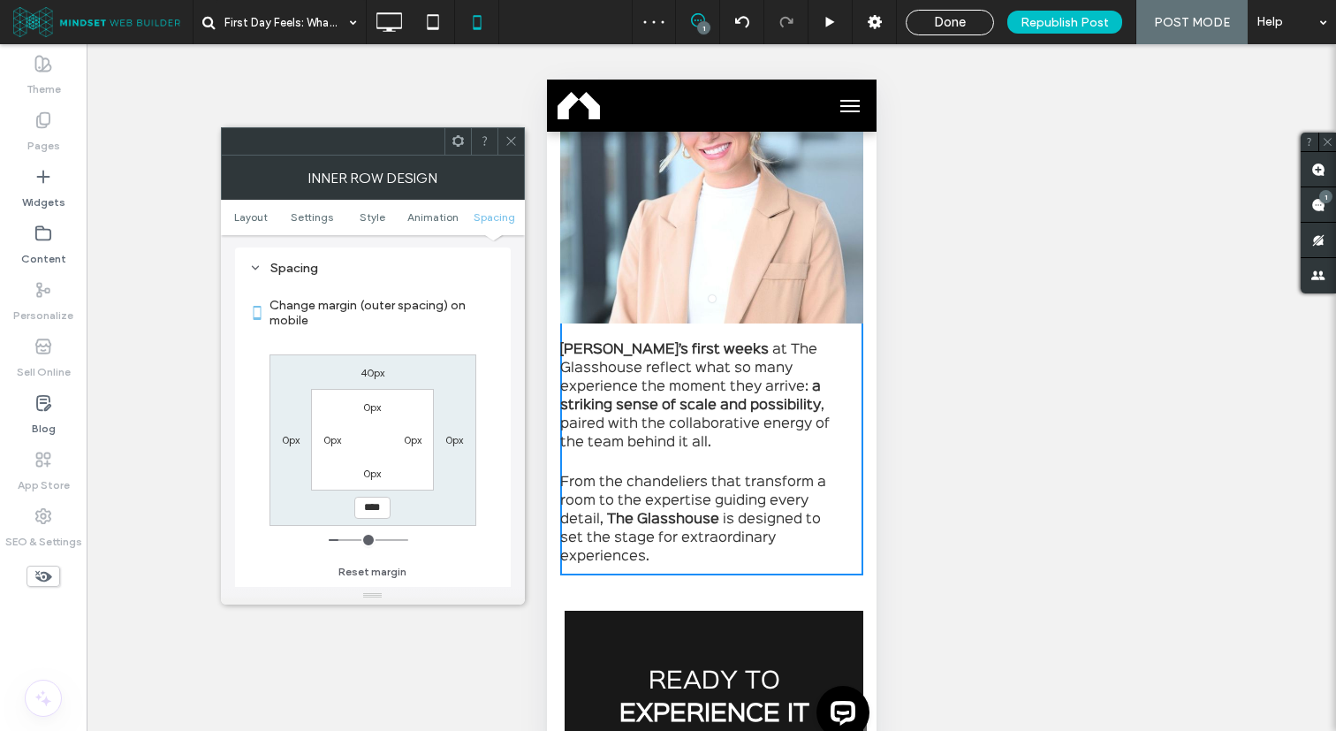
click at [509, 149] on span at bounding box center [510, 141] width 13 height 27
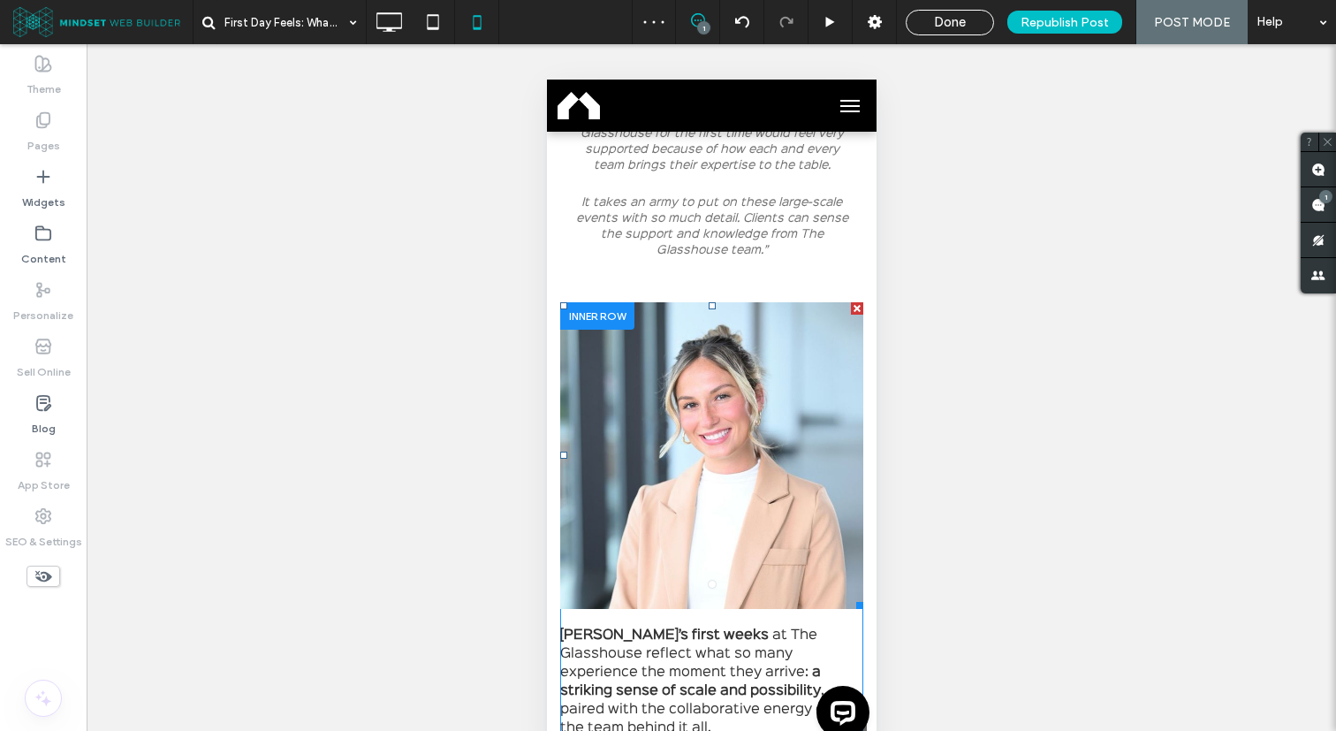
scroll to position [4432, 0]
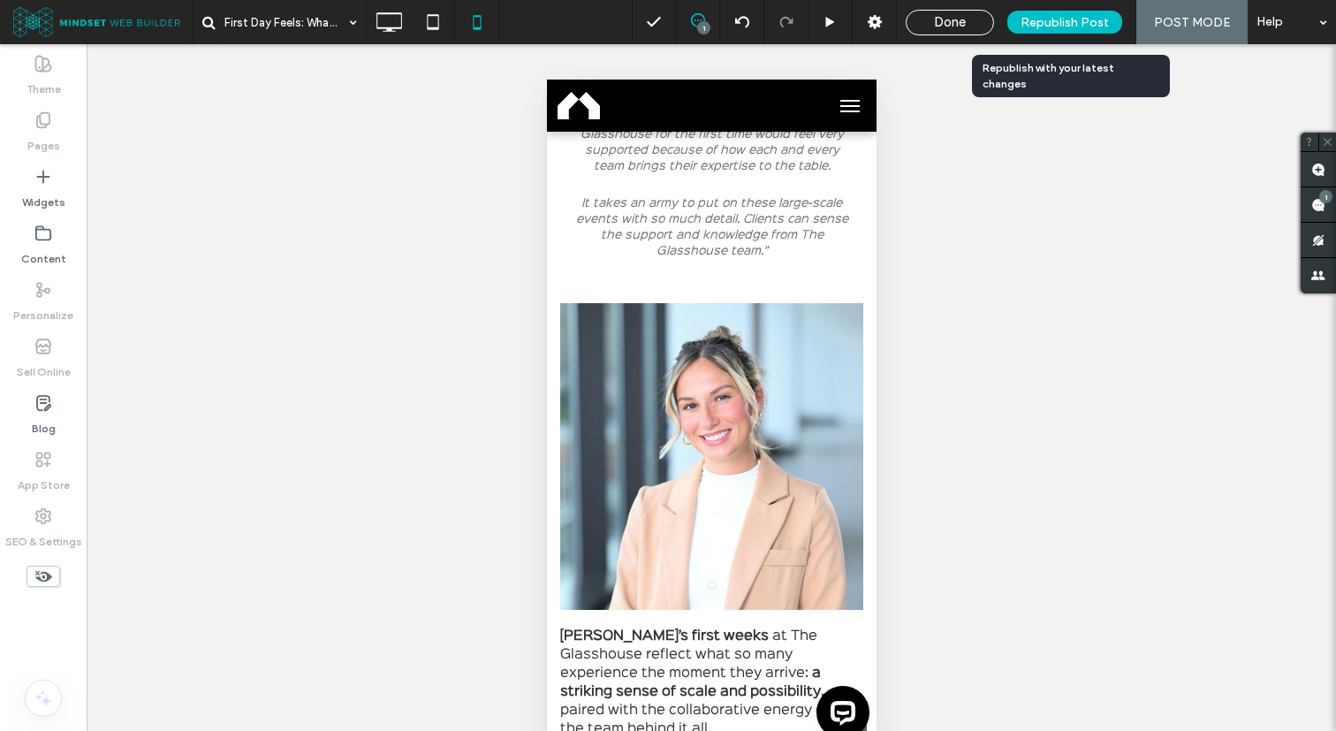
click at [1047, 23] on span "Republish Post" at bounding box center [1064, 22] width 88 height 15
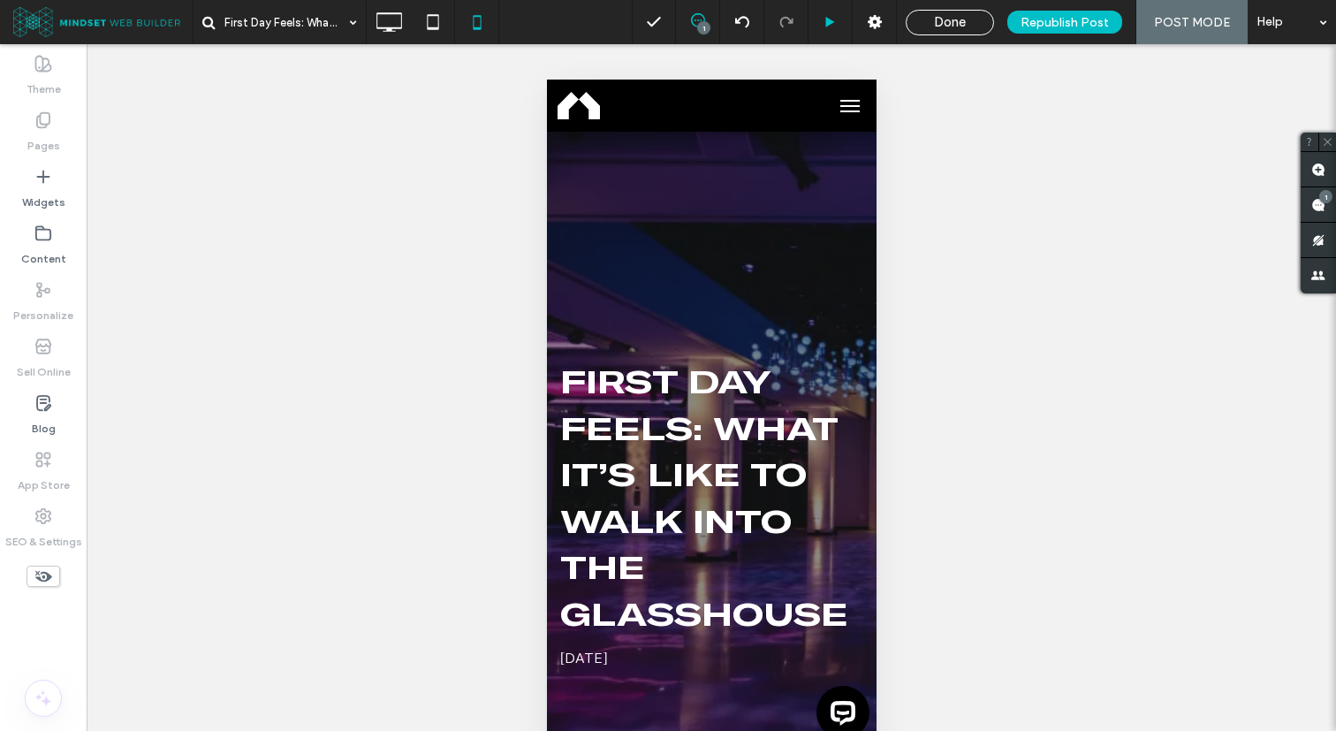
scroll to position [0, 0]
